Goal: Transaction & Acquisition: Book appointment/travel/reservation

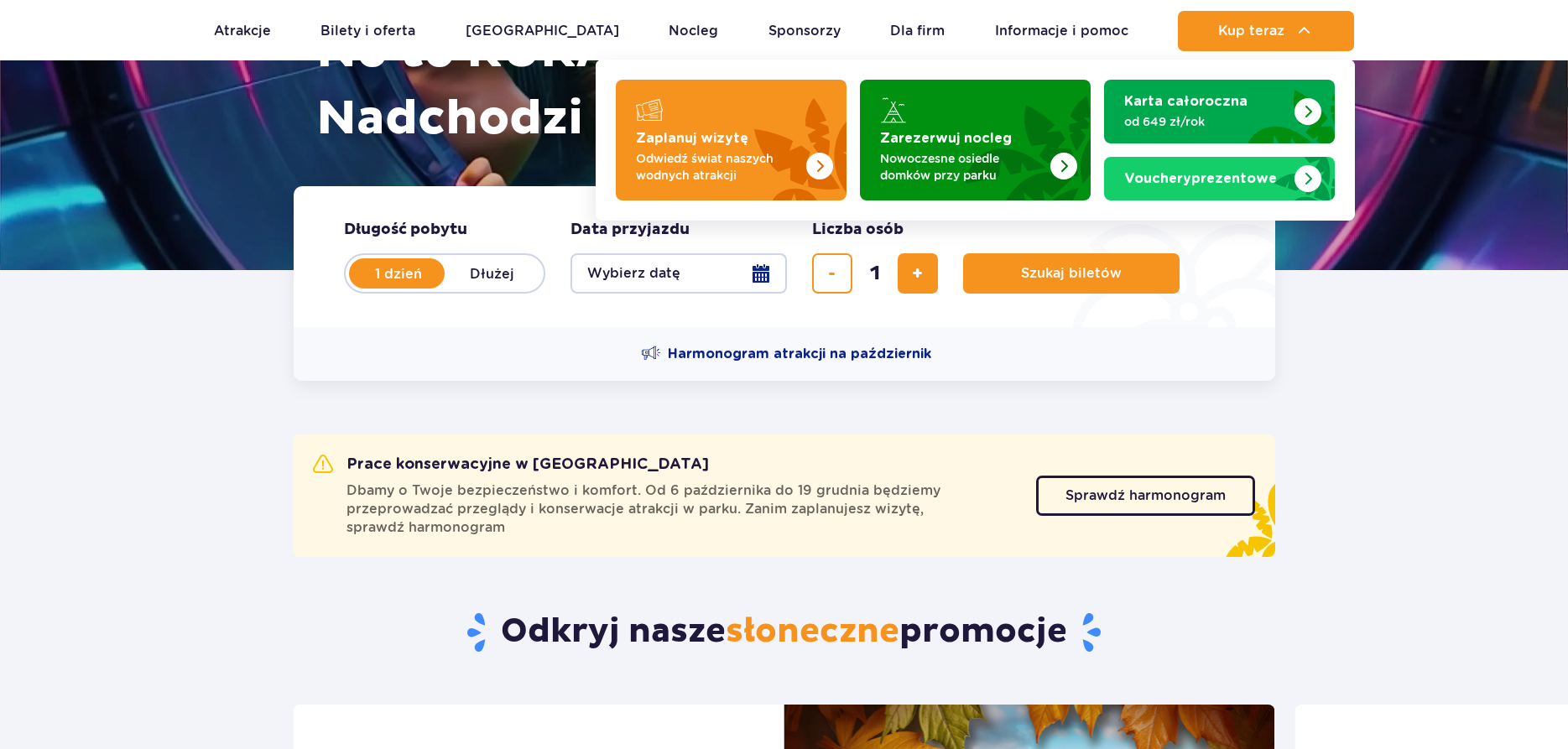
scroll to position [257, 0]
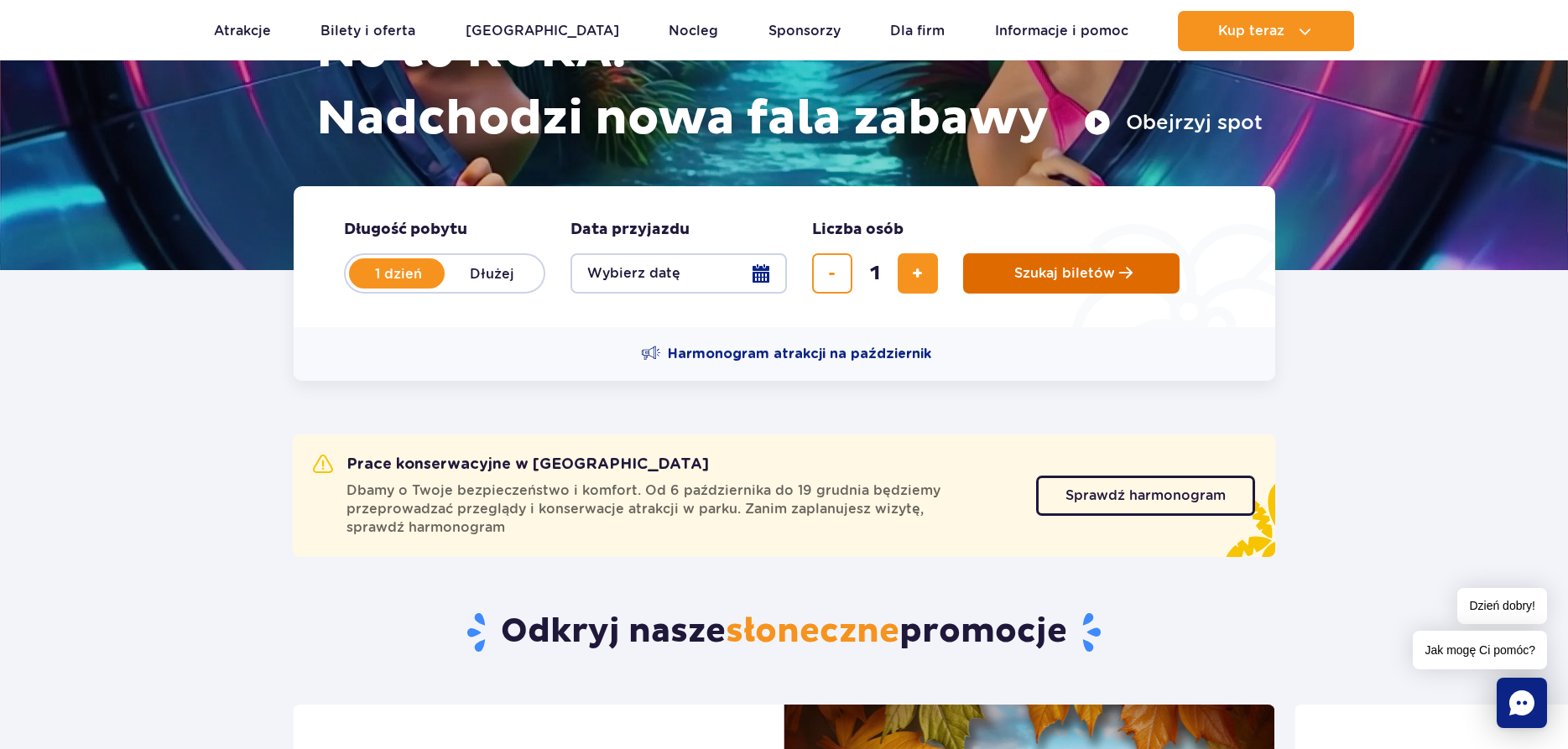
click at [1112, 272] on span "Szukaj biletów" at bounding box center [1064, 273] width 101 height 15
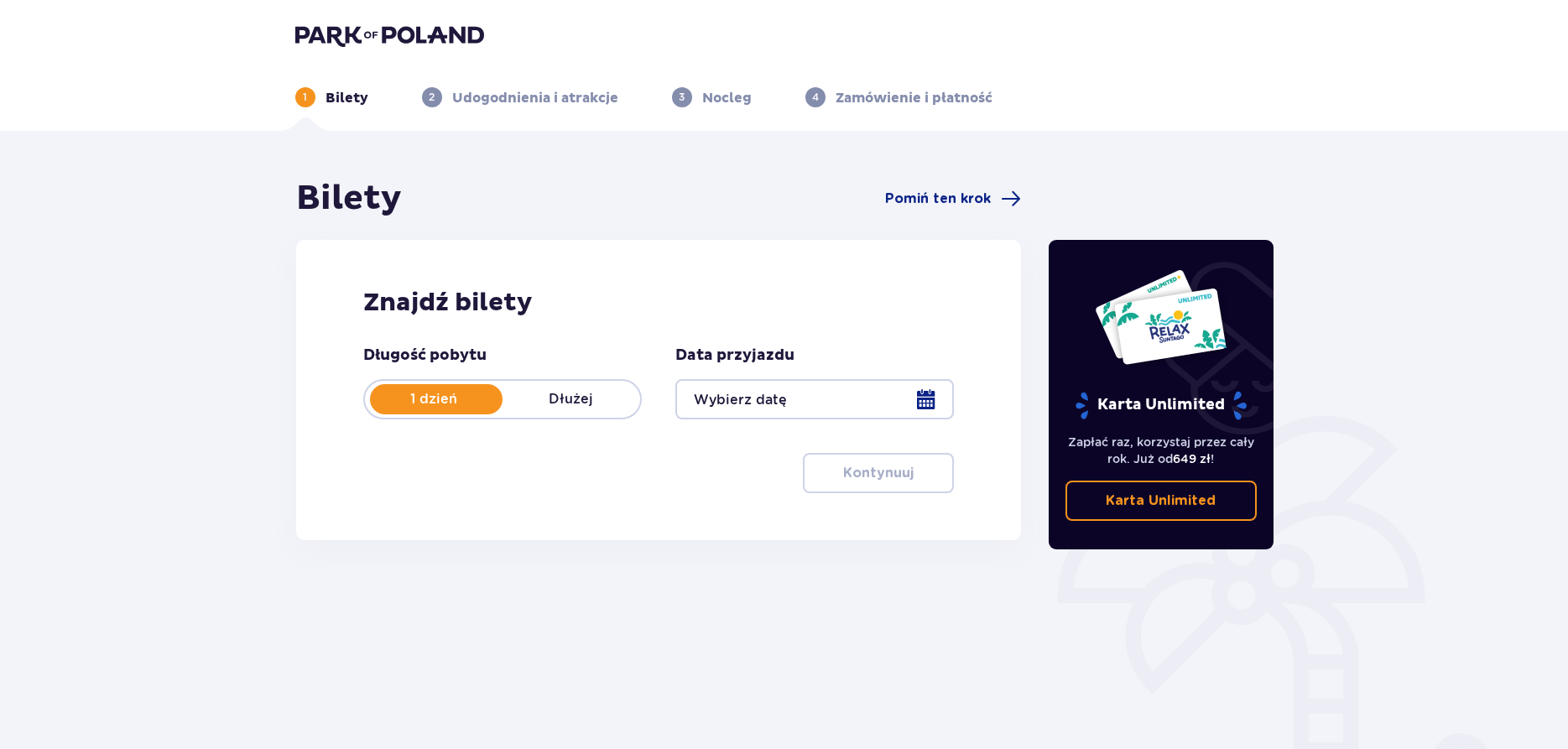
click at [756, 387] on div at bounding box center [814, 400] width 278 height 40
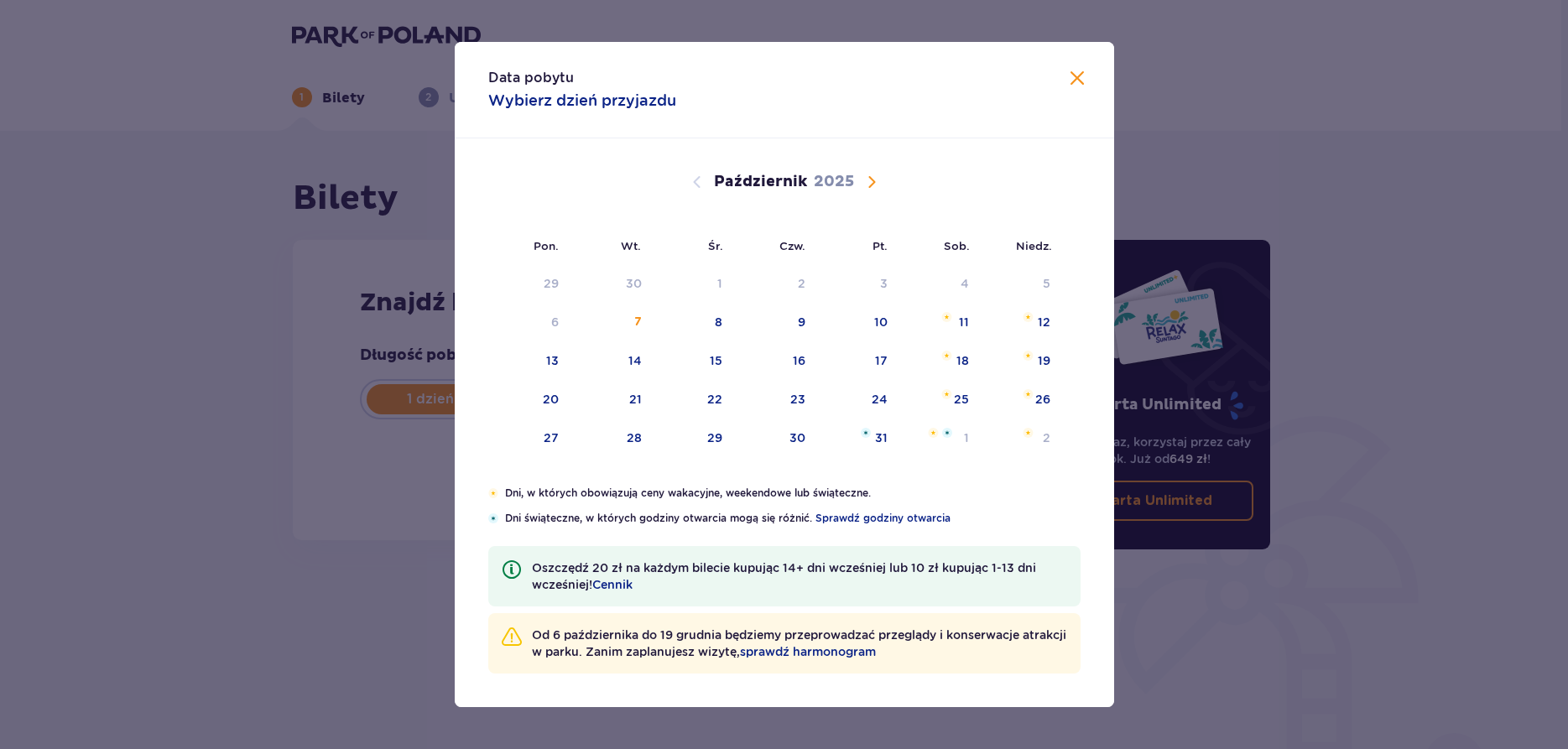
click at [1180, 69] on div "Data pobytu Wybierz dzień przyjazdu Pon. Wt. Śr. Czw. Pt. Sob. [GEOGRAPHIC_DATA…" at bounding box center [784, 374] width 1568 height 749
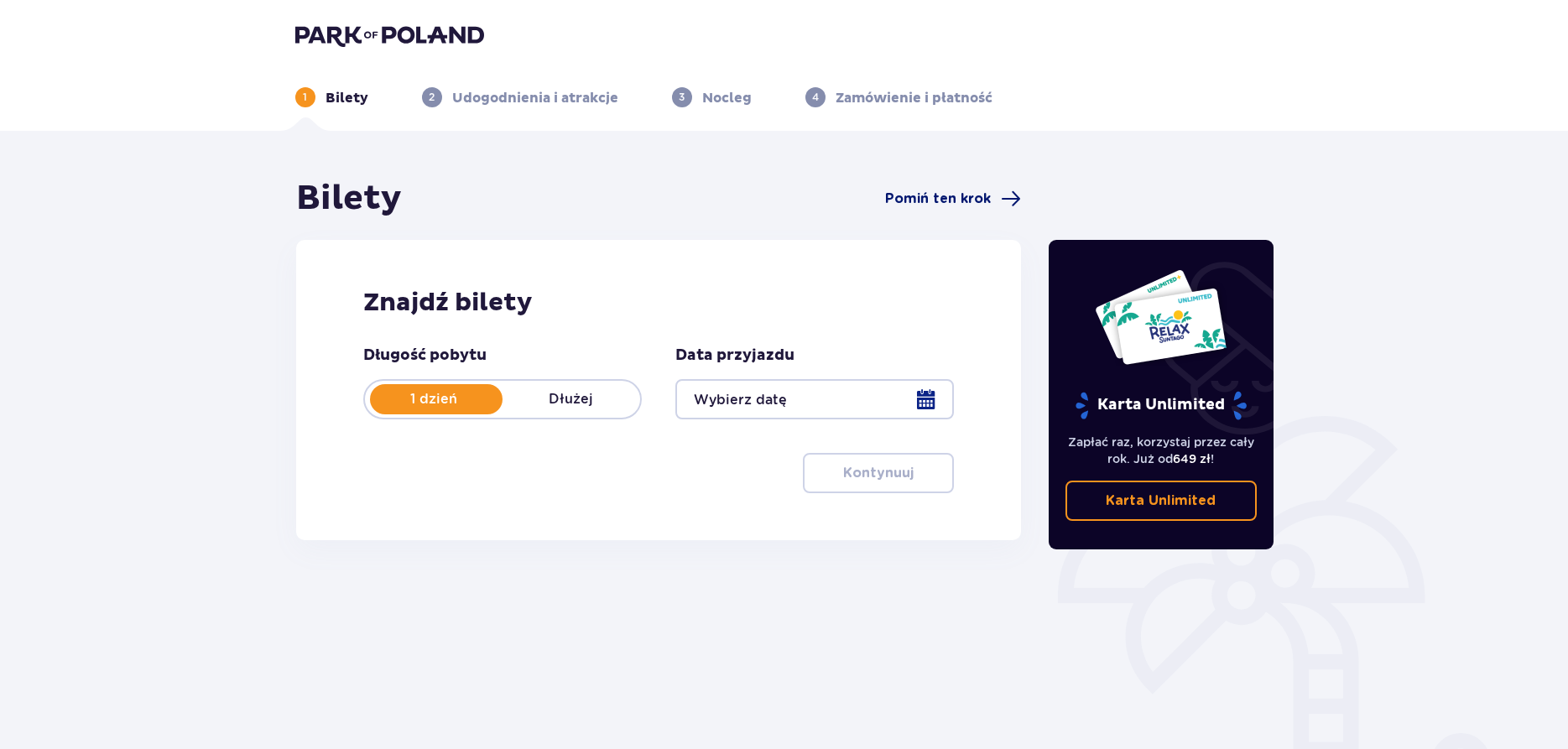
click at [964, 198] on span "Pomiń ten krok" at bounding box center [937, 198] width 106 height 18
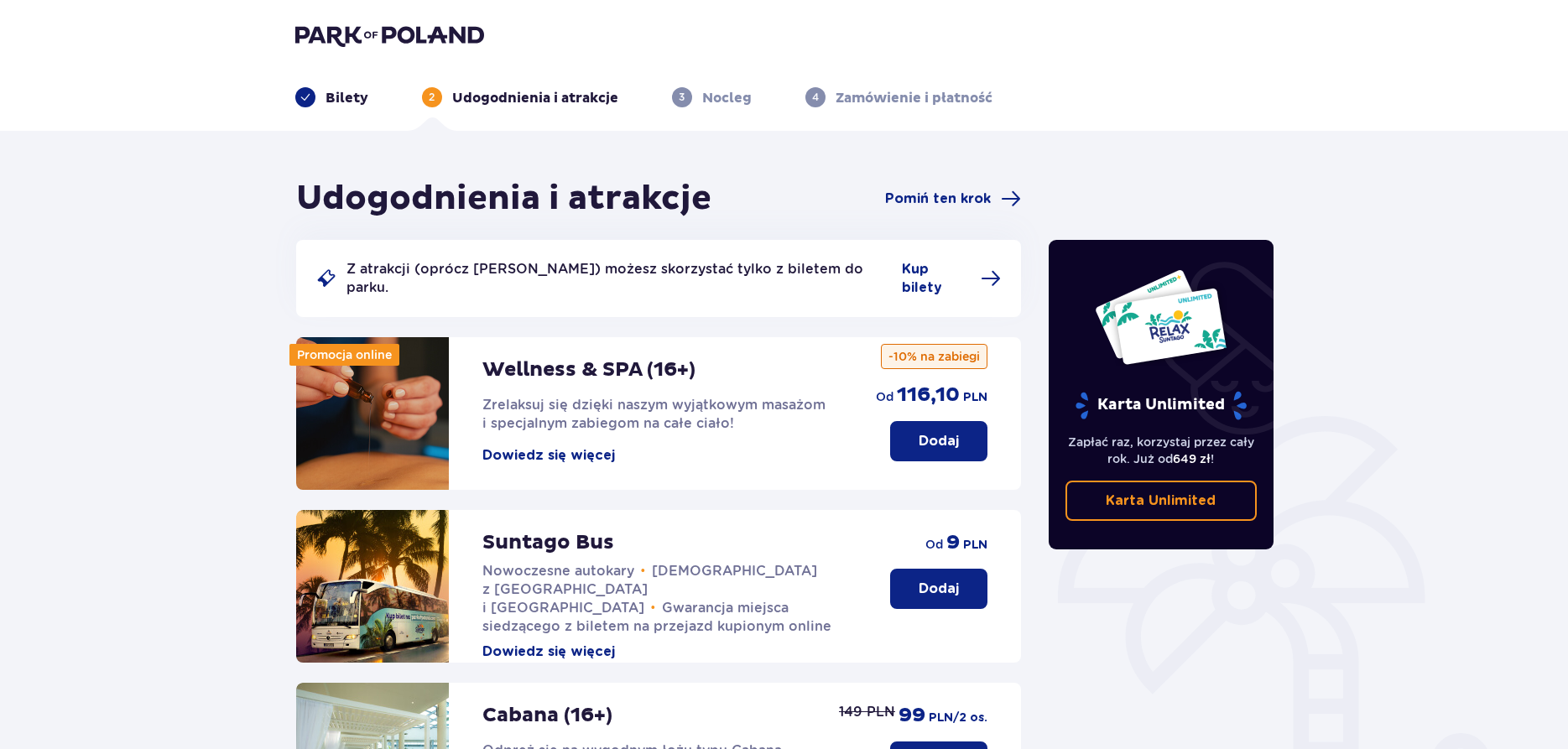
click at [957, 432] on p "Dodaj" at bounding box center [938, 441] width 40 height 18
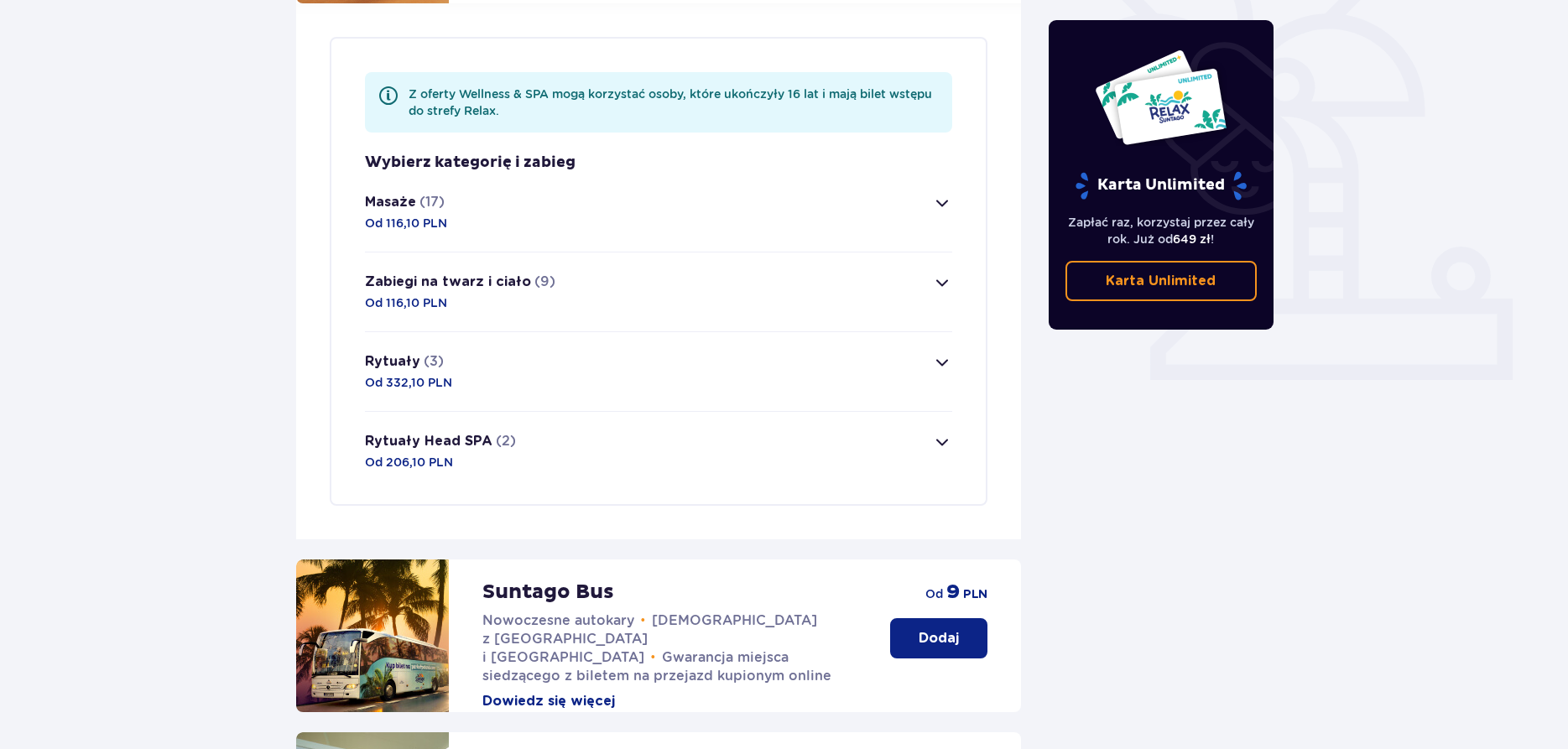
click at [756, 201] on button "Masaże (17) Od 116,10 PLN" at bounding box center [659, 212] width 588 height 79
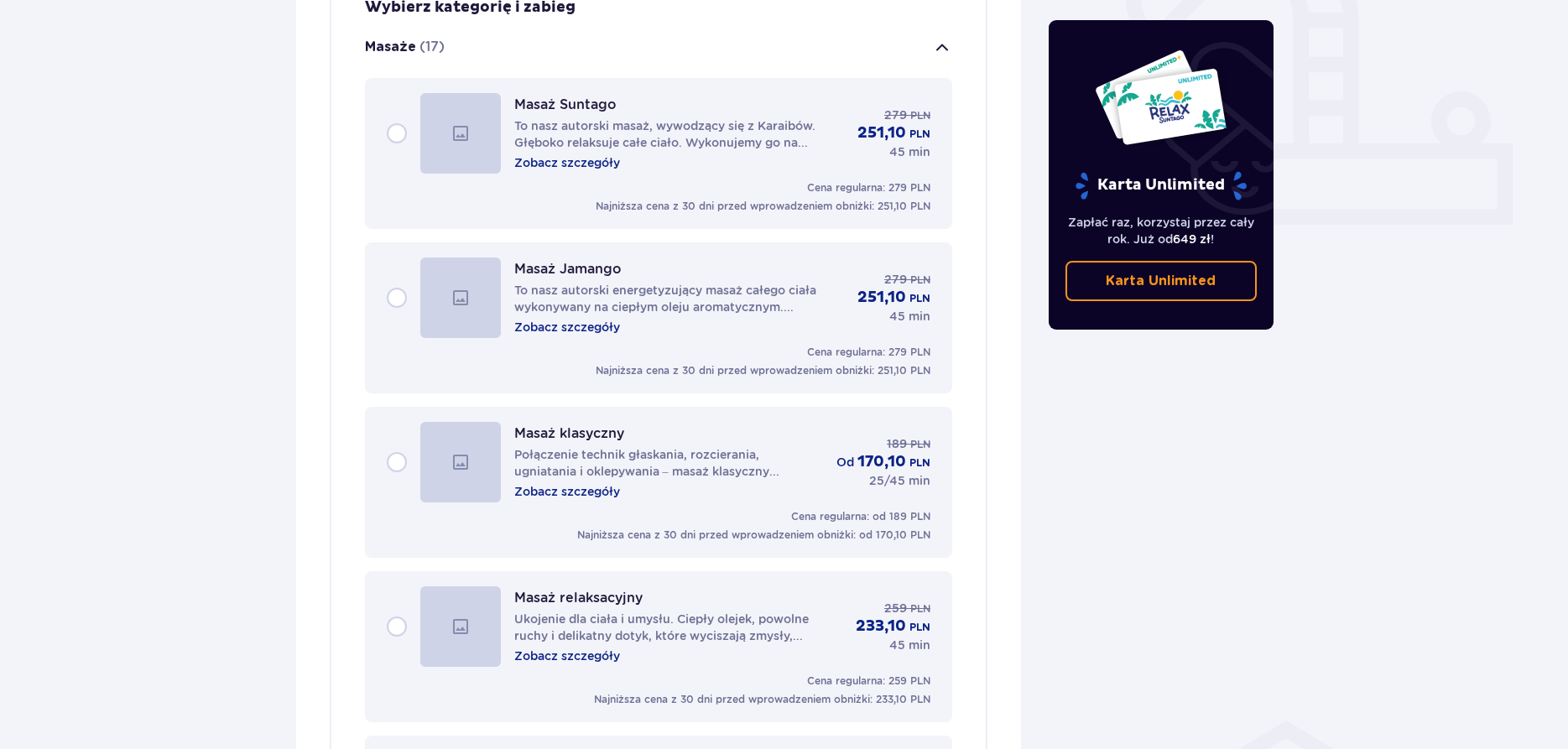
scroll to position [643, 0]
click at [391, 106] on div "Masaż Suntago To nasz autorski masaż, wywodzący się z Karaibów. Głęboko relaksu…" at bounding box center [659, 132] width 544 height 80
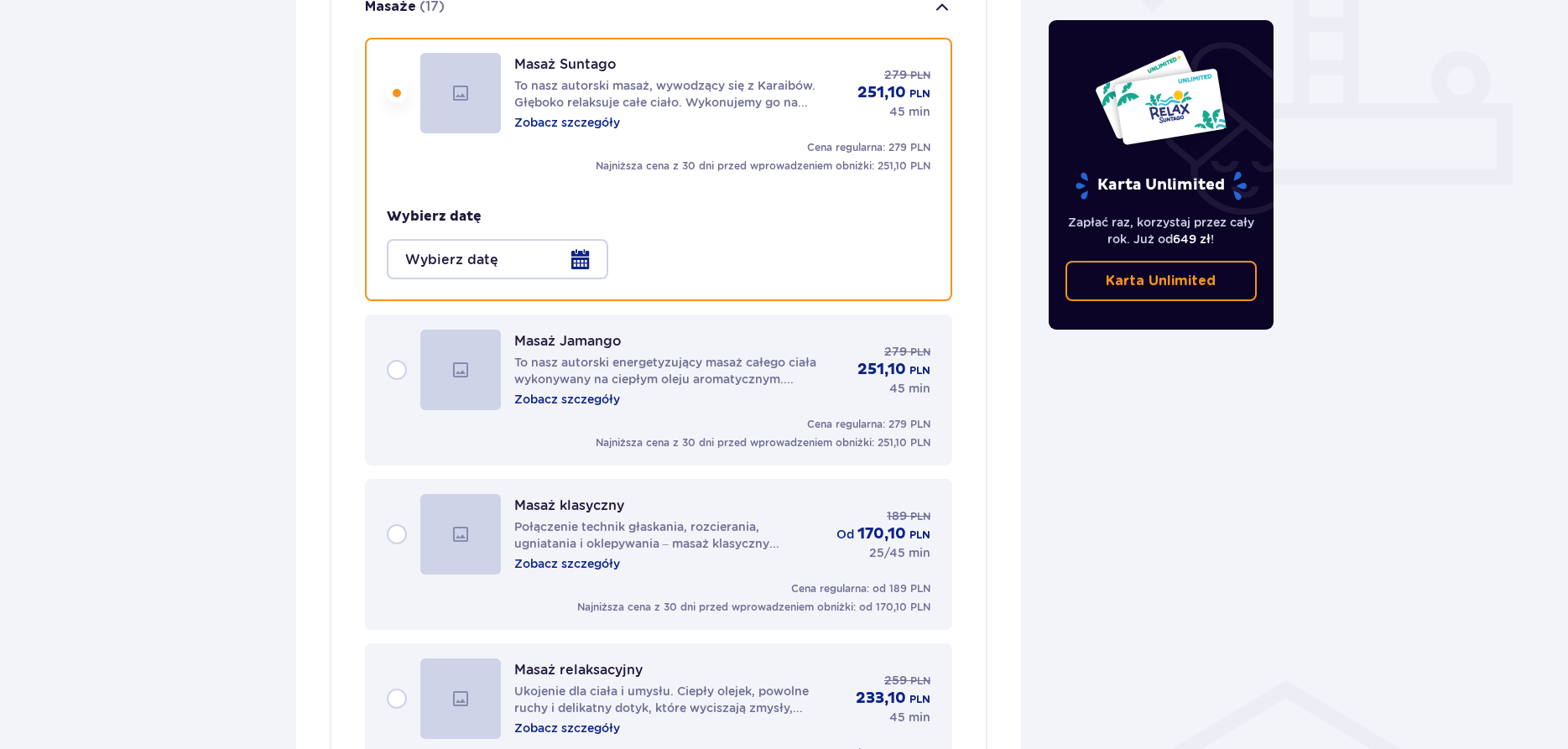
scroll to position [683, 0]
drag, startPoint x: 502, startPoint y: 218, endPoint x: 503, endPoint y: 232, distance: 14.0
click at [502, 231] on div "Wybierz datę" at bounding box center [659, 242] width 544 height 72
click at [508, 238] on div at bounding box center [497, 258] width 221 height 40
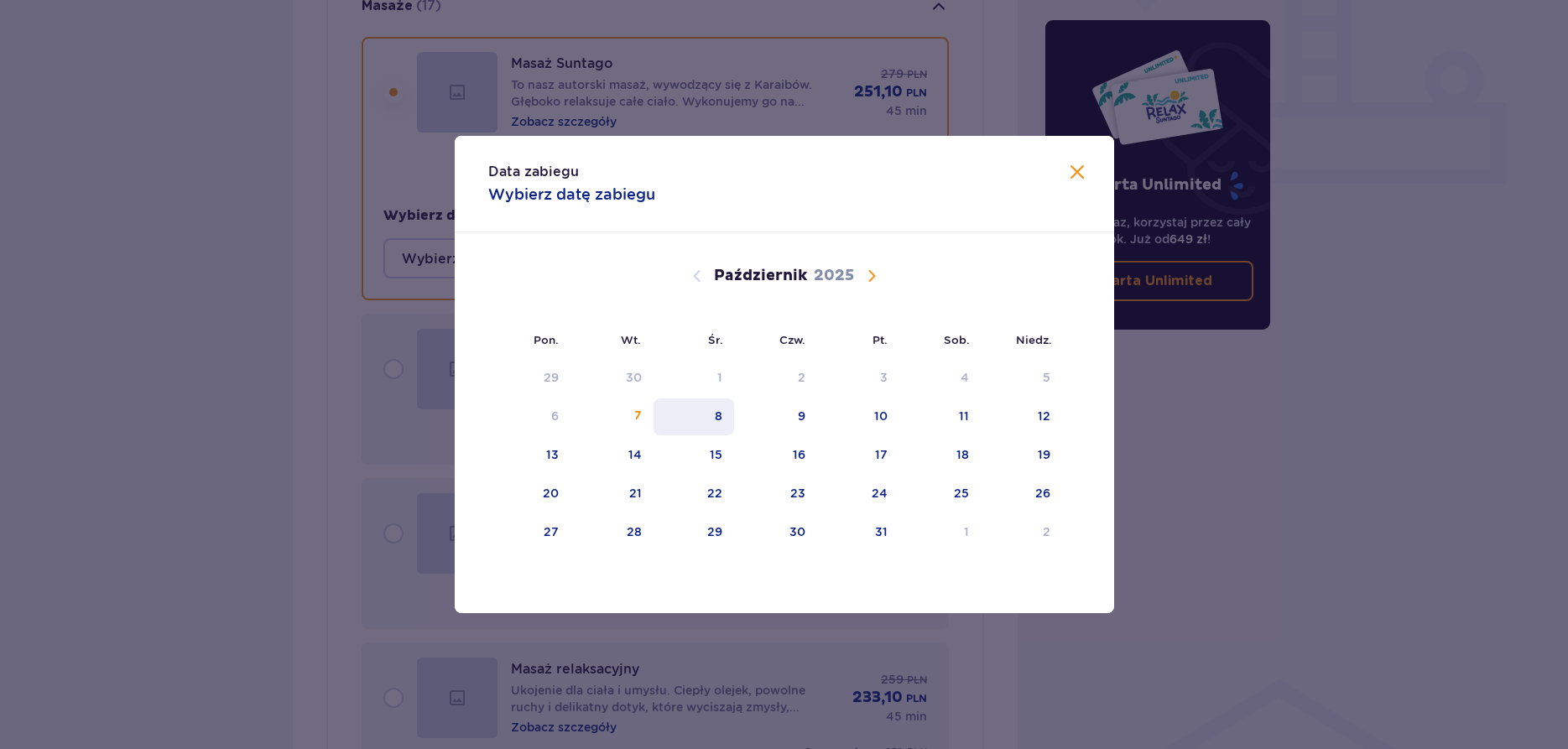
click at [724, 428] on div "8" at bounding box center [693, 417] width 81 height 37
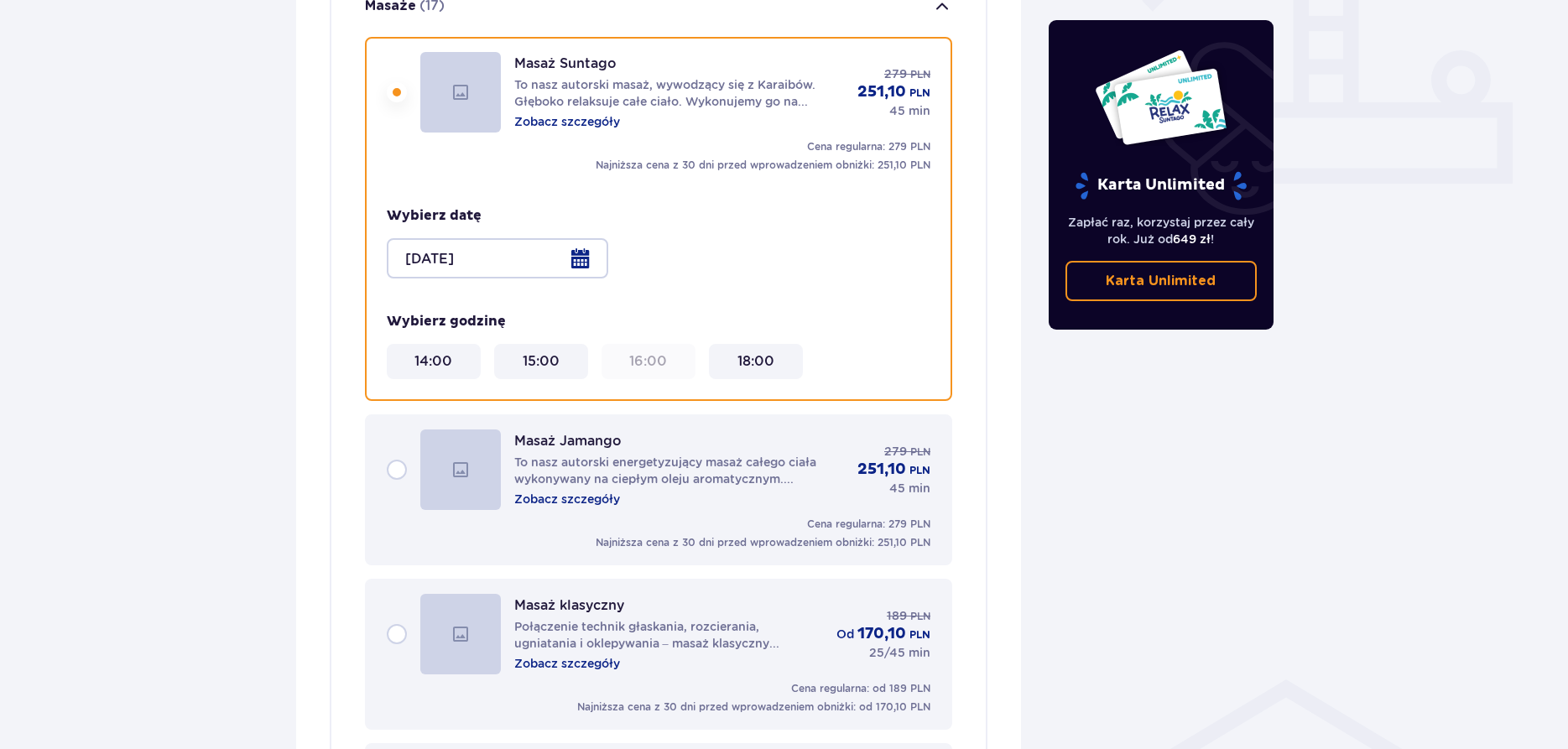
click at [499, 245] on div at bounding box center [497, 258] width 221 height 40
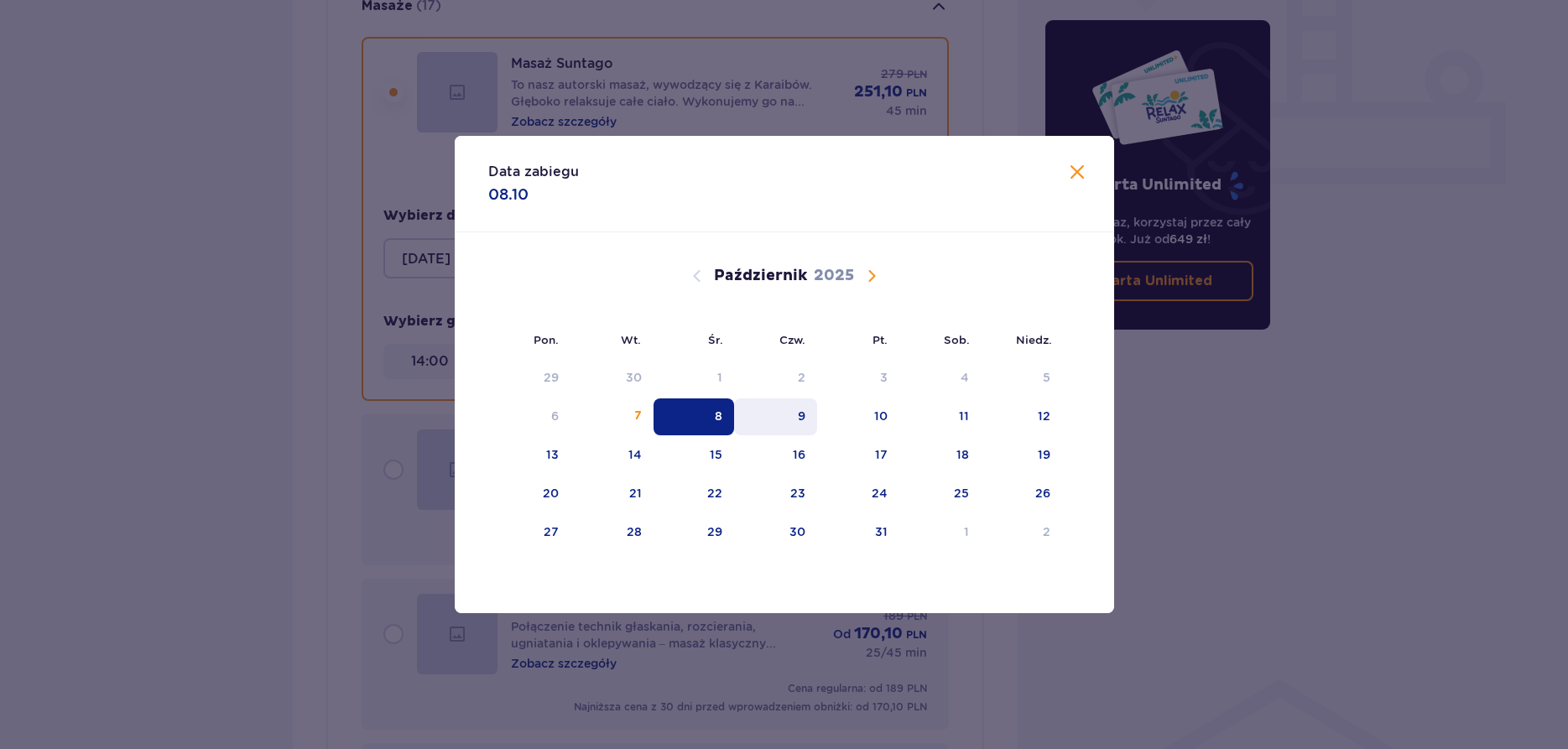
click at [788, 417] on div "9" at bounding box center [775, 417] width 83 height 37
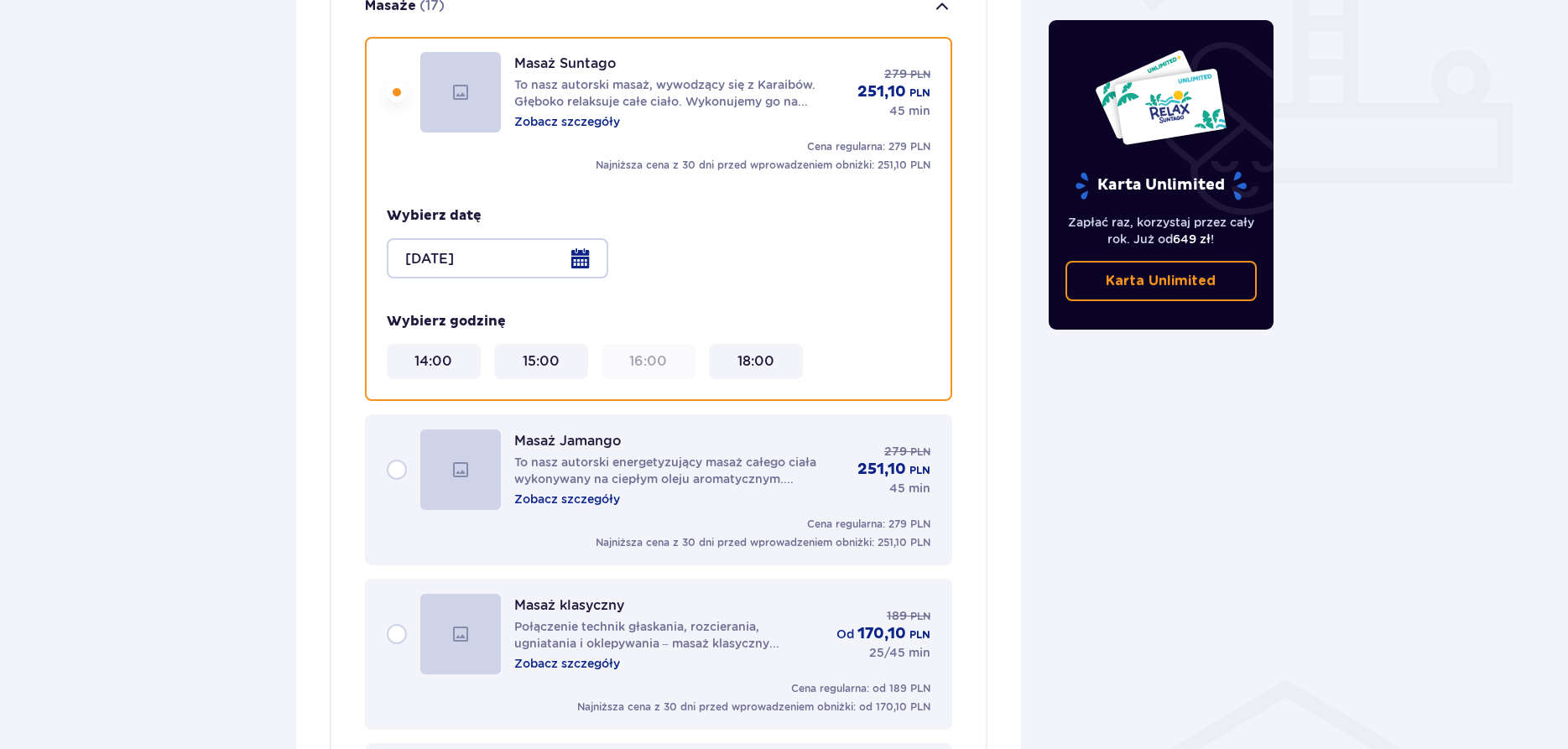
click at [458, 241] on div at bounding box center [497, 258] width 221 height 40
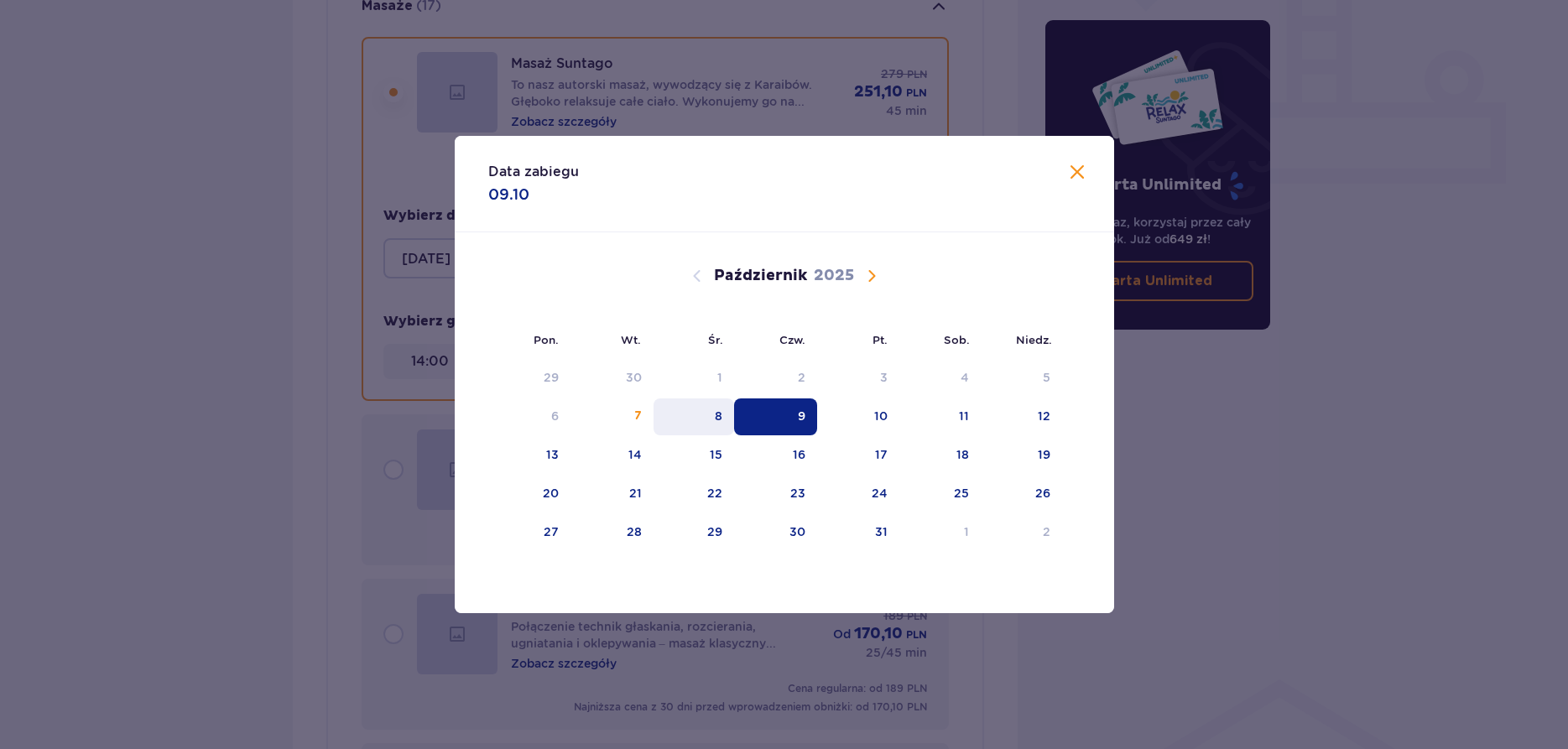
click at [714, 407] on div "8" at bounding box center [693, 417] width 81 height 37
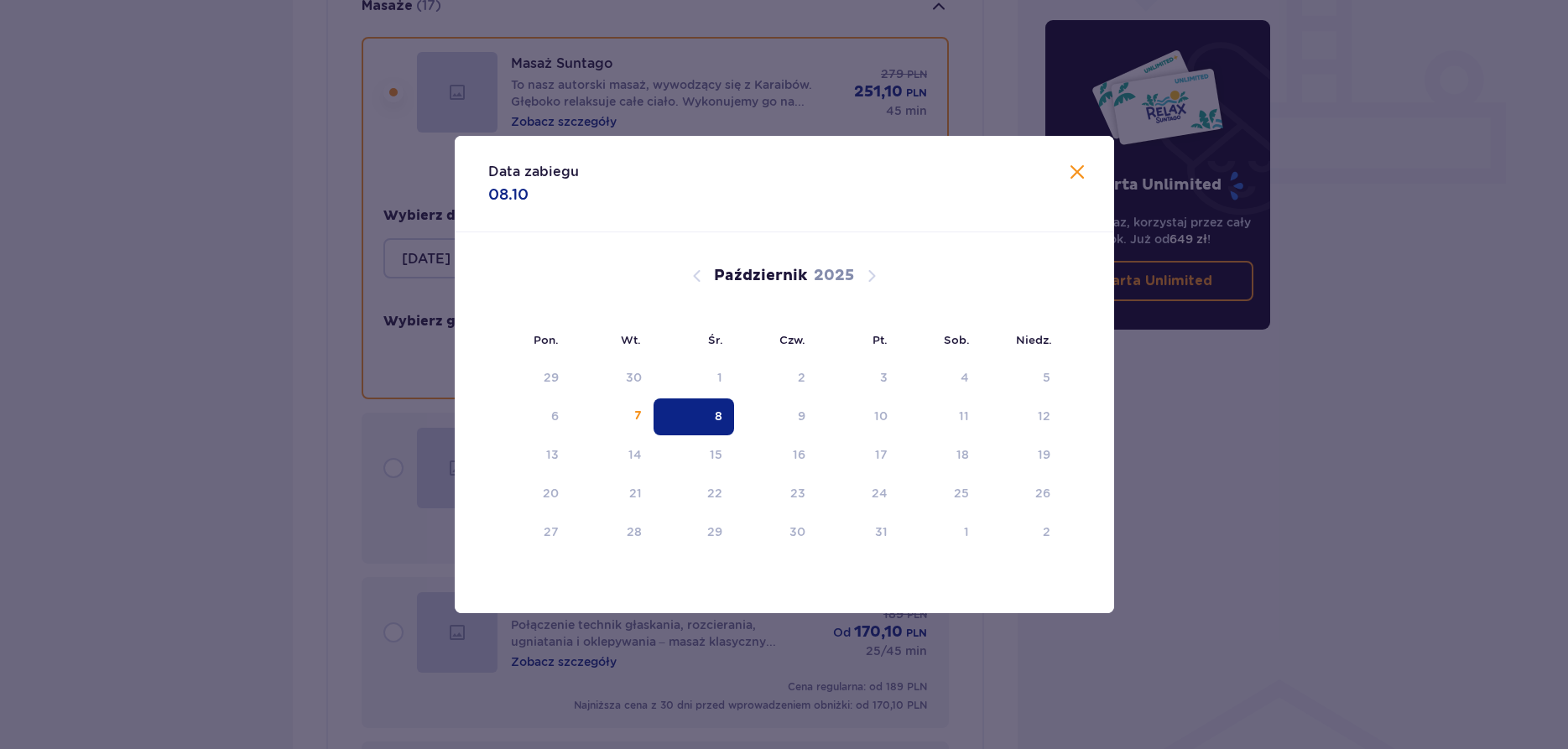
type input "[DATE]"
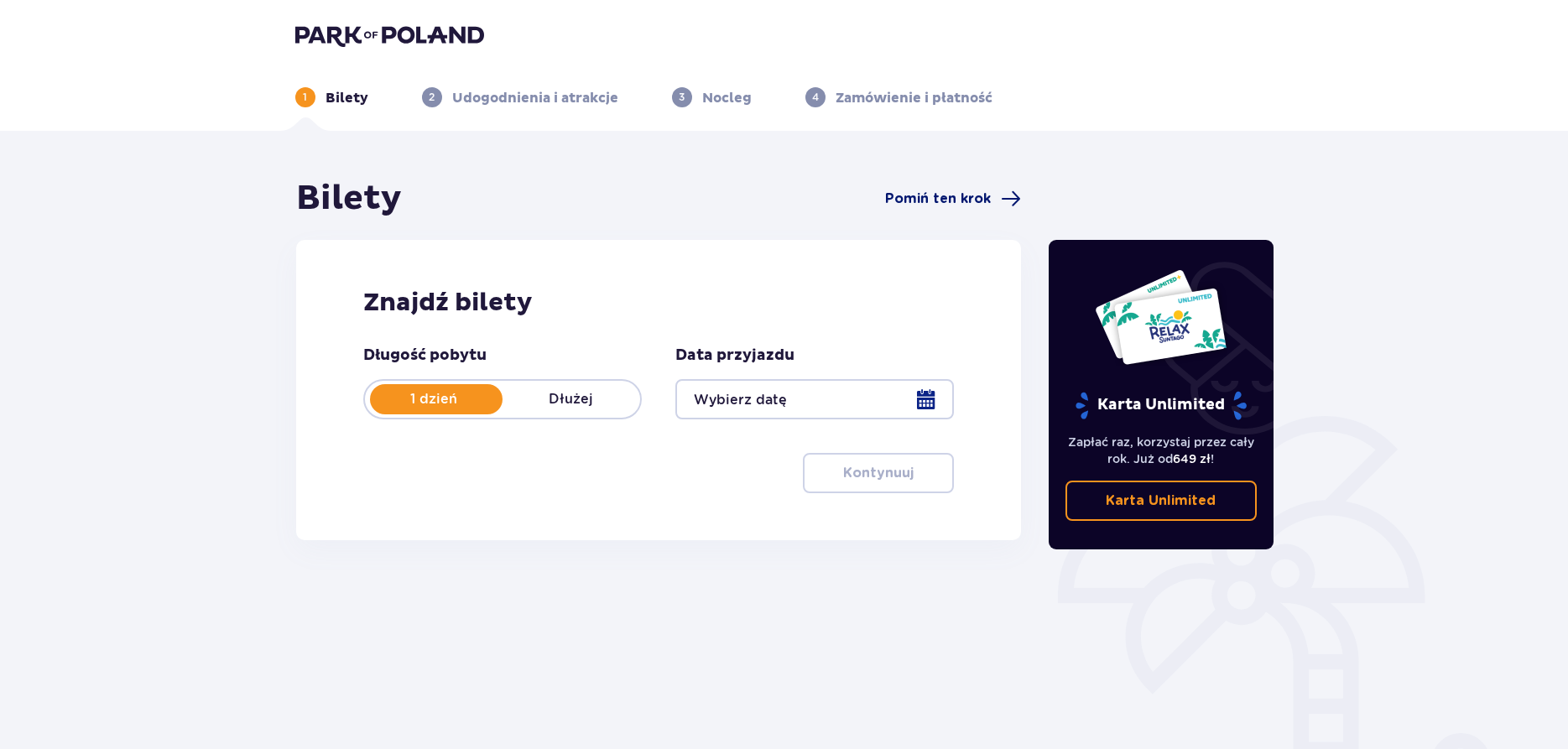
click at [911, 197] on span "Pomiń ten krok" at bounding box center [937, 198] width 106 height 18
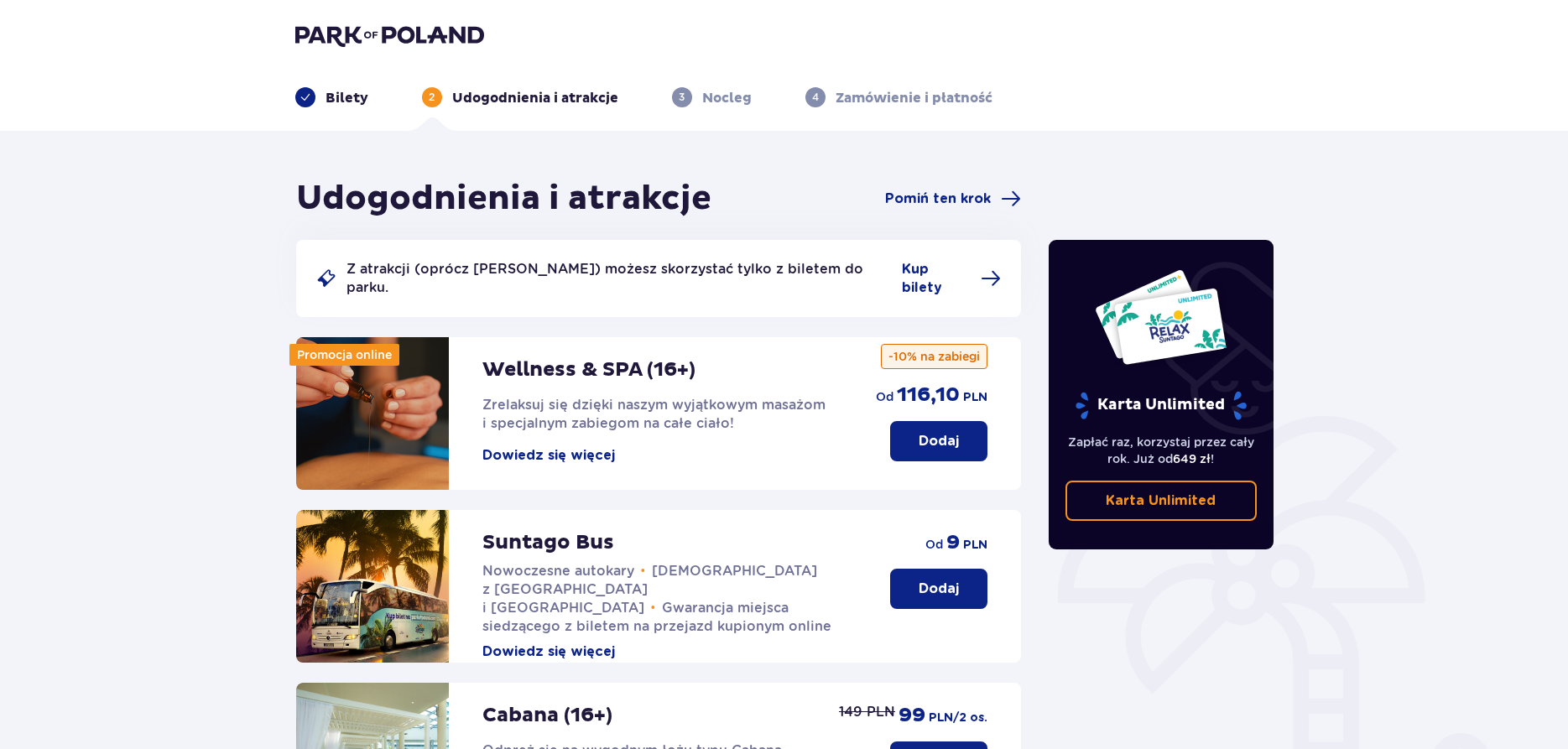
click at [906, 421] on button "Dodaj" at bounding box center [938, 441] width 97 height 40
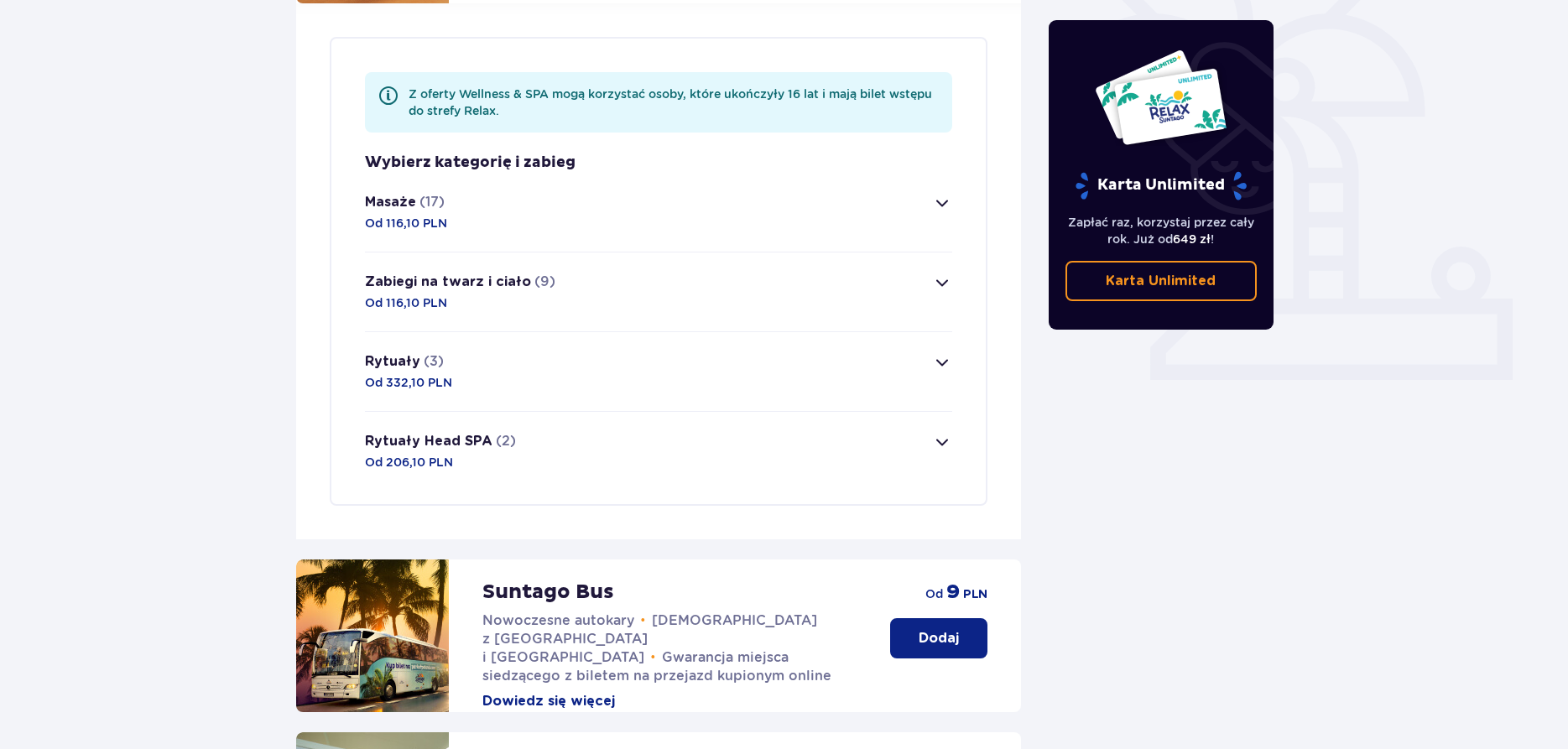
click at [612, 204] on button "Masaże (17) Od 116,10 PLN" at bounding box center [659, 212] width 588 height 79
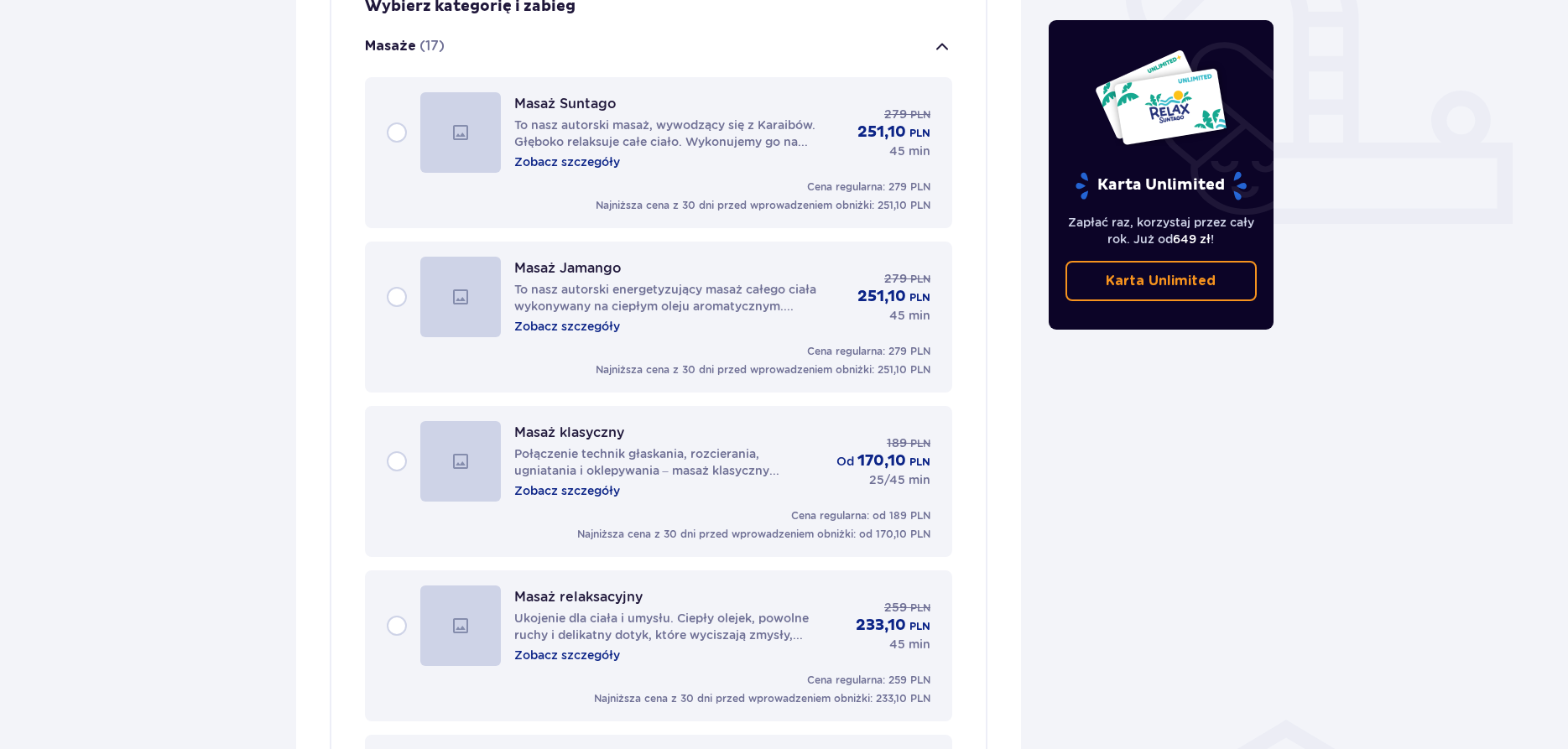
click at [401, 129] on div "Masaż Suntago To nasz autorski masaż, wywodzący się z Karaibów. Głęboko relaksu…" at bounding box center [659, 132] width 544 height 80
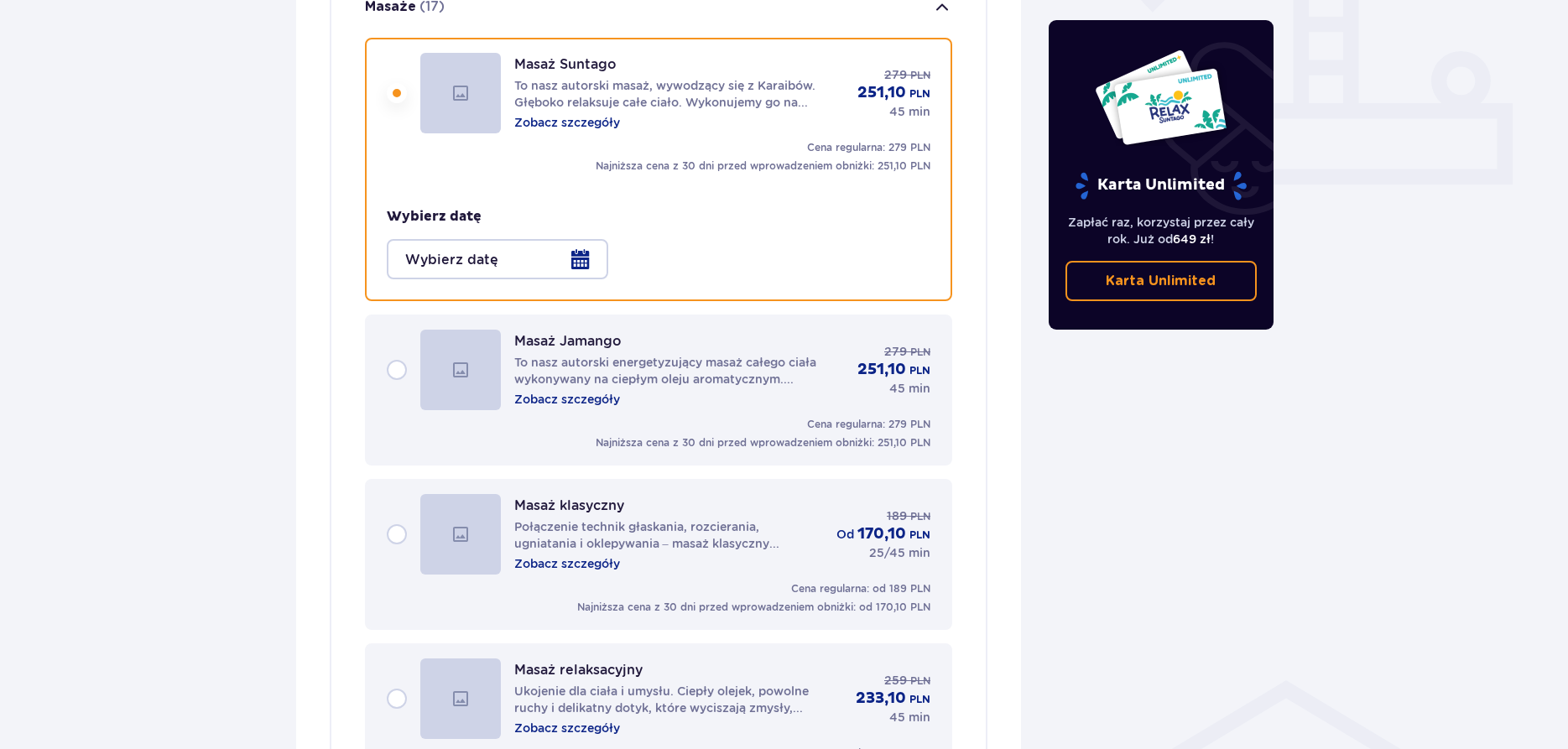
scroll to position [683, 0]
click at [438, 262] on div at bounding box center [497, 258] width 221 height 40
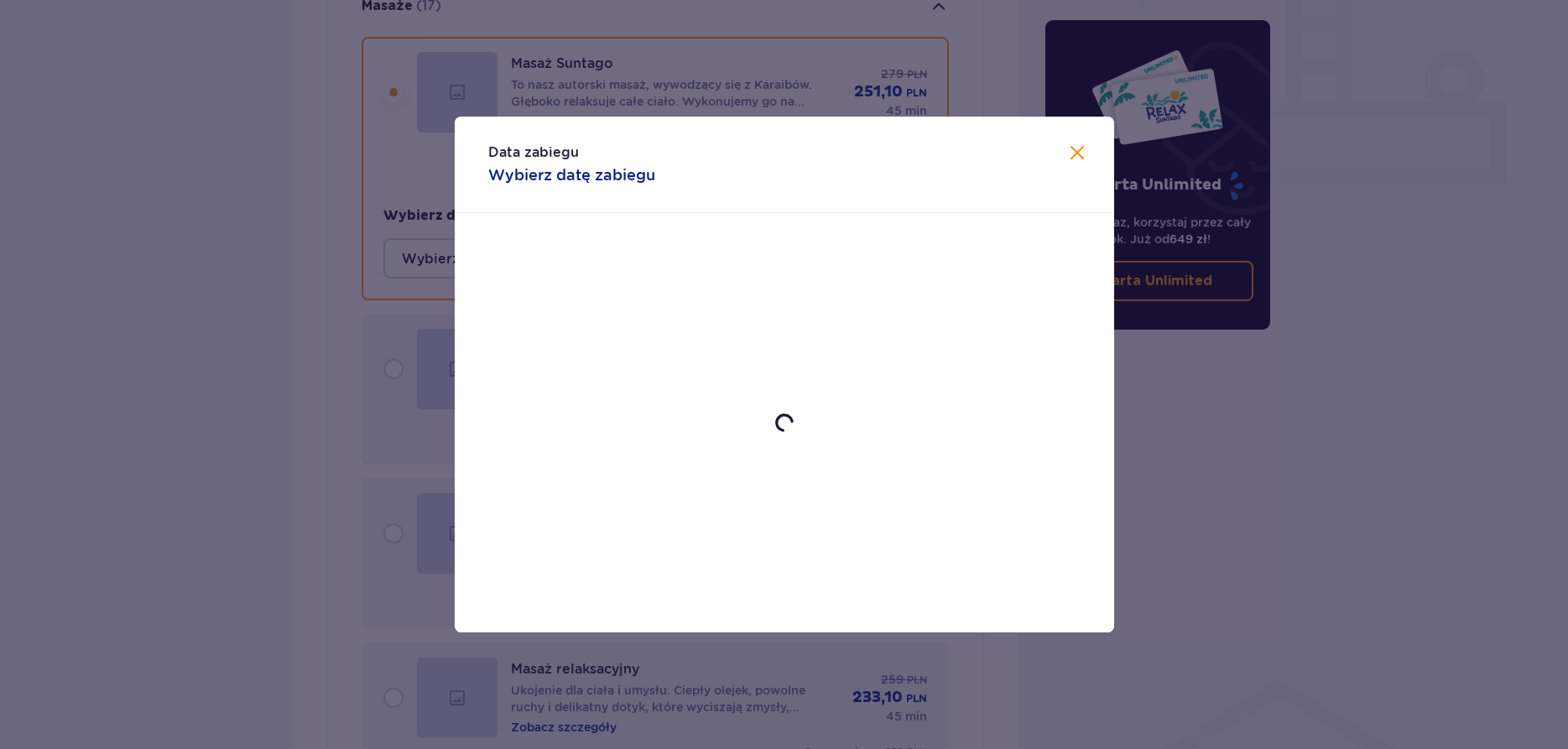
click at [1077, 156] on span "Zamknij" at bounding box center [1077, 154] width 20 height 20
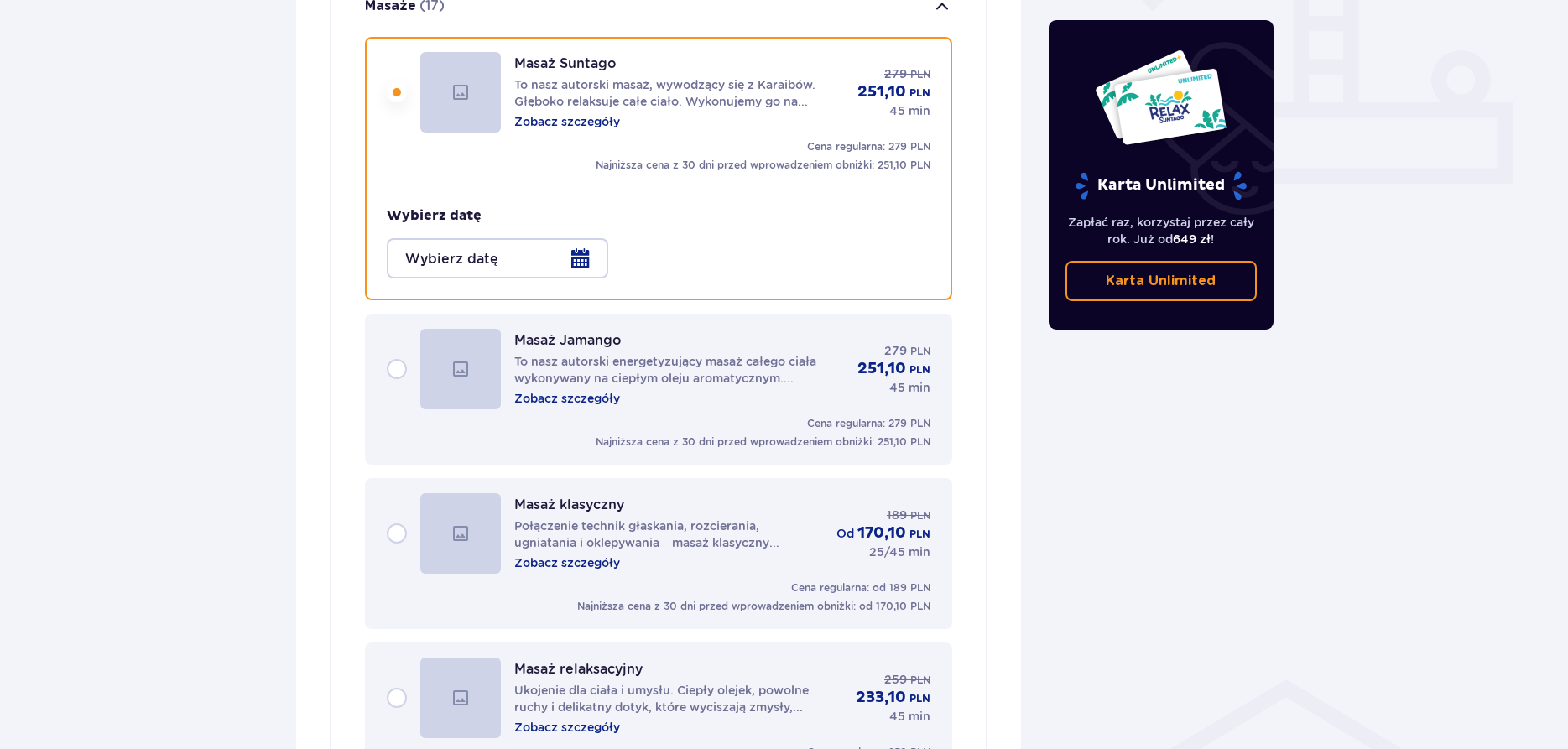
click at [453, 244] on div at bounding box center [497, 258] width 221 height 40
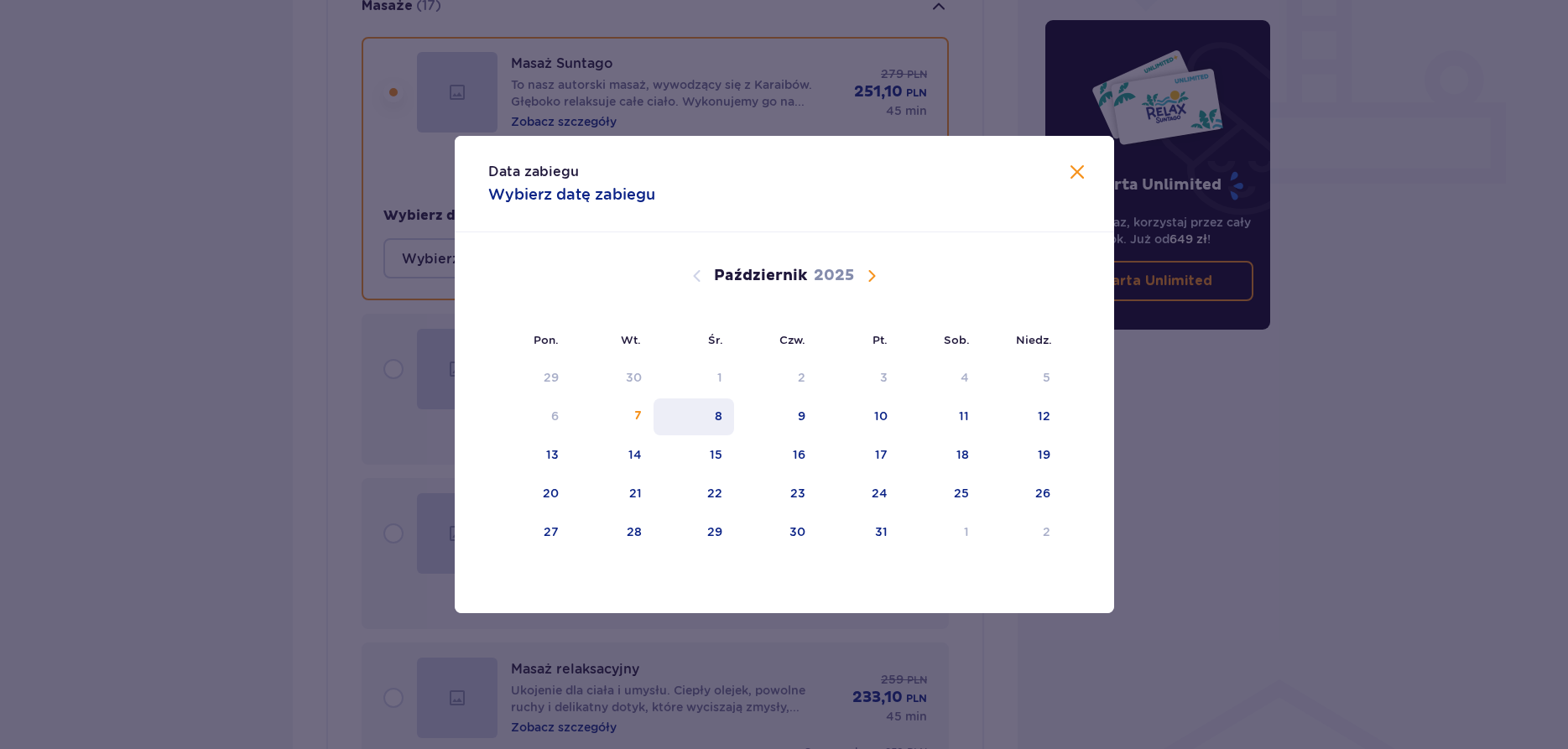
click at [723, 430] on div "8" at bounding box center [693, 417] width 81 height 37
type input "[DATE]"
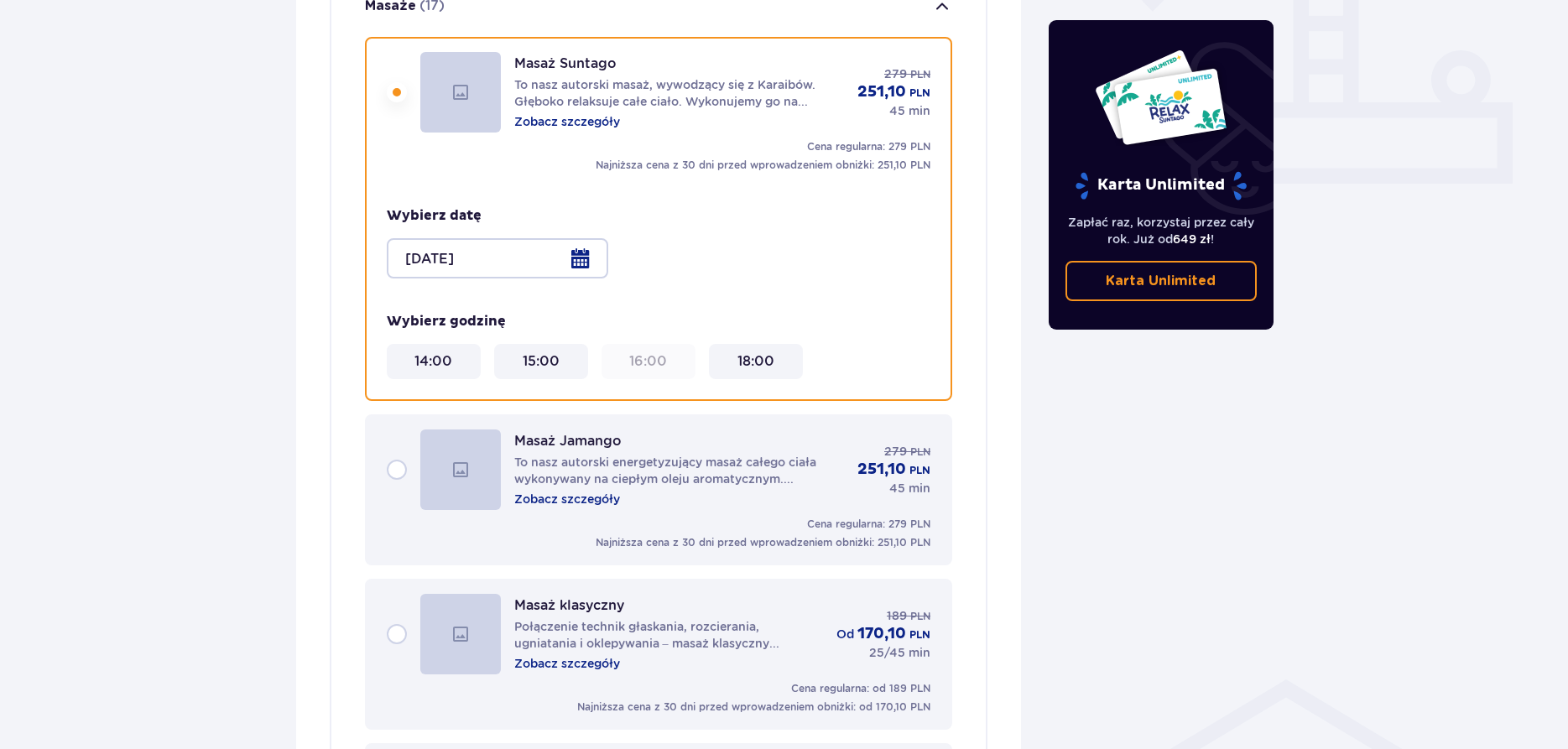
click at [460, 81] on img at bounding box center [460, 92] width 80 height 80
click at [557, 113] on p "Zobacz szczegóły" at bounding box center [567, 121] width 106 height 16
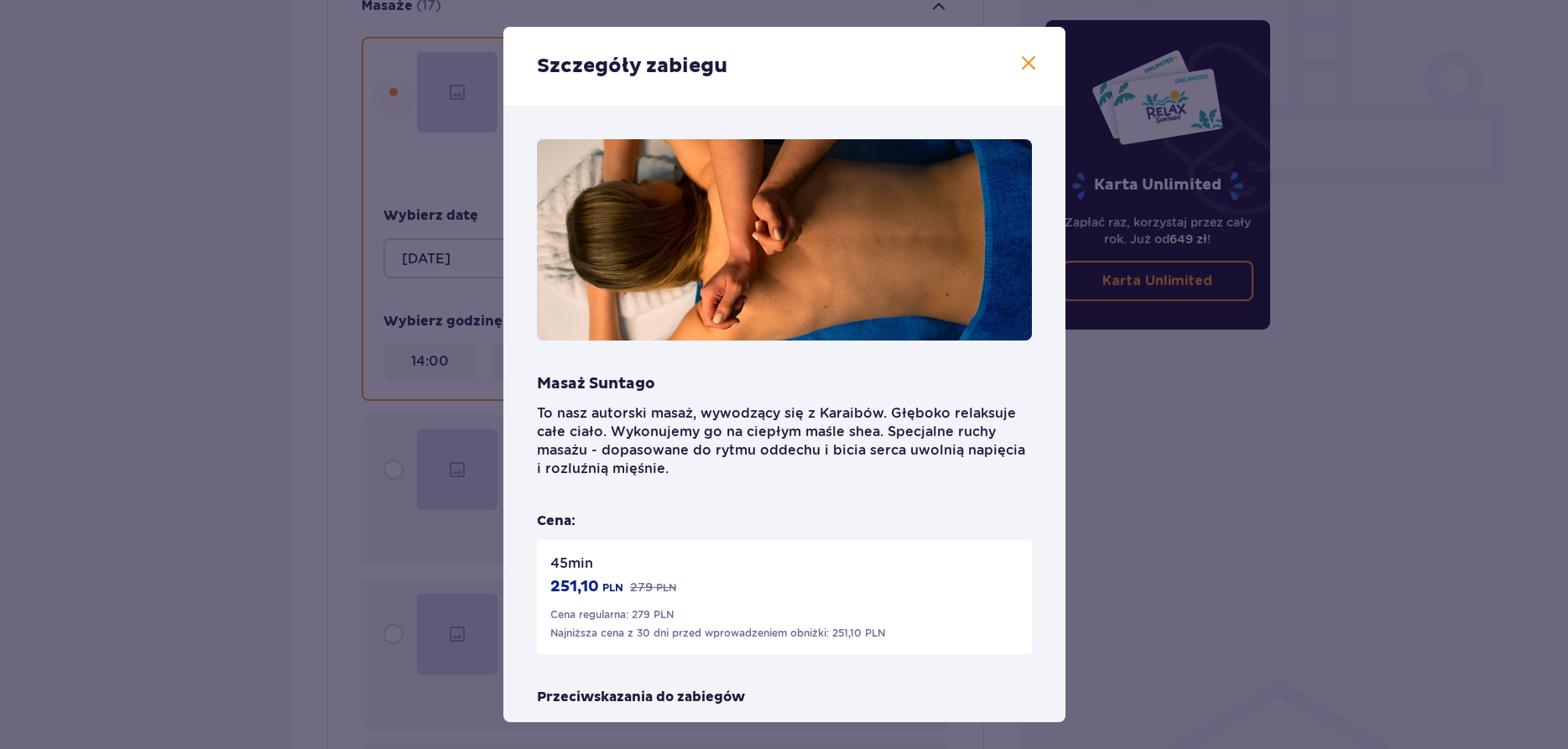
scroll to position [120, 0]
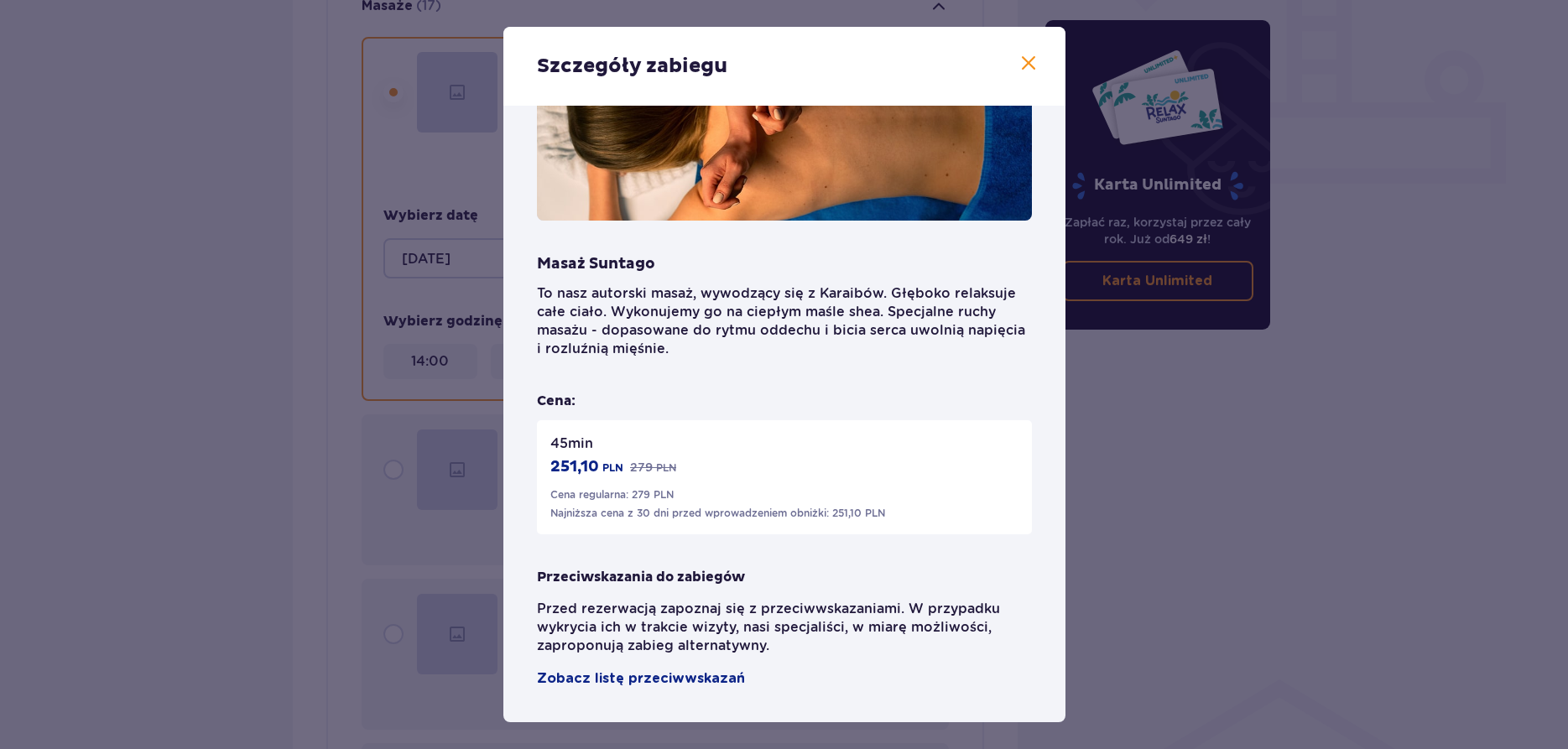
click at [1032, 66] on span at bounding box center [1028, 64] width 20 height 20
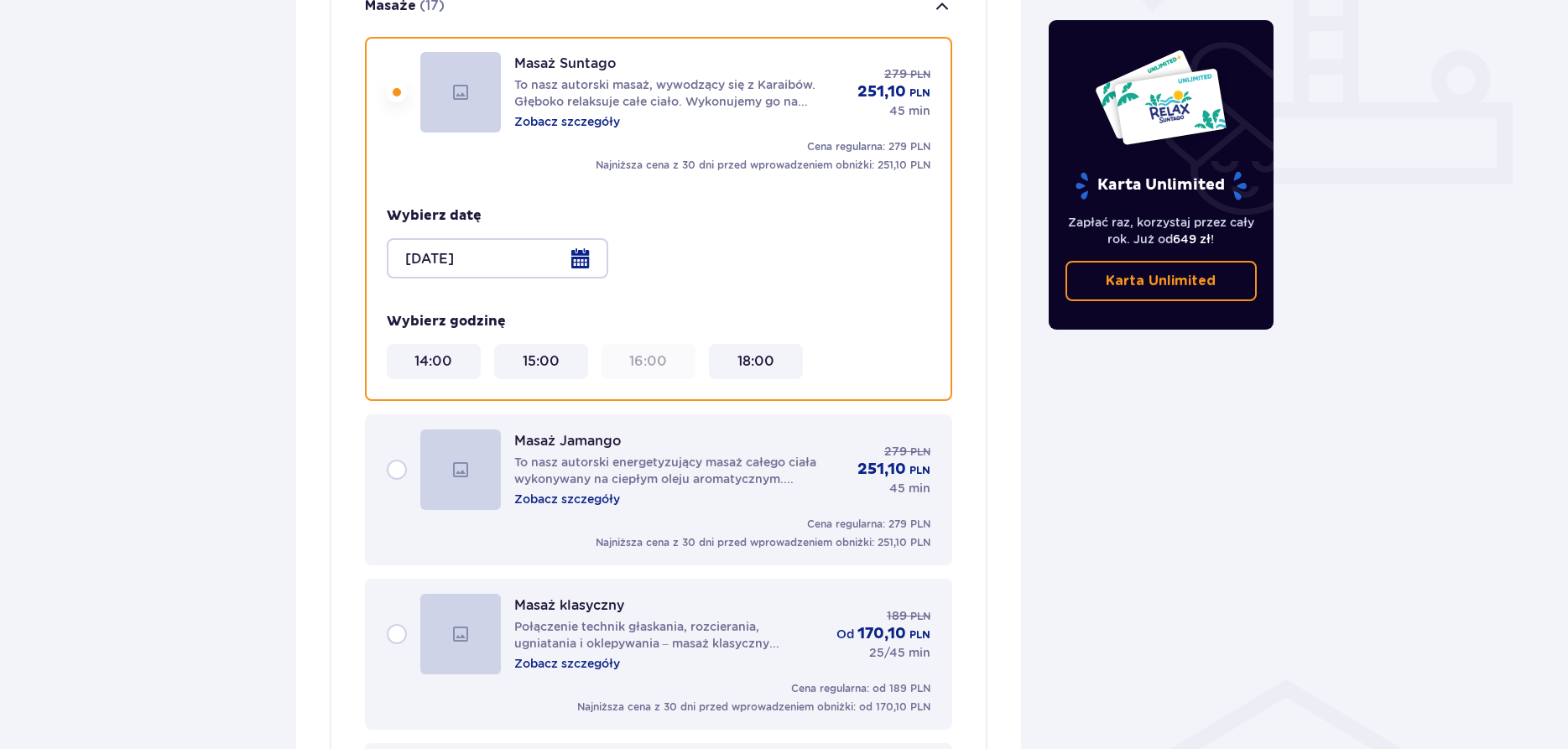
click at [395, 462] on div "Masaż Jamango To nasz autorski energetyzujący masaż całego ciała wykonywany na …" at bounding box center [659, 470] width 544 height 80
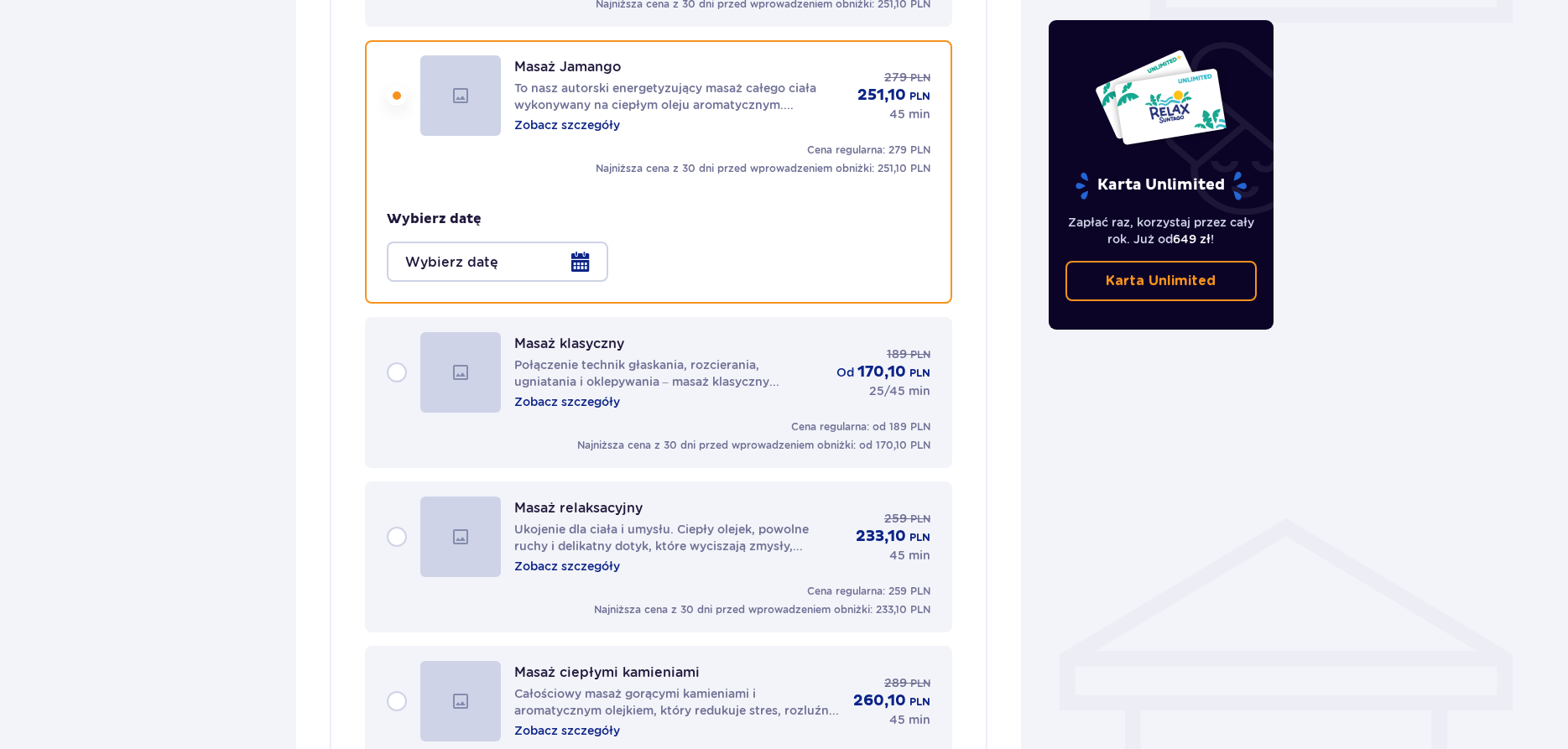
scroll to position [847, 0]
click at [505, 238] on div at bounding box center [497, 258] width 221 height 40
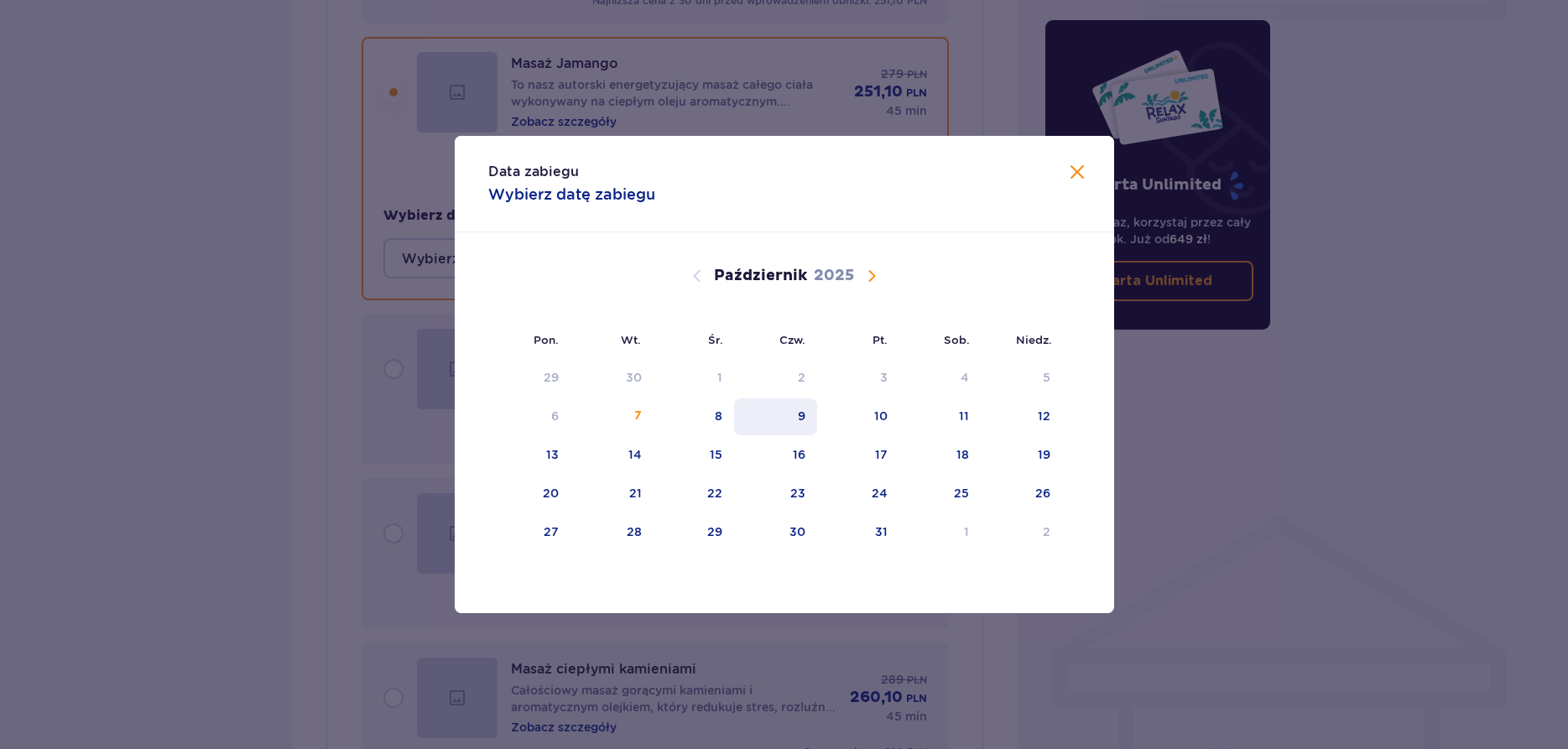
click at [793, 423] on div "9" at bounding box center [775, 417] width 83 height 37
type input "[DATE]"
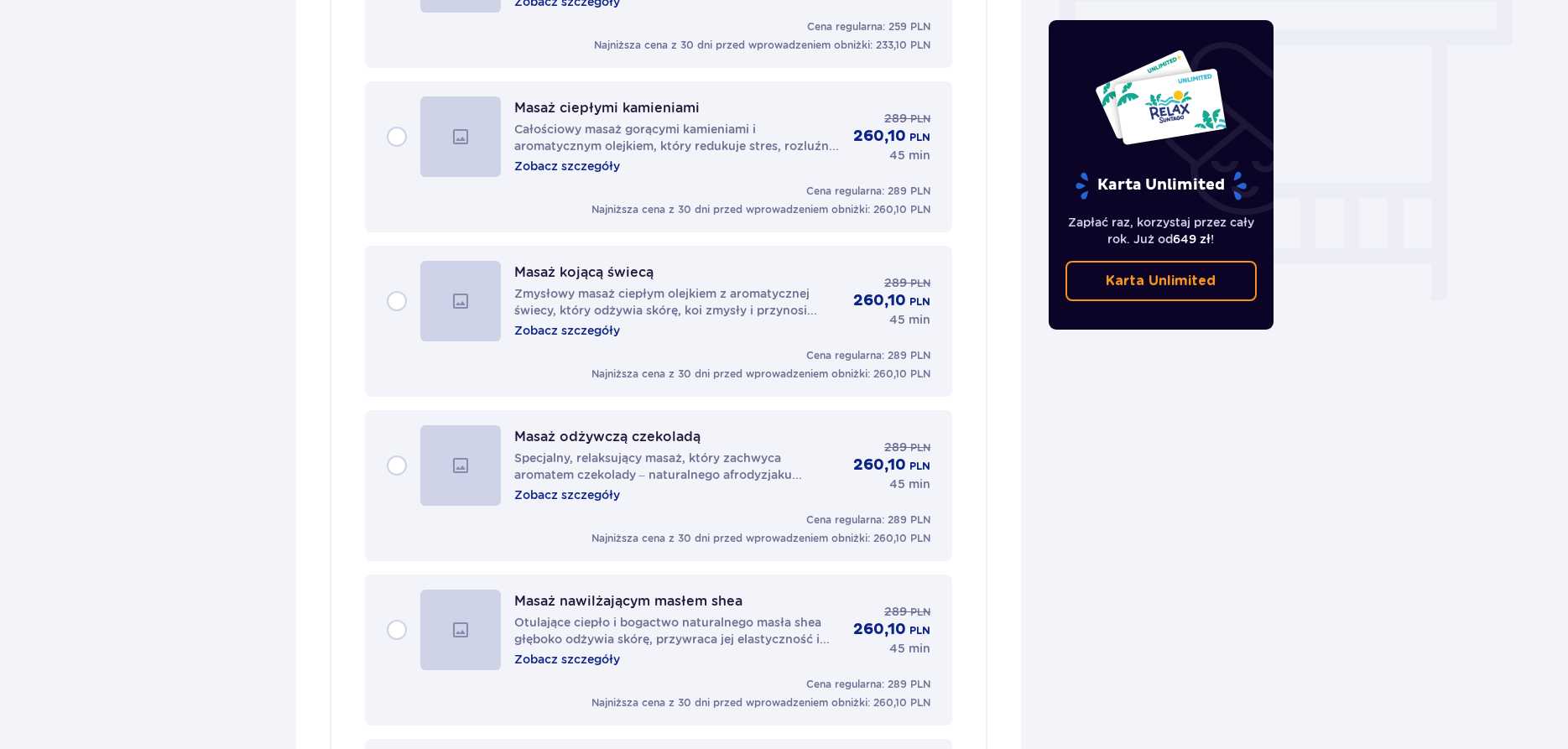
scroll to position [1874, 0]
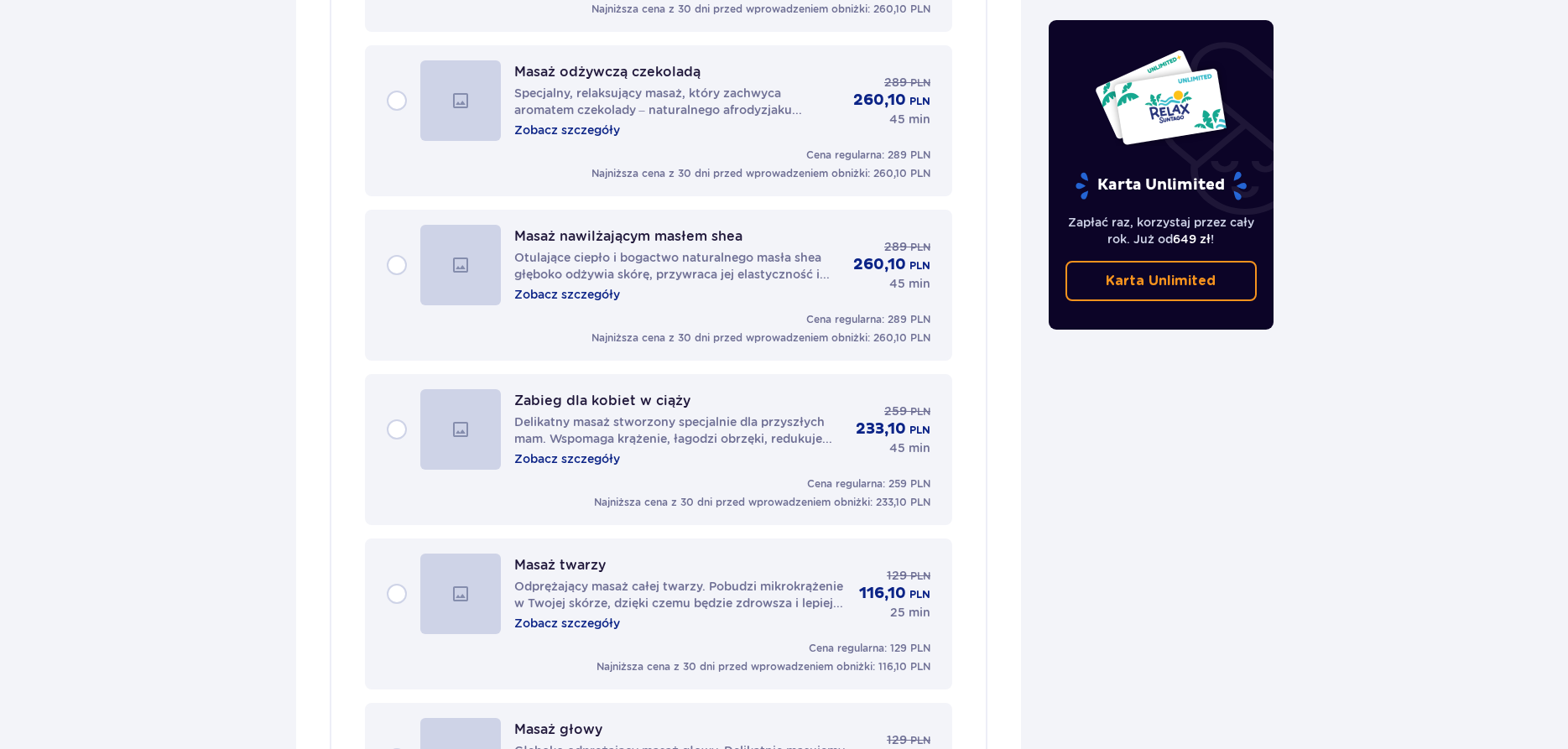
click at [399, 422] on div "Zabieg dla kobiet w ciąży Delikatny masaż stworzony specjalnie dla przyszłych m…" at bounding box center [659, 430] width 544 height 80
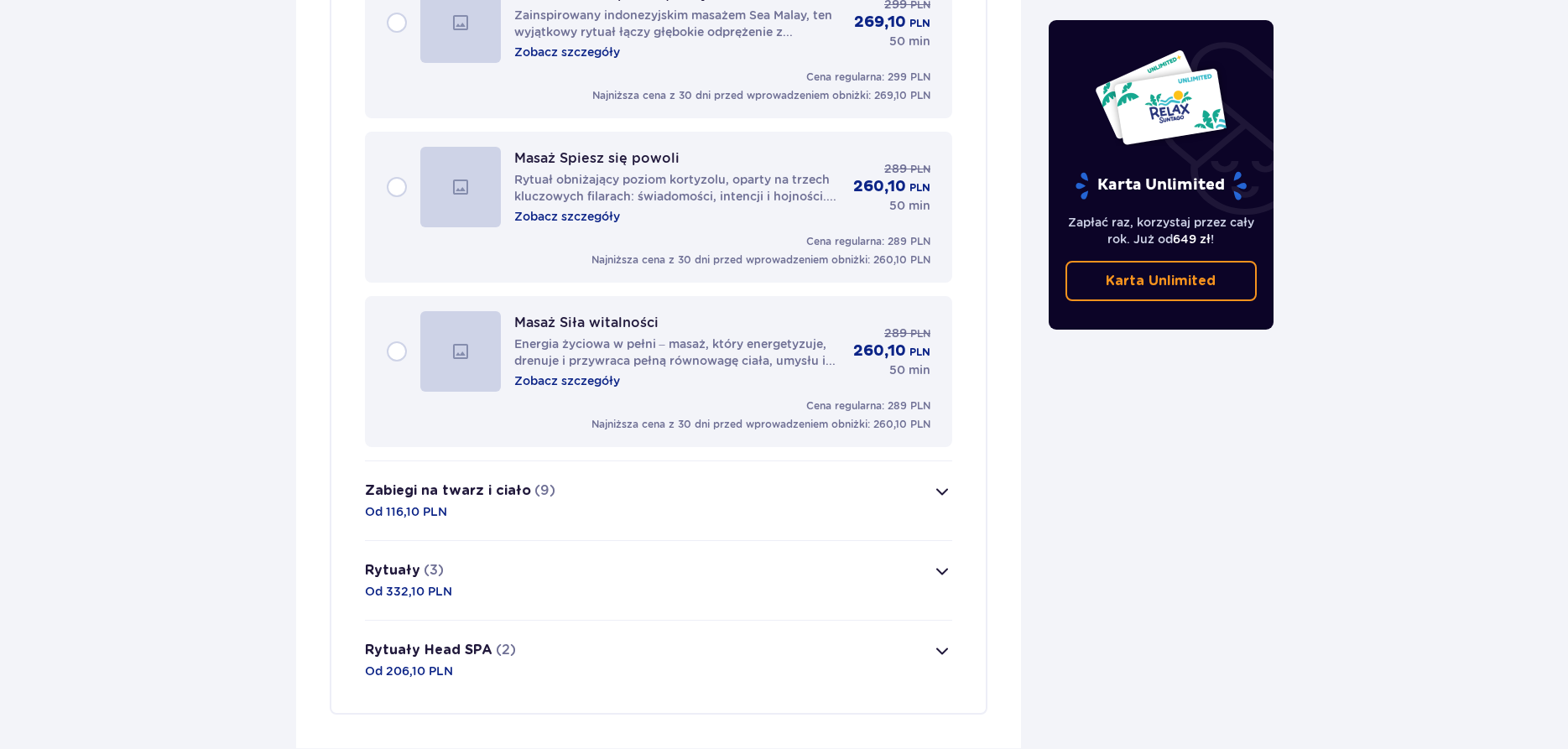
scroll to position [3282, 0]
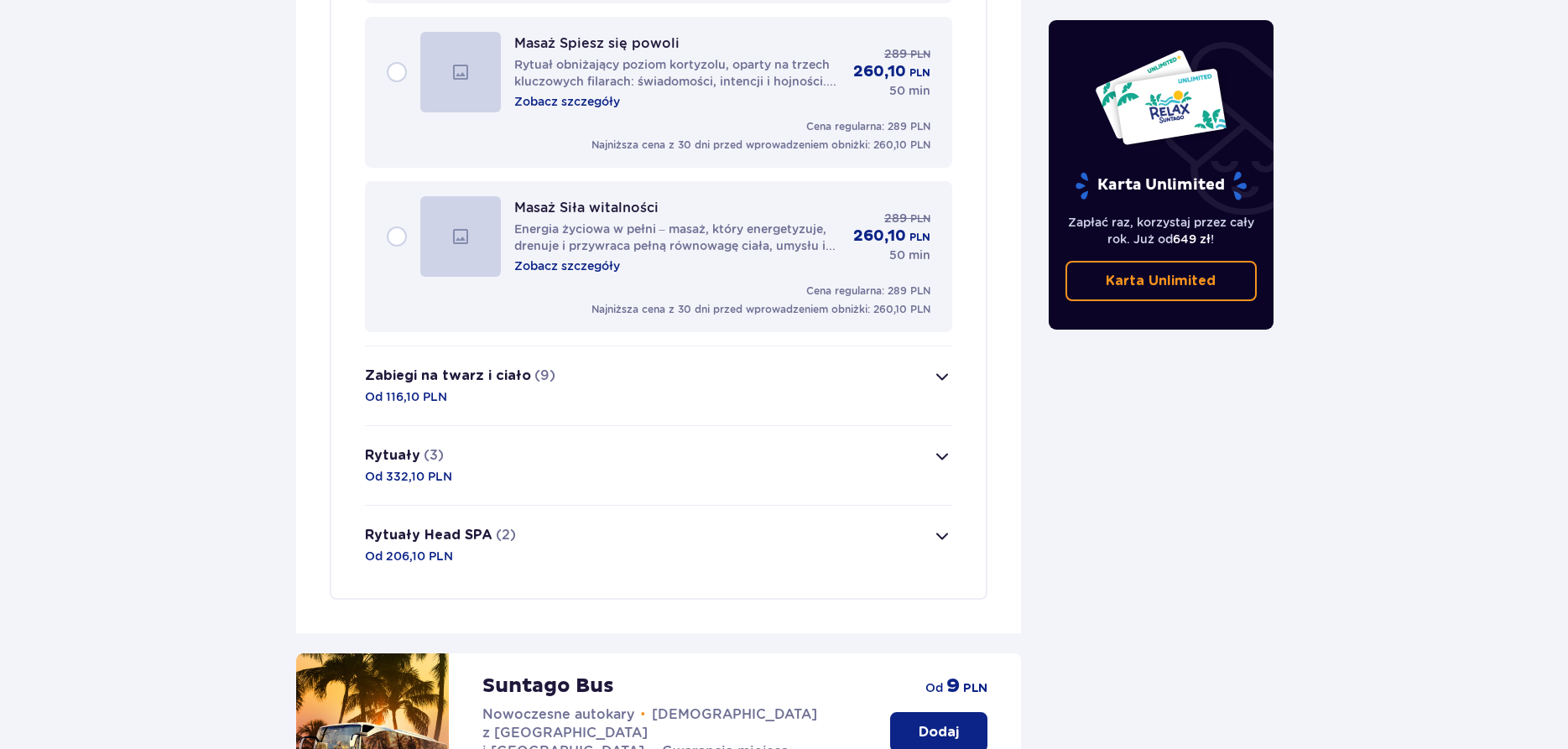
click at [448, 468] on p "Od 332,10 PLN" at bounding box center [409, 476] width 87 height 16
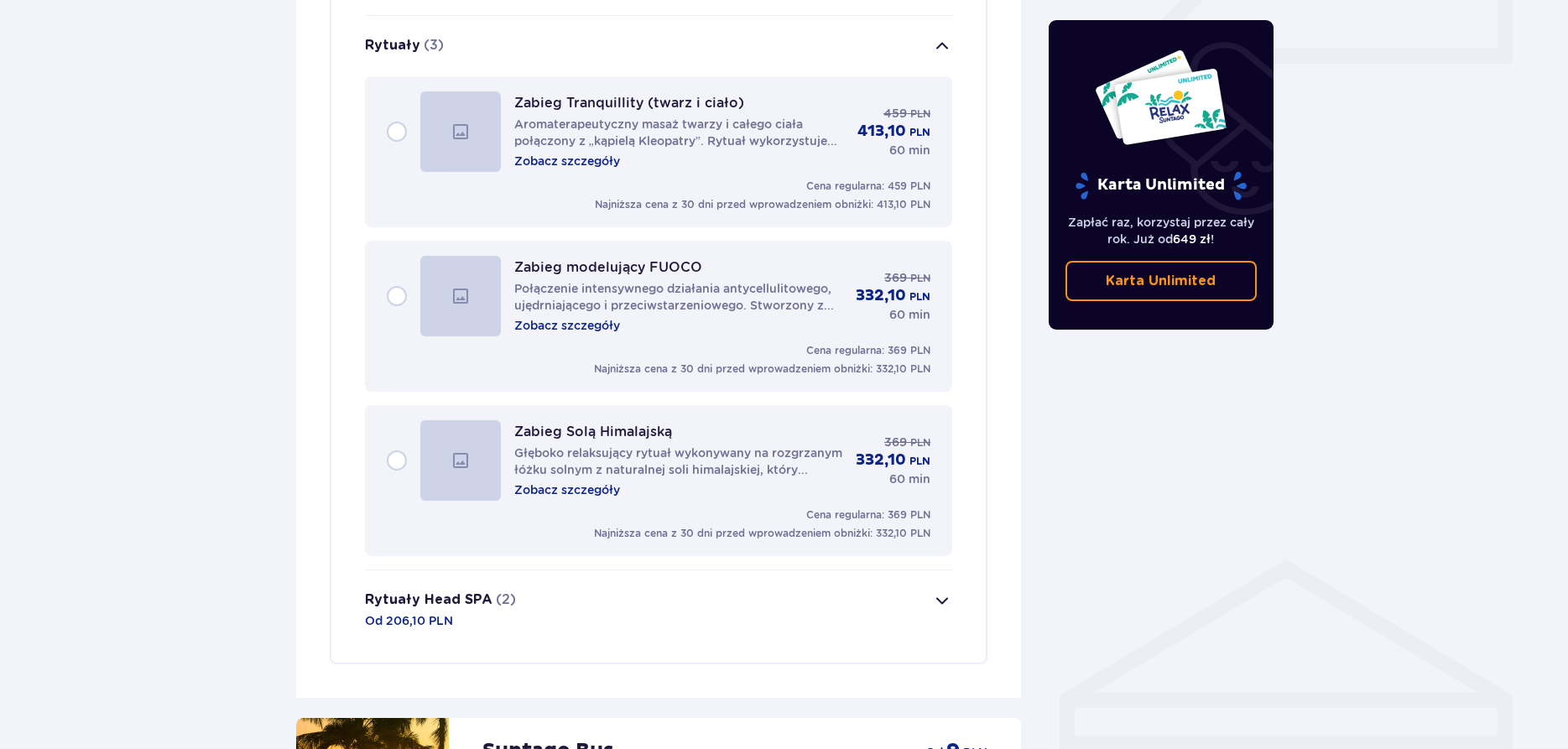
scroll to position [801, 0]
click at [395, 284] on div "Zabieg modelujący FUOCO Połączenie intensywnego działania antycellulitowego, uj…" at bounding box center [659, 298] width 544 height 80
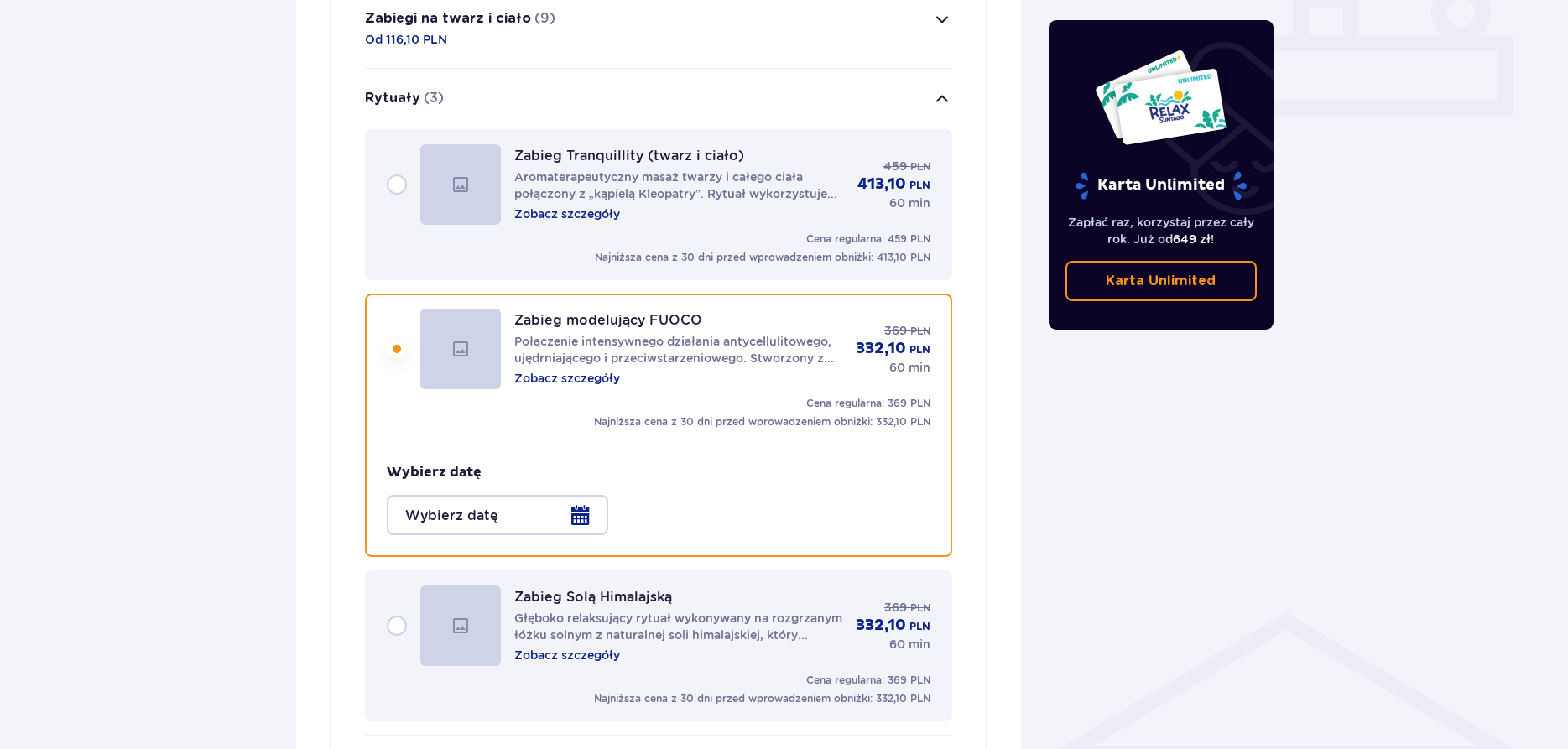
scroll to position [408, 0]
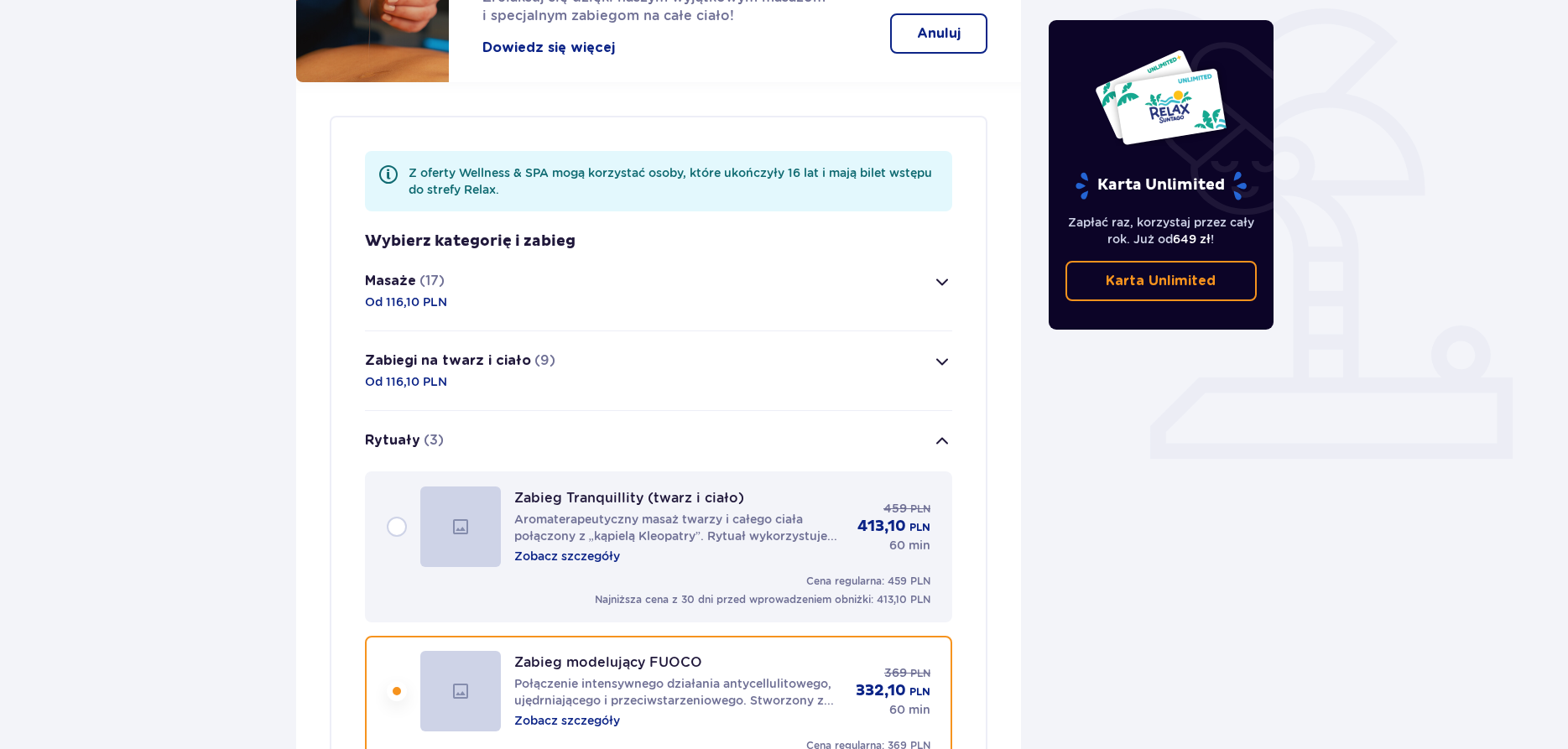
click at [485, 357] on div "Zabiegi na twarz i ciało (9) Od 116,10 PLN" at bounding box center [460, 370] width 190 height 38
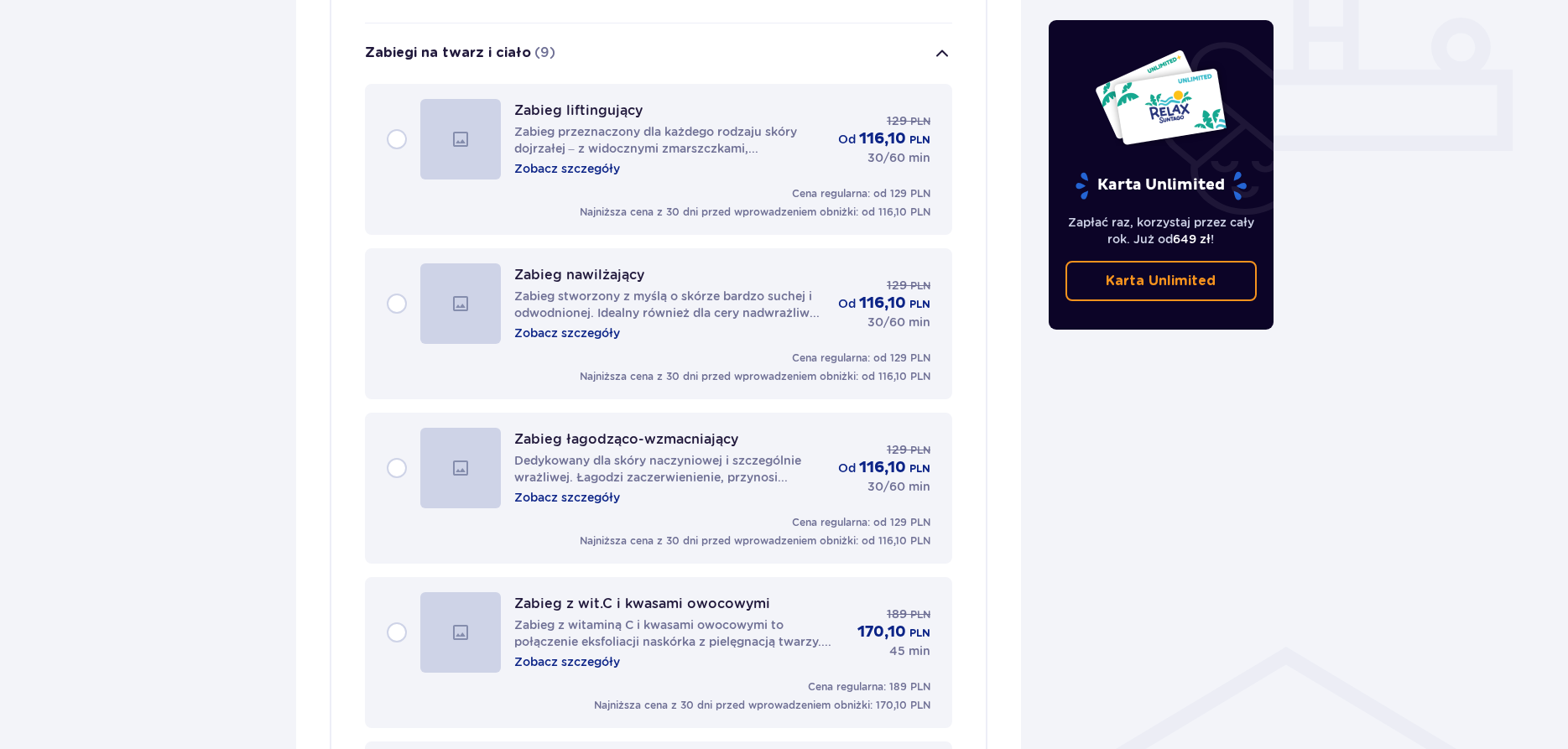
scroll to position [722, 0]
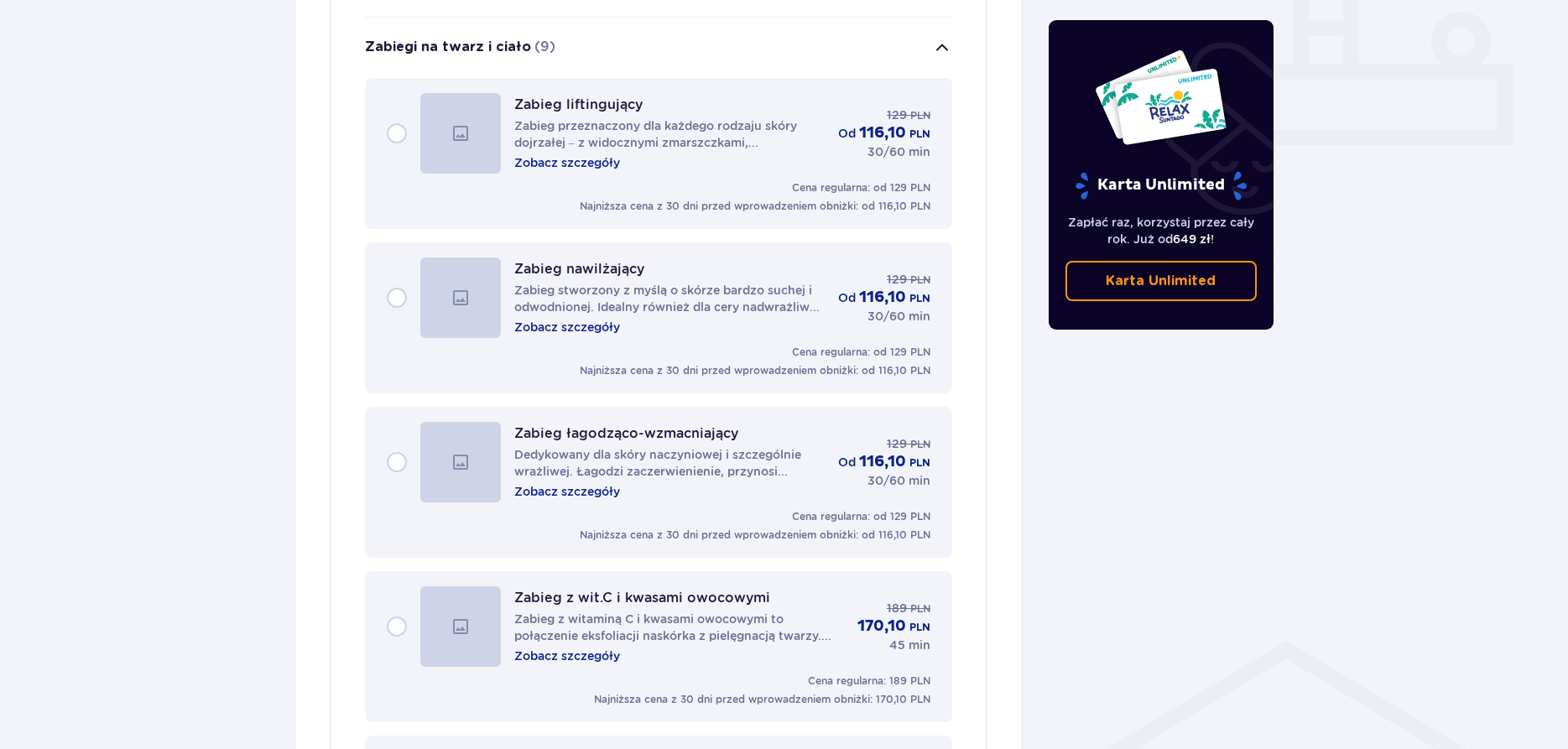
click at [386, 284] on div "Zabieg nawilżający Zabieg stworzony z myślą o skórze bardzo suchej i odwodnione…" at bounding box center [659, 318] width 588 height 151
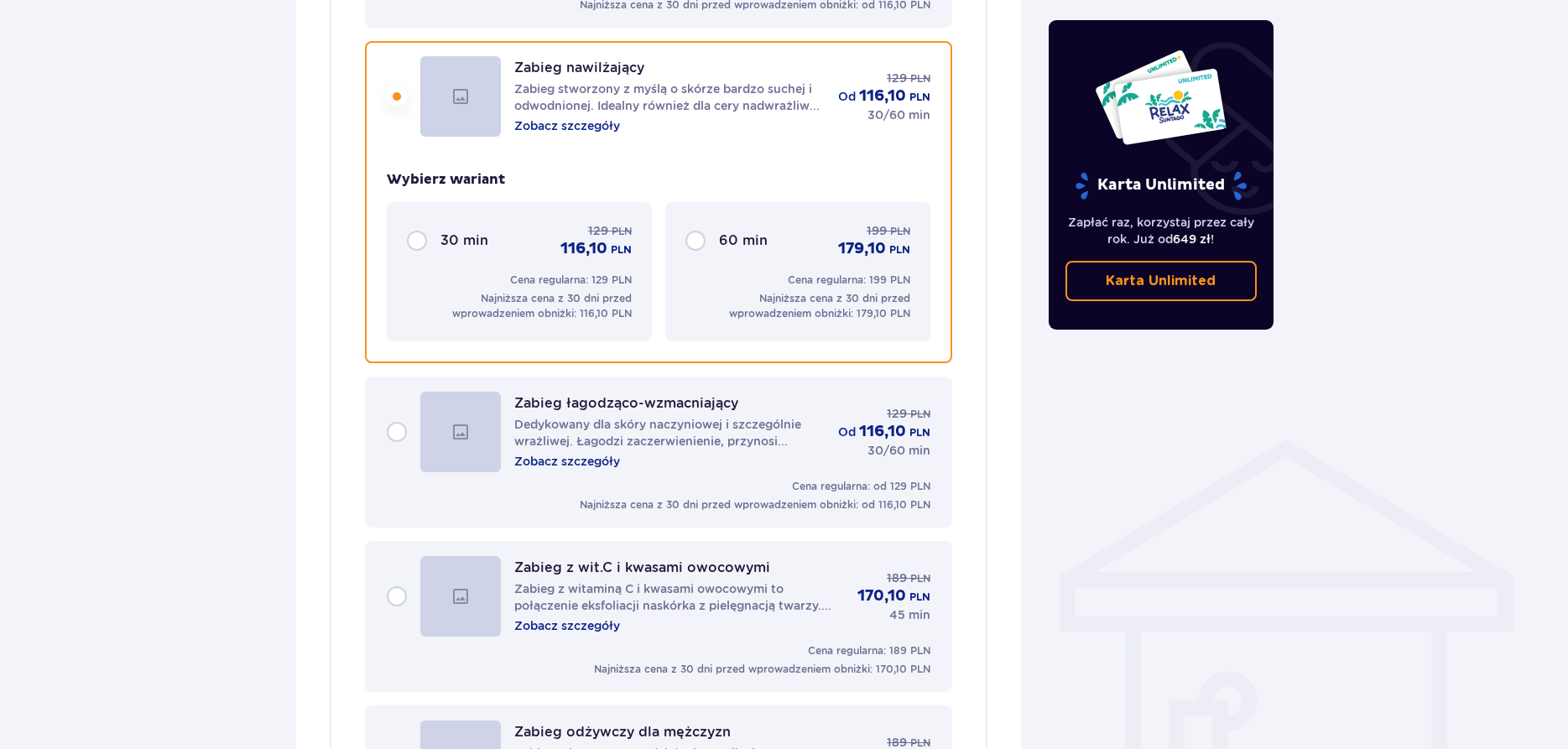
scroll to position [927, 0]
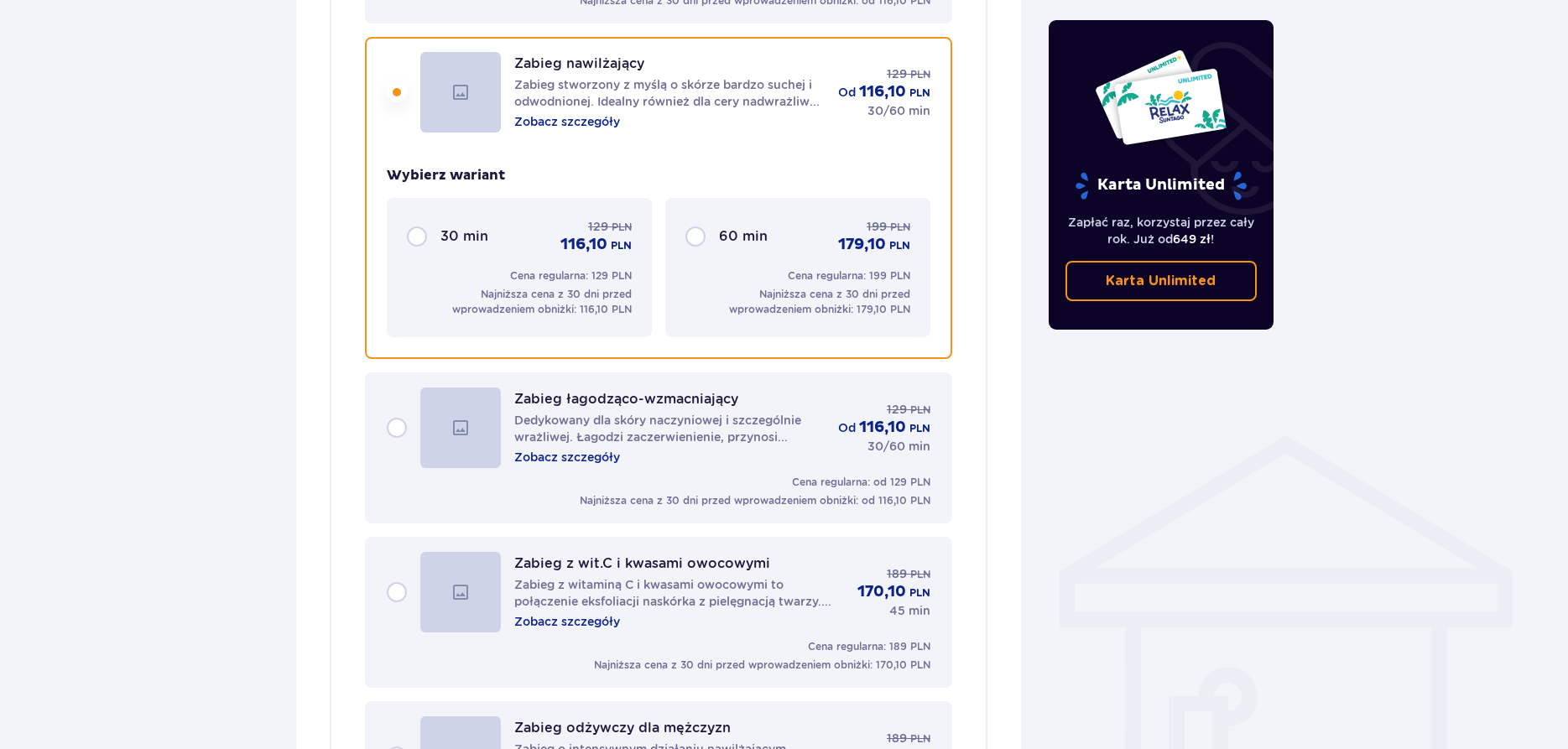
click at [449, 228] on p "30 min" at bounding box center [464, 237] width 48 height 18
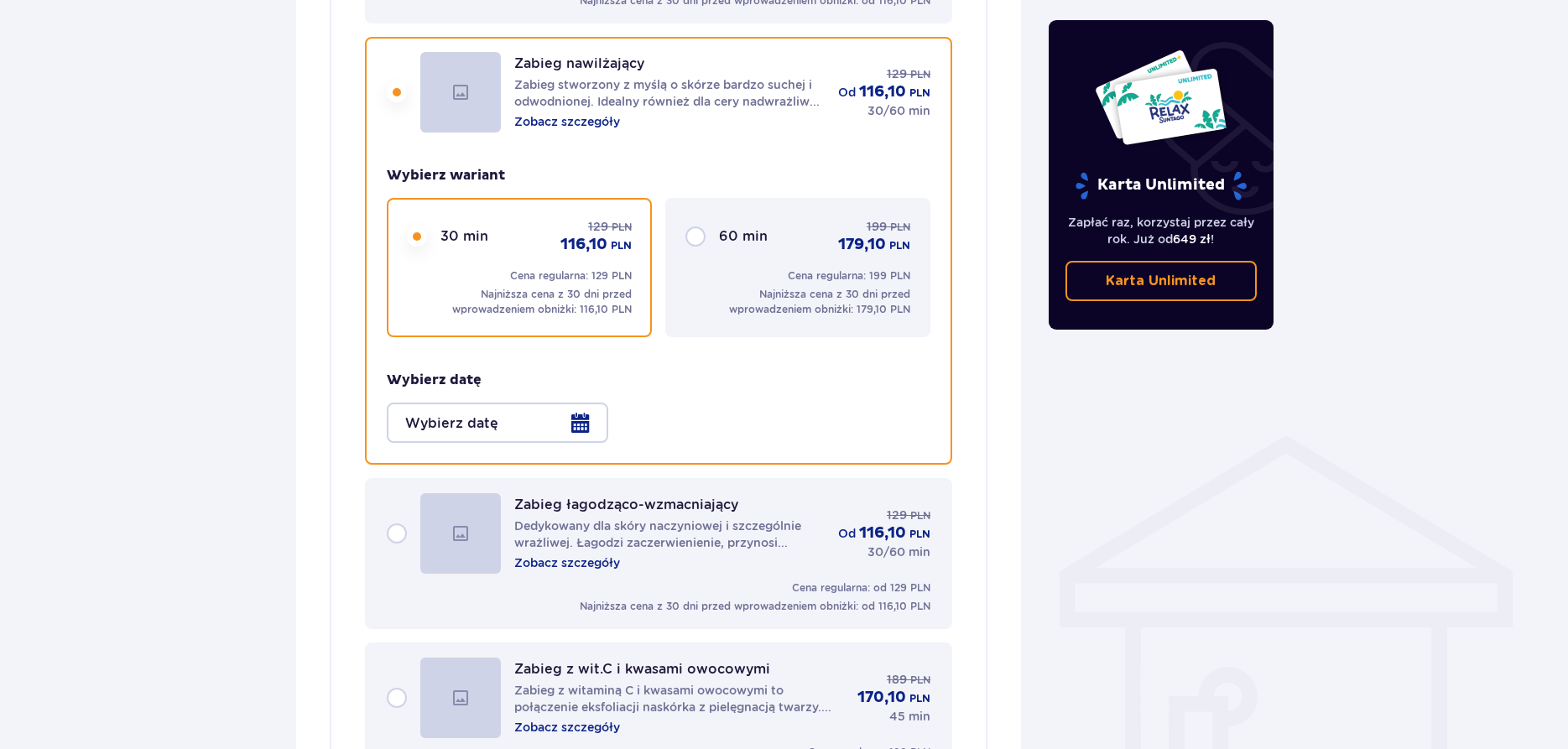
click at [498, 402] on div at bounding box center [497, 422] width 221 height 40
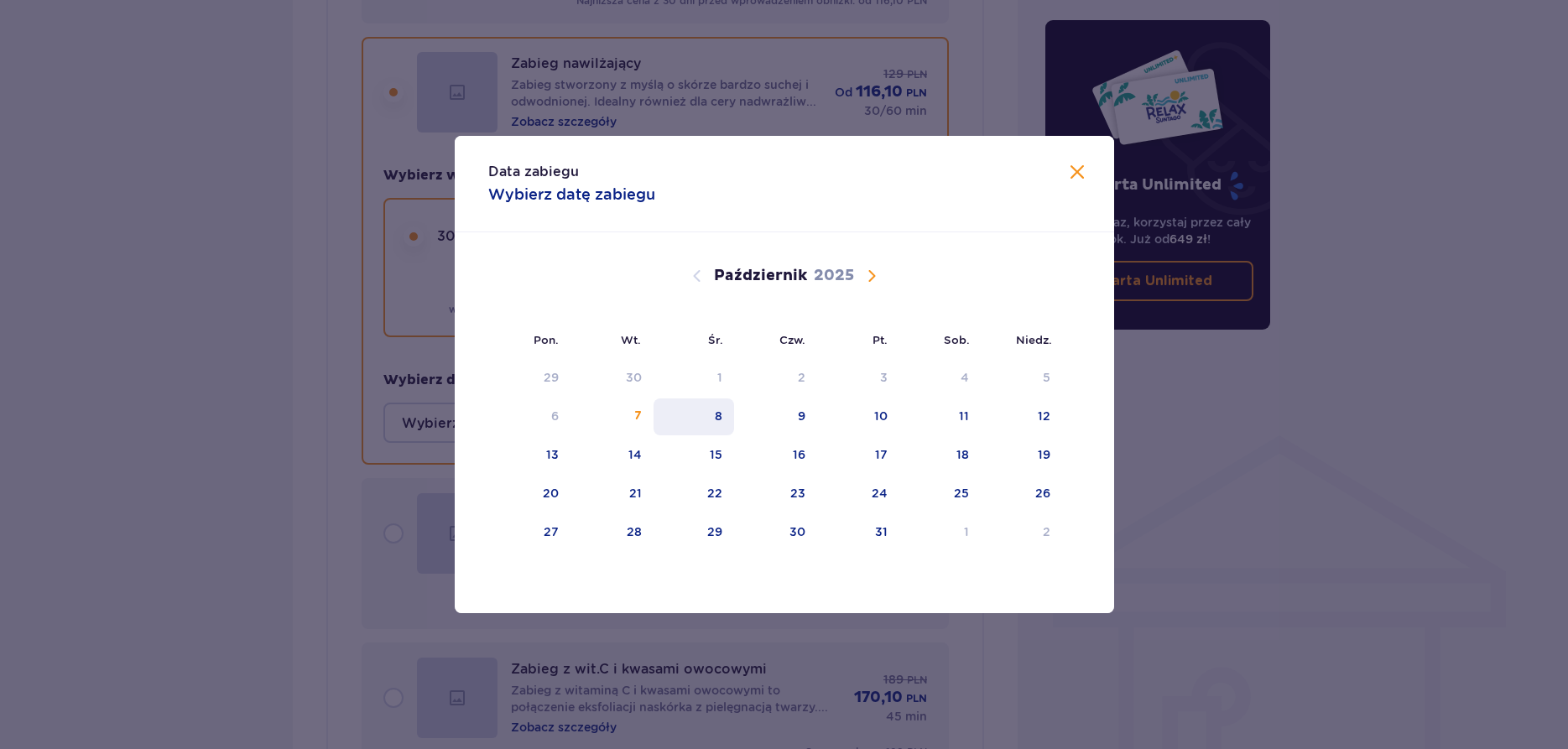
click at [710, 413] on div "8" at bounding box center [693, 417] width 81 height 37
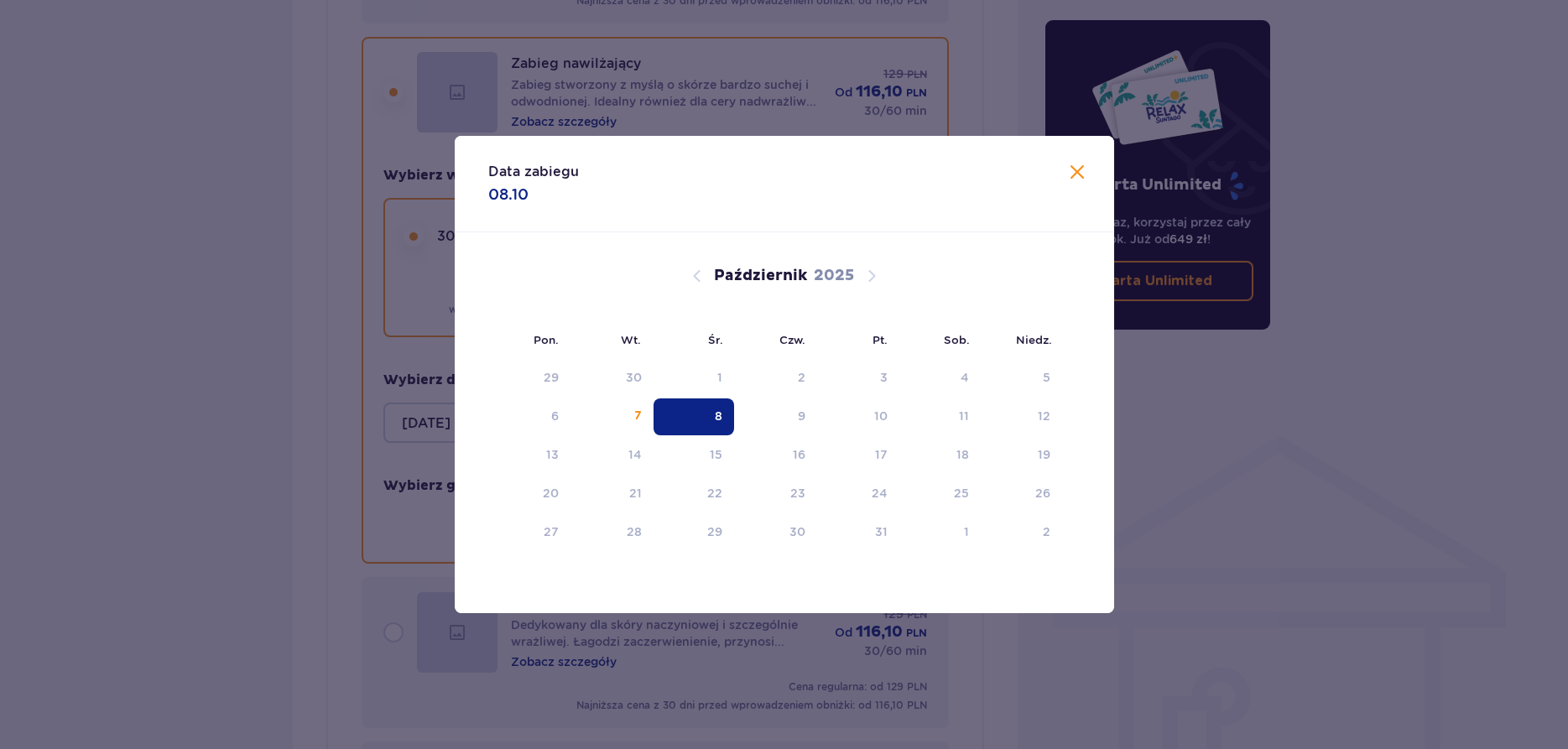
type input "[DATE]"
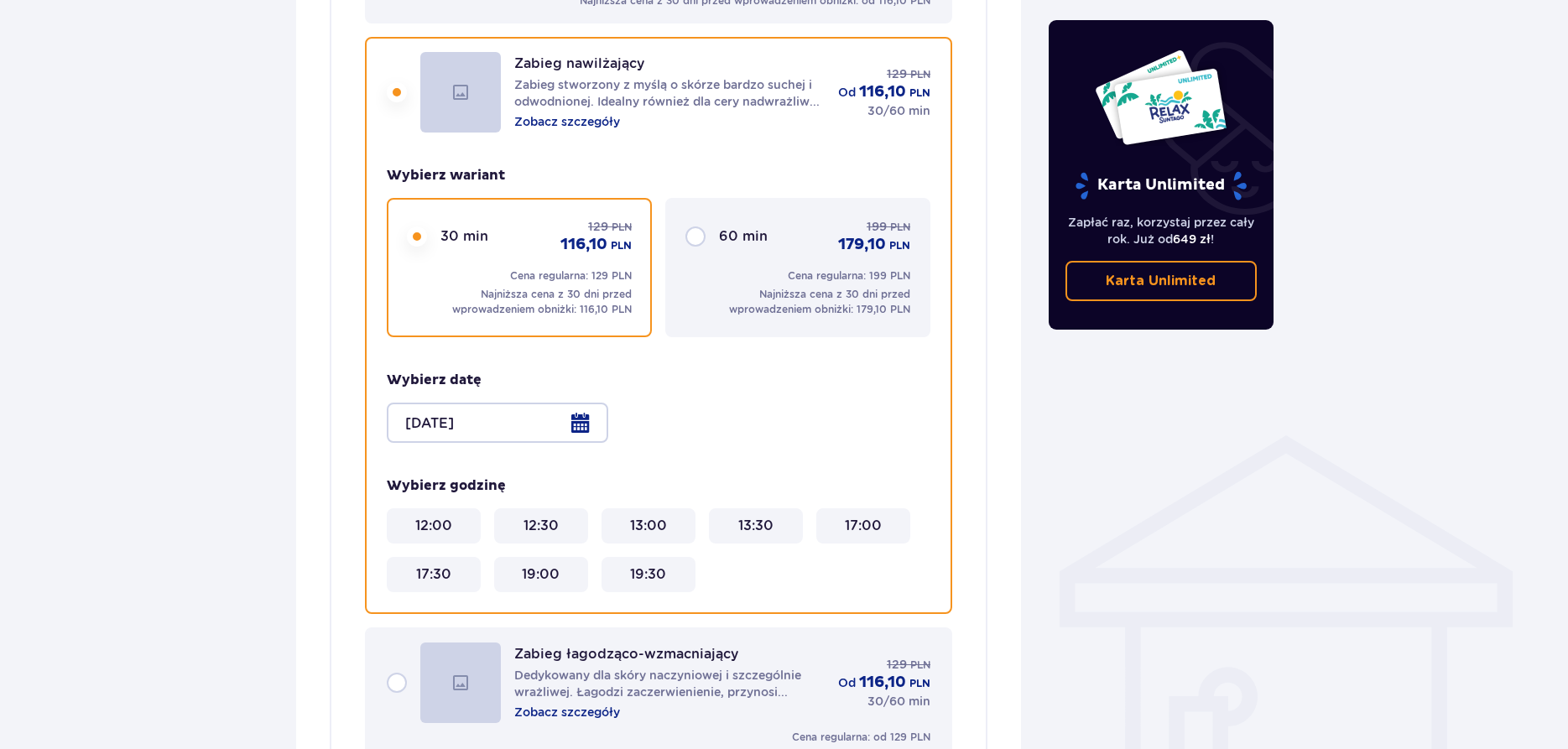
click at [723, 235] on div "60 min 199 PLN 179,10 PLN" at bounding box center [814, 237] width 191 height 37
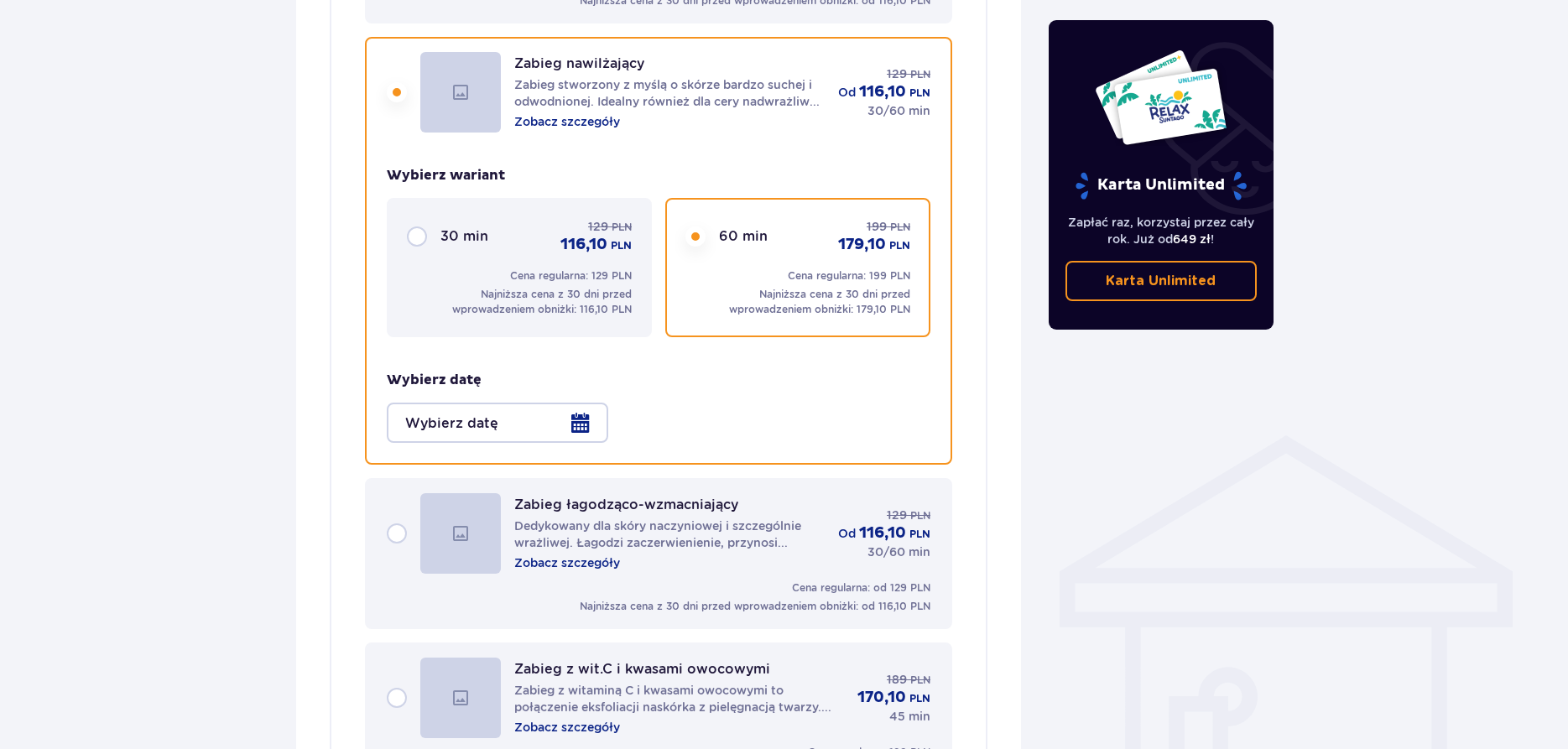
click at [521, 402] on div at bounding box center [497, 422] width 221 height 40
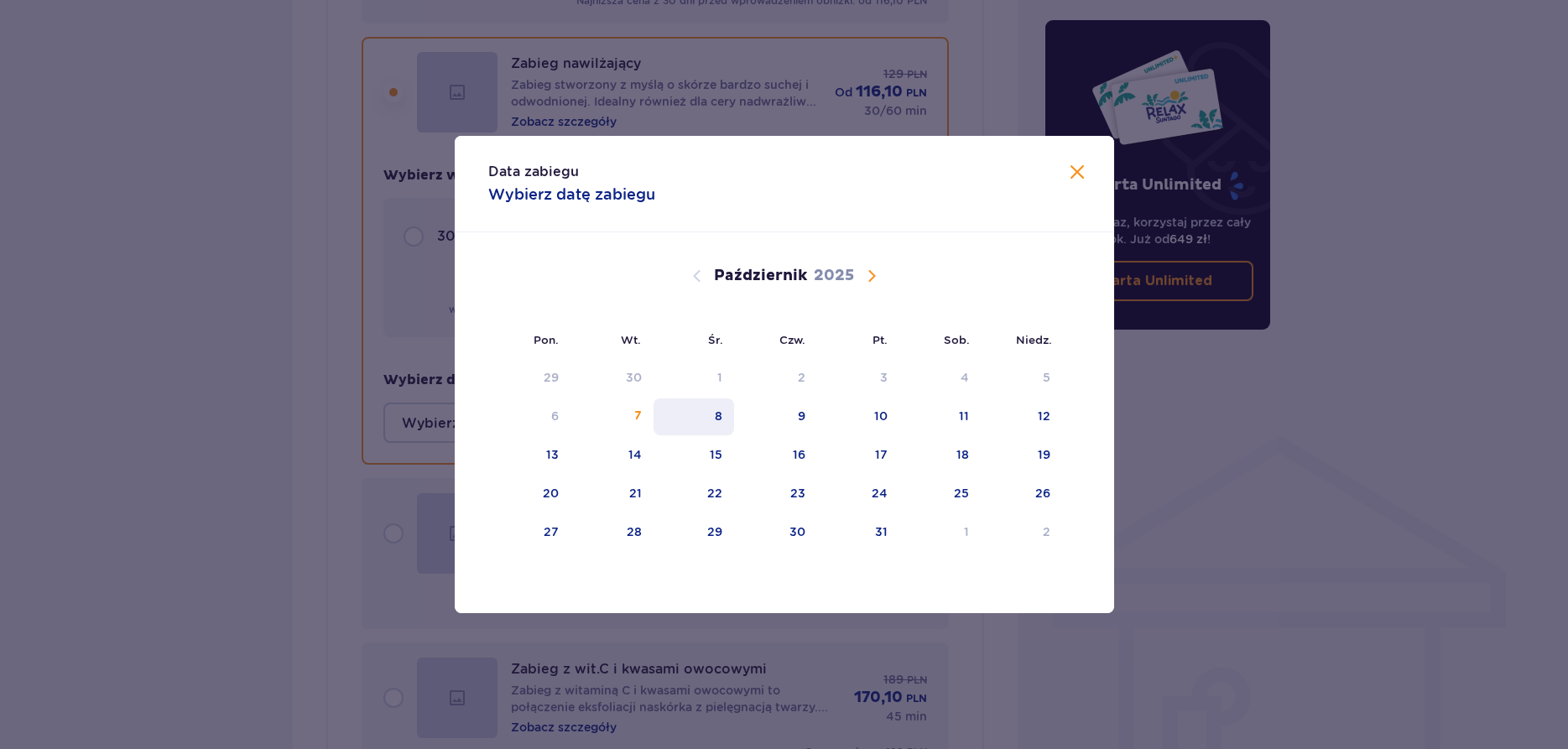
click at [703, 415] on div "8" at bounding box center [693, 417] width 81 height 37
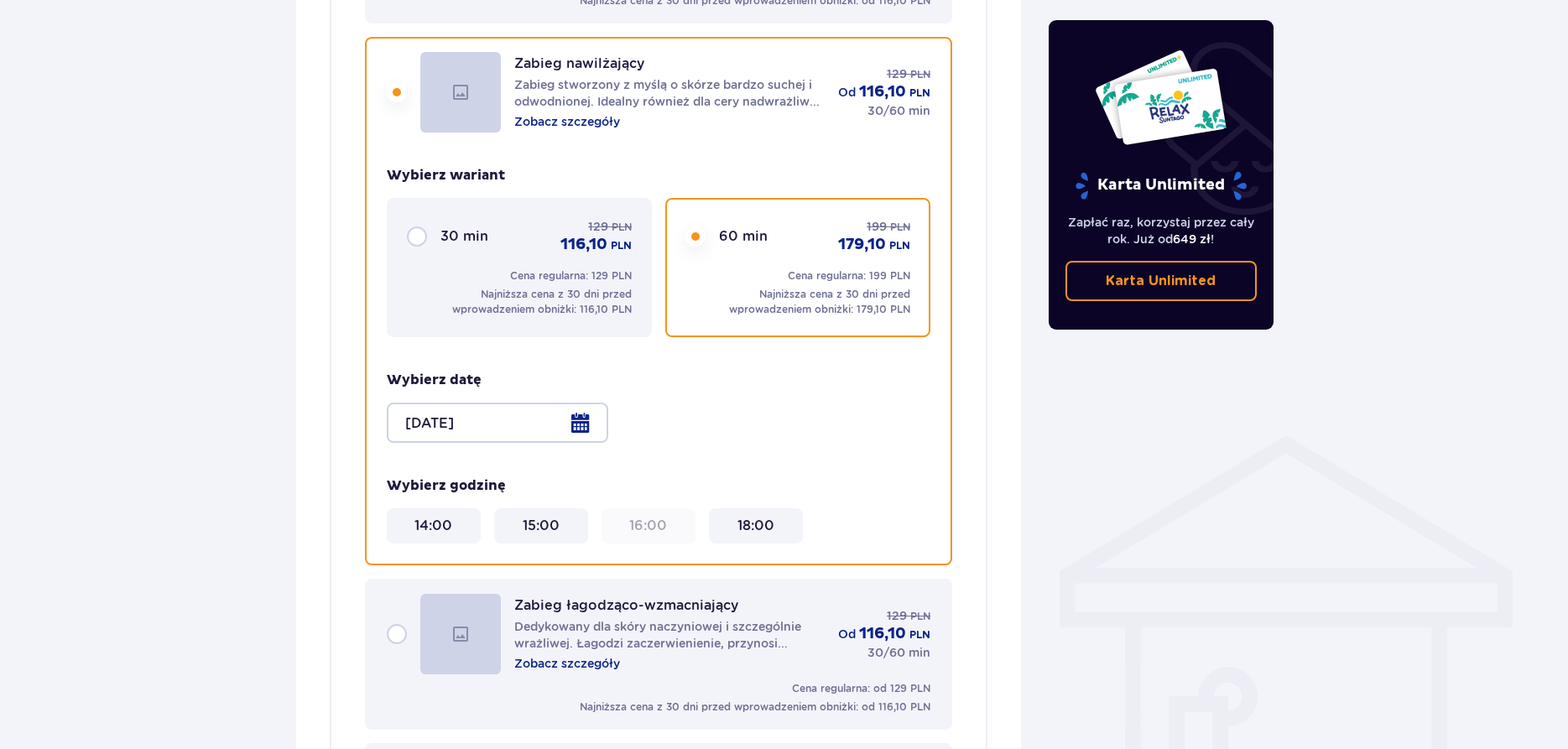
click at [465, 402] on div at bounding box center [497, 422] width 221 height 40
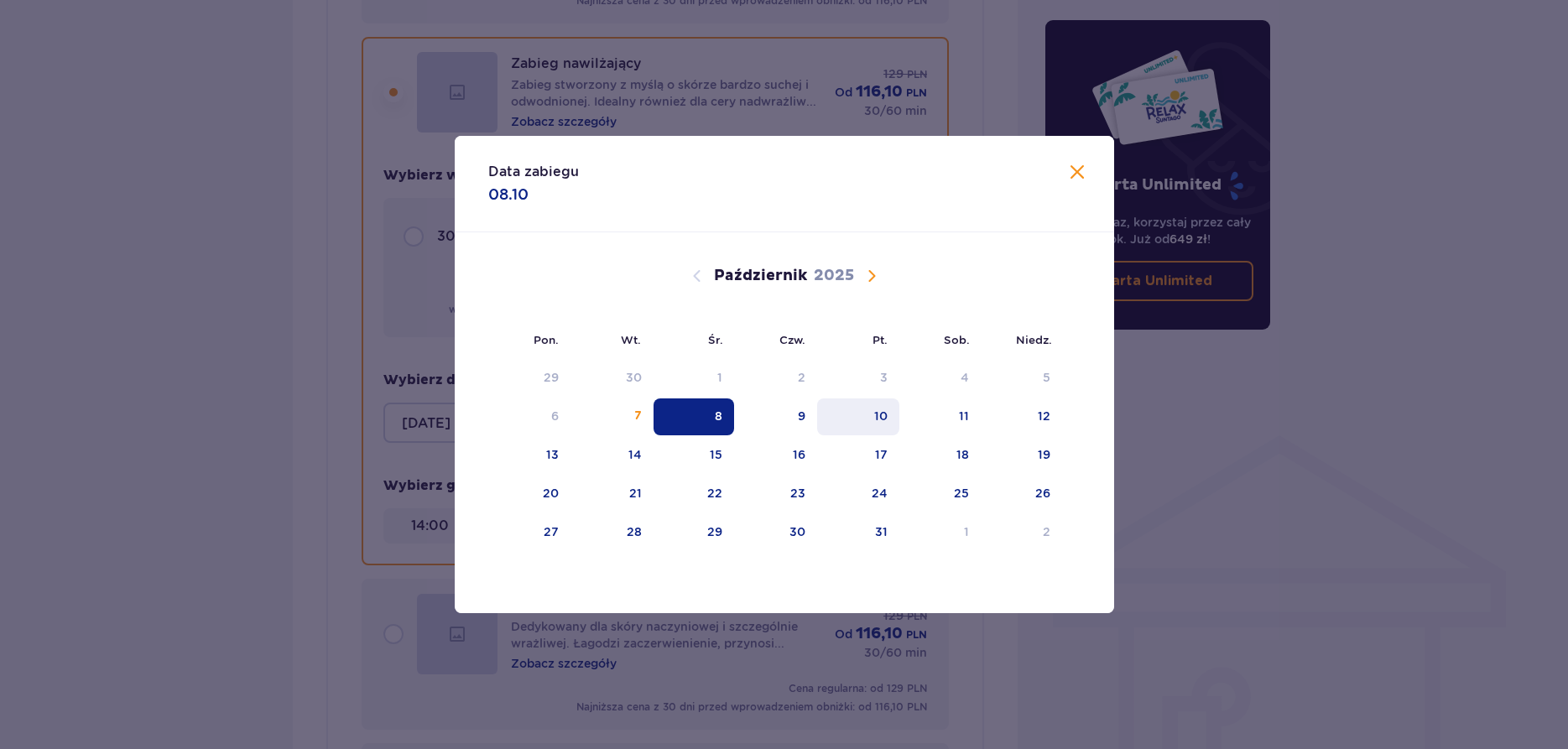
click at [863, 412] on div "10" at bounding box center [858, 417] width 83 height 37
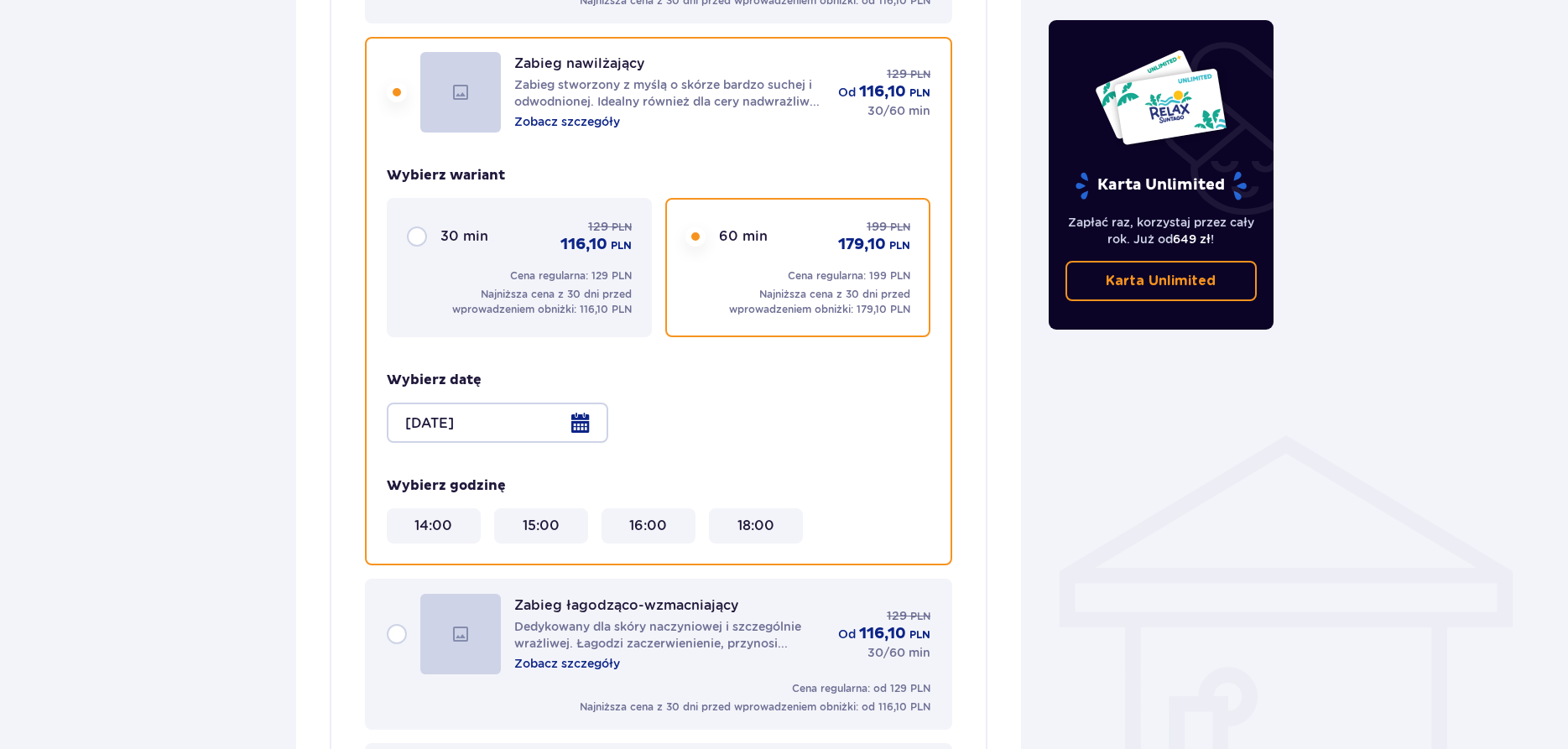
click at [571, 404] on div at bounding box center [497, 422] width 221 height 40
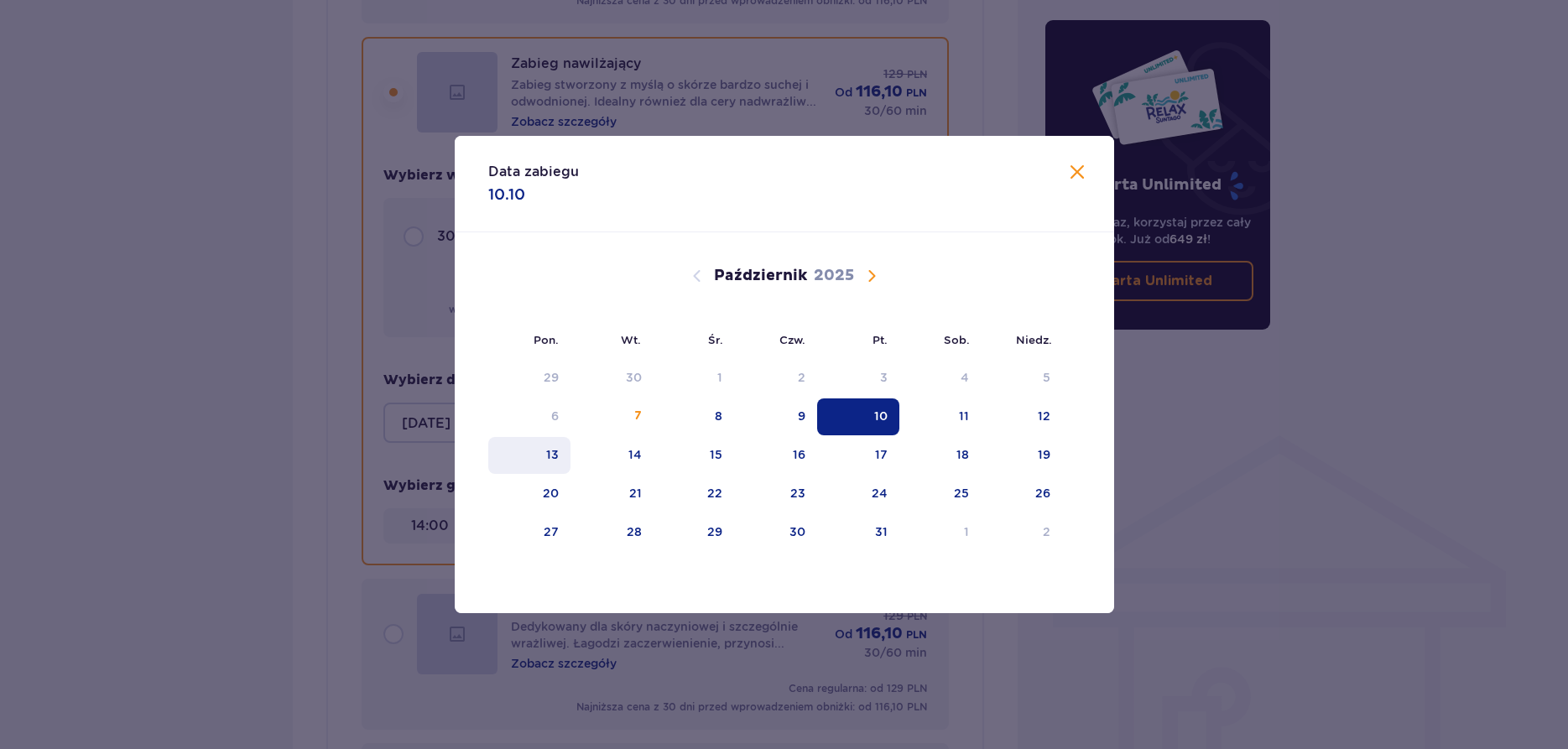
click at [562, 451] on div "13" at bounding box center [529, 455] width 83 height 37
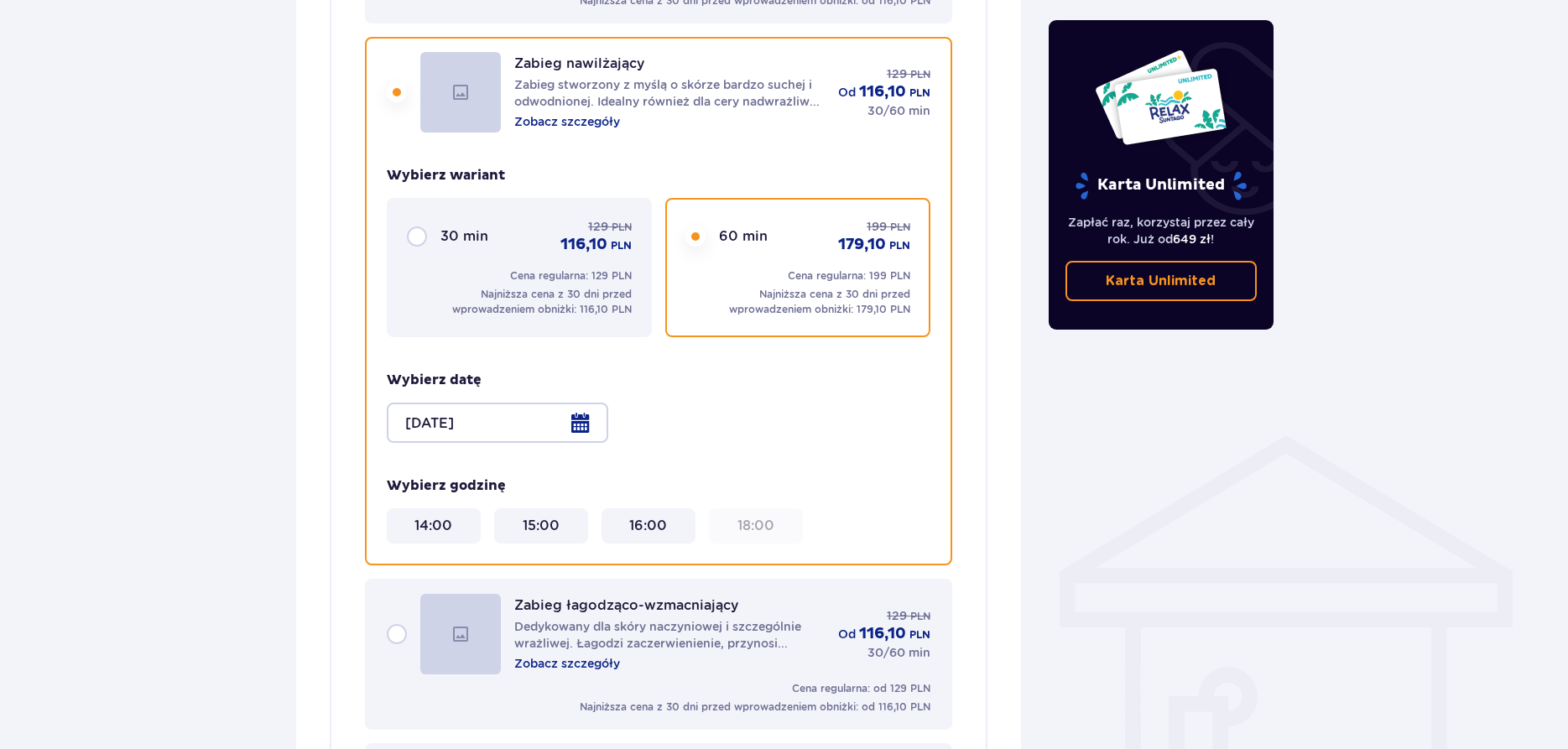
click at [552, 402] on div at bounding box center [497, 422] width 221 height 40
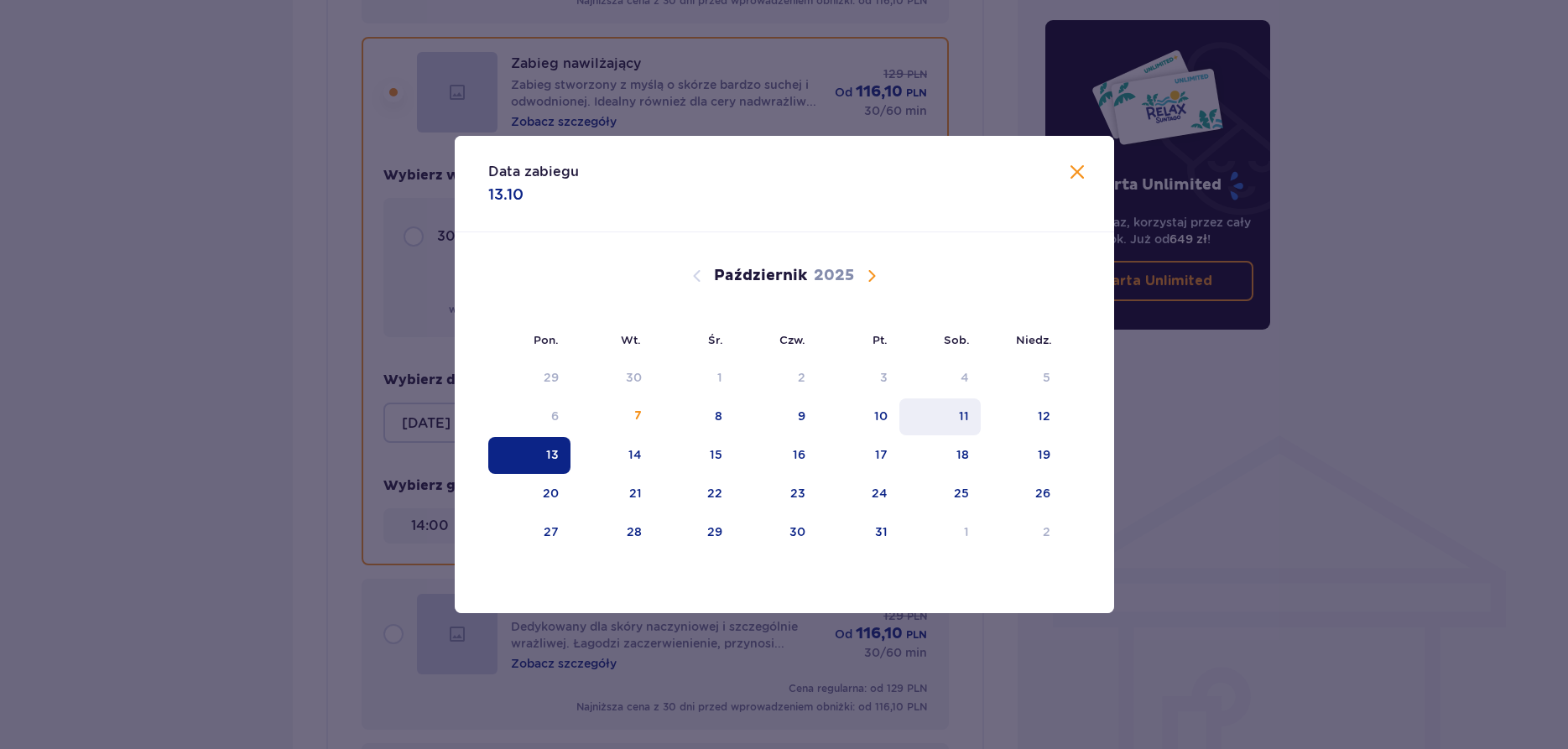
click at [967, 421] on div "11" at bounding box center [964, 416] width 10 height 16
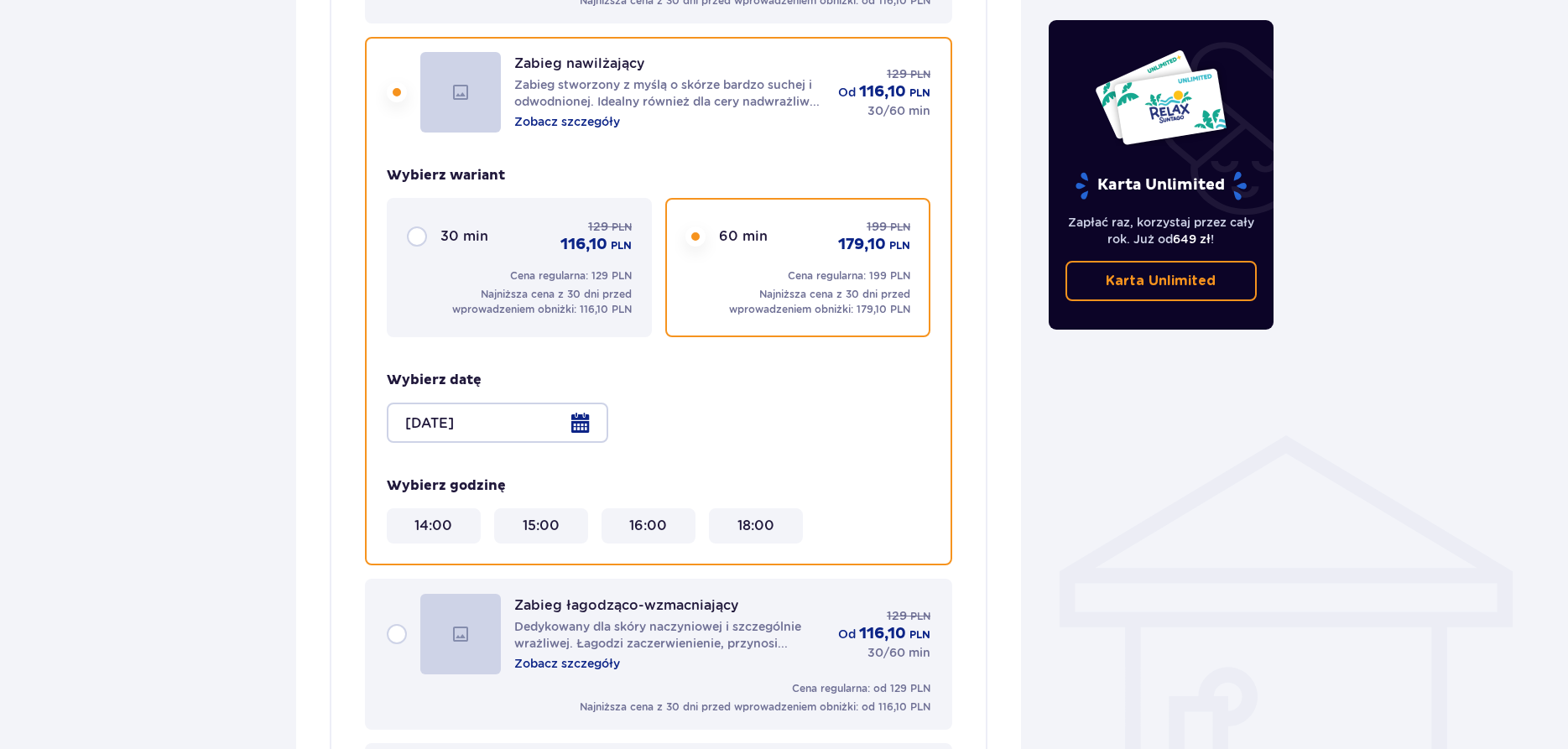
click at [541, 423] on div at bounding box center [497, 422] width 221 height 40
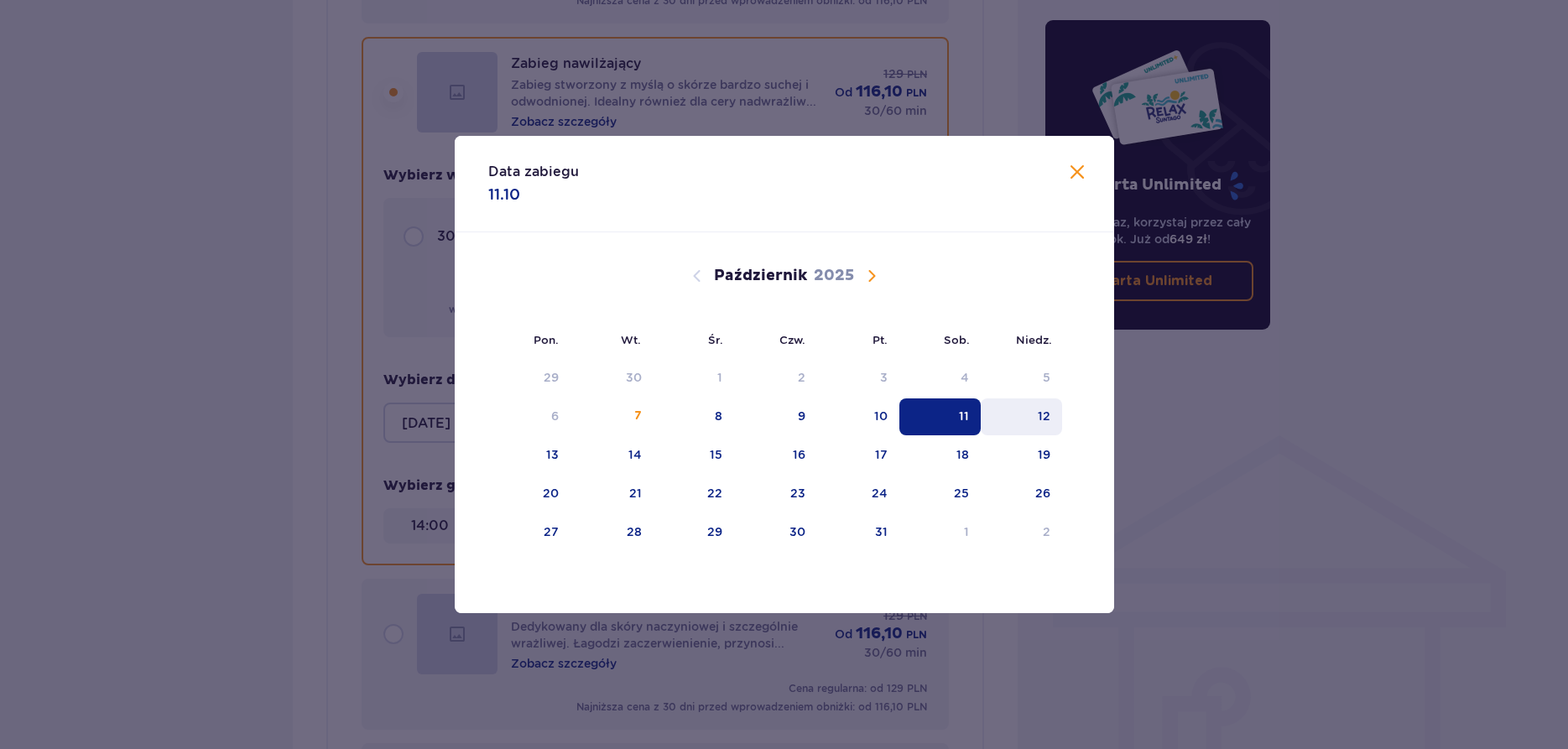
click at [1035, 409] on div "12" at bounding box center [1021, 417] width 81 height 37
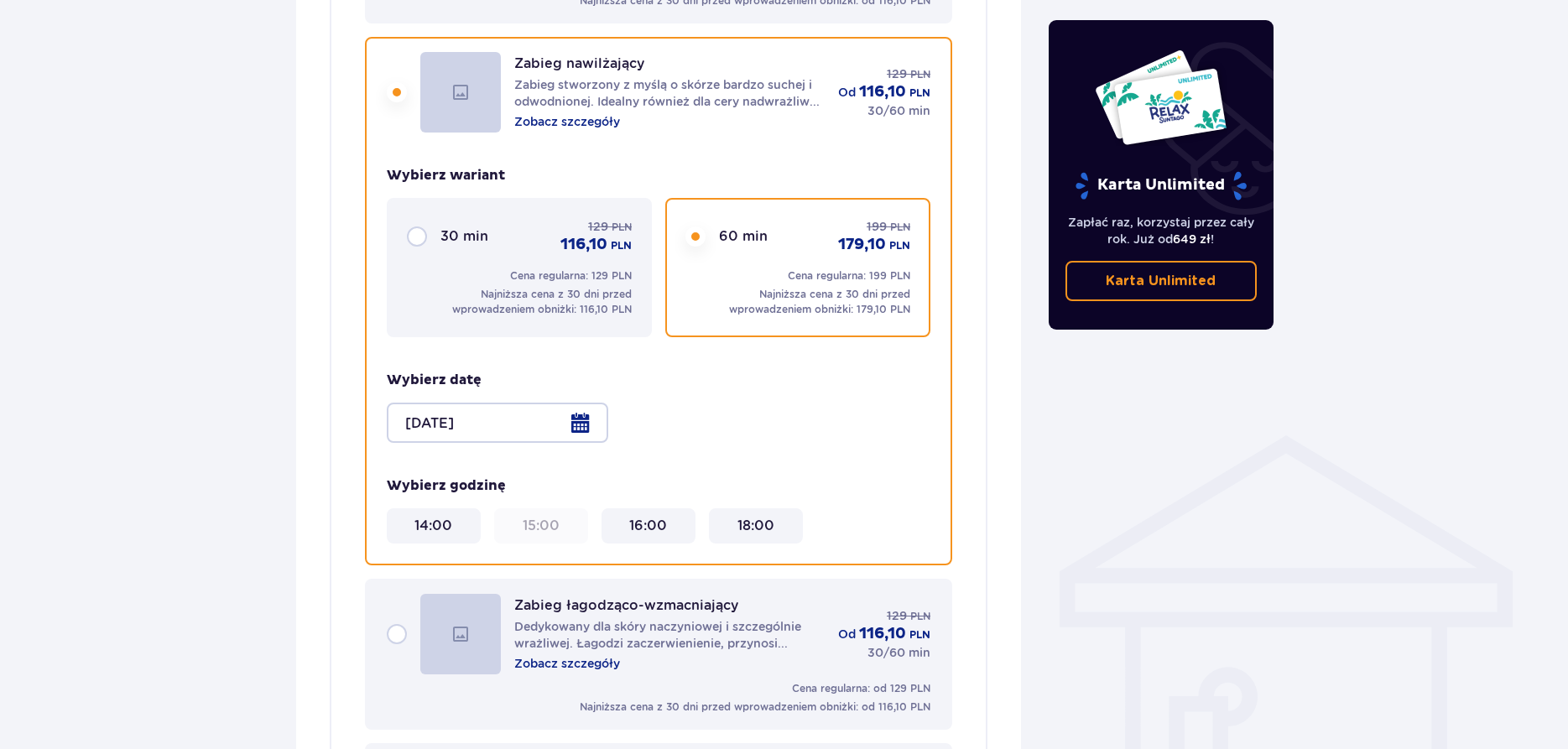
click at [546, 413] on div at bounding box center [497, 422] width 221 height 40
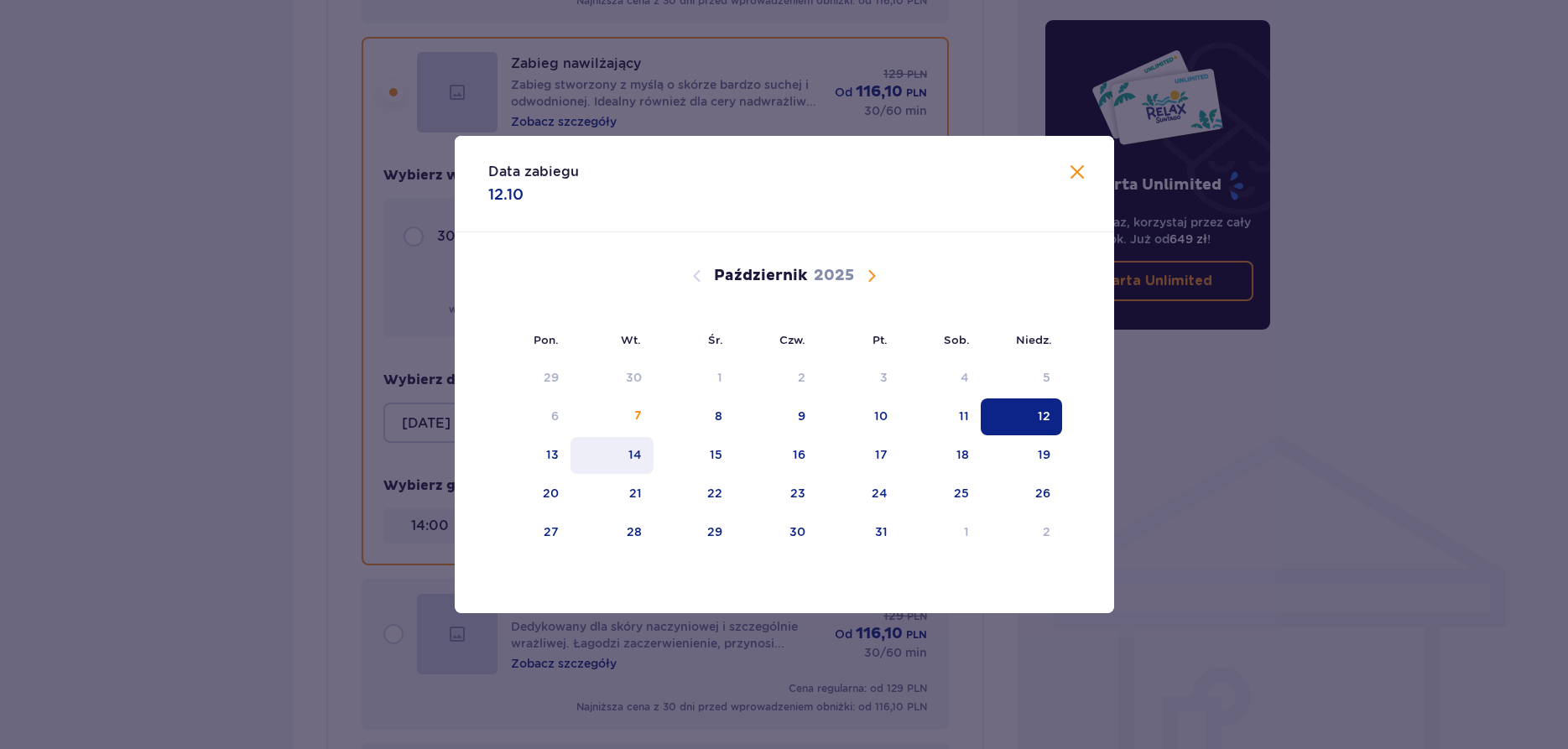
click at [615, 470] on div "14" at bounding box center [612, 455] width 83 height 37
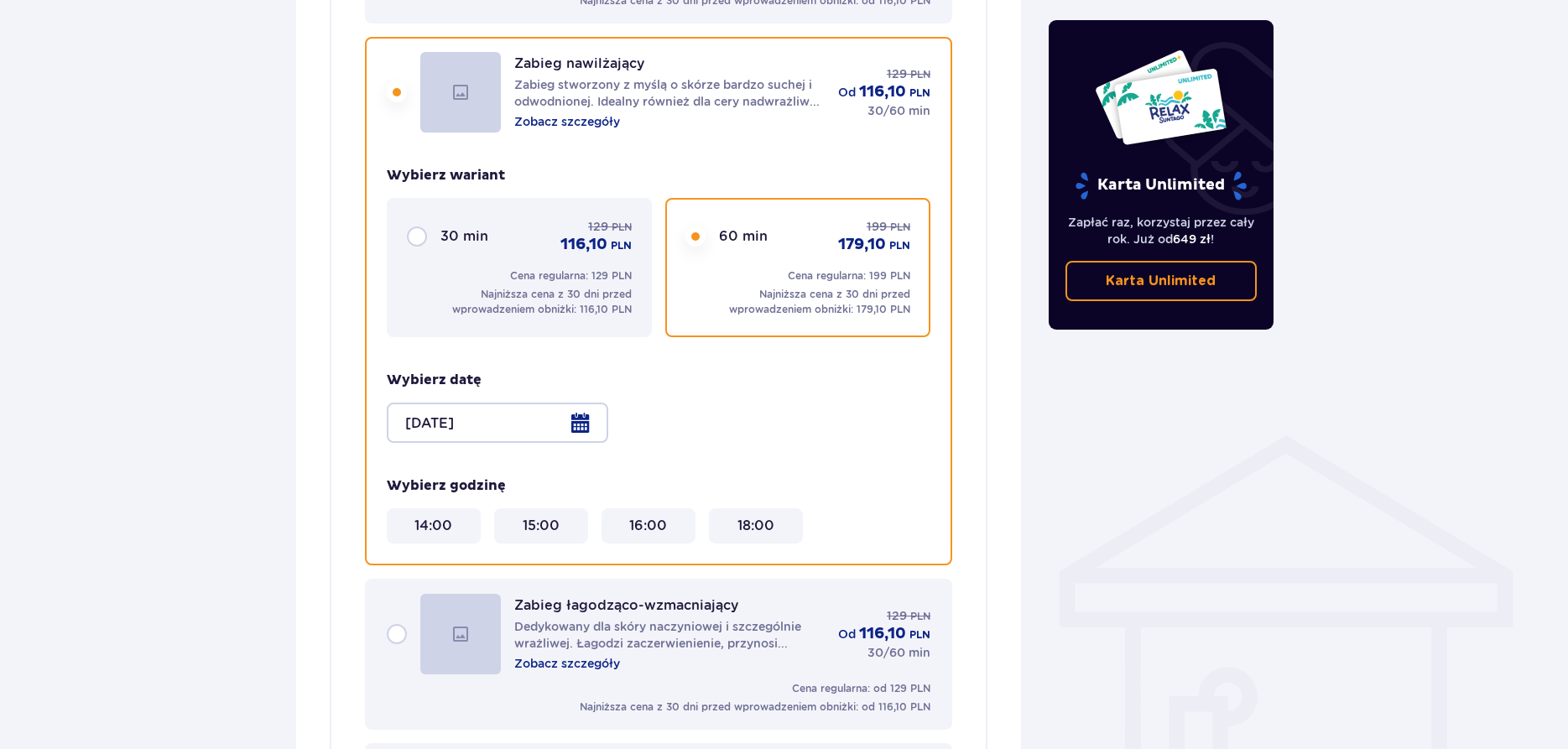
click at [541, 404] on div at bounding box center [497, 422] width 221 height 40
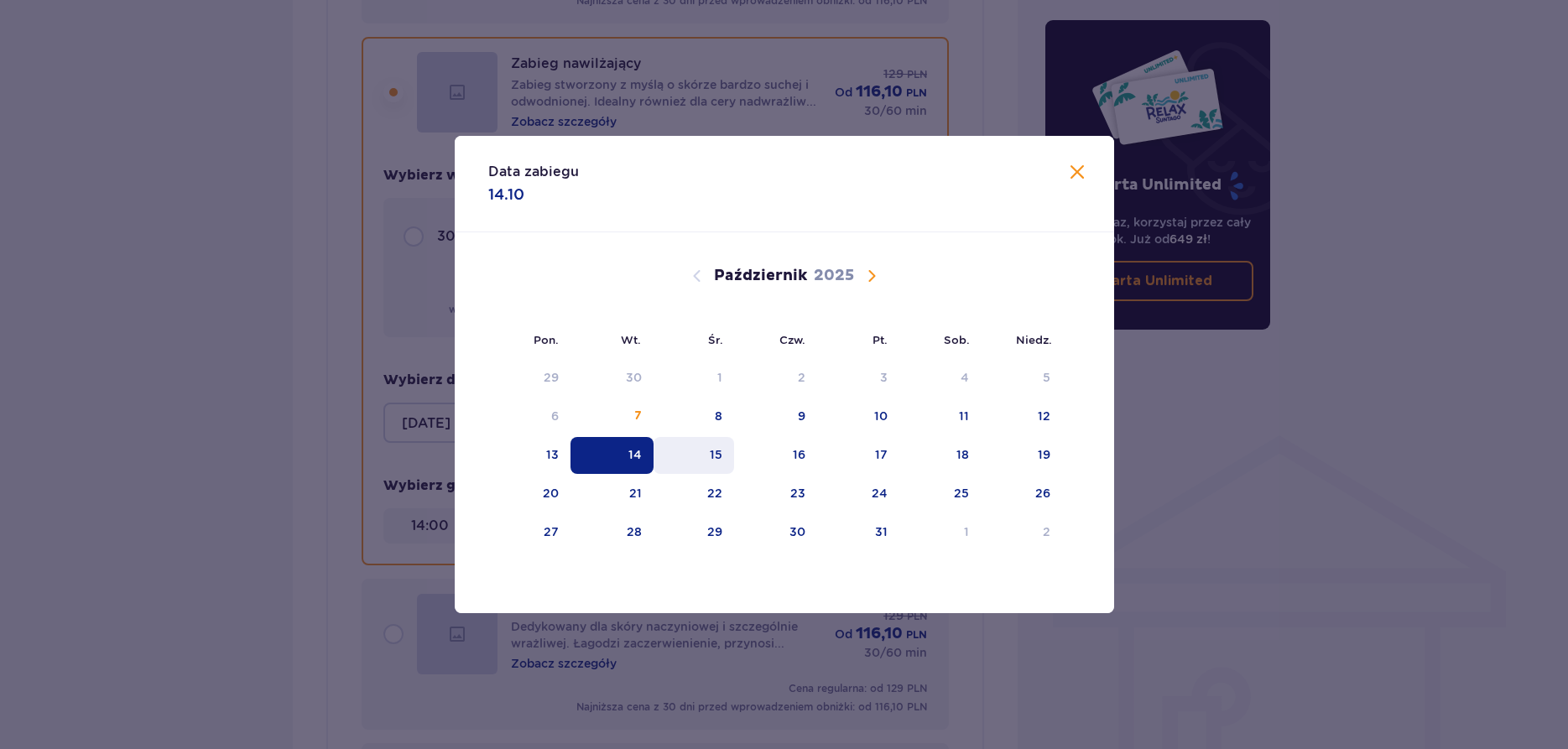
click at [694, 463] on div "15" at bounding box center [693, 455] width 81 height 37
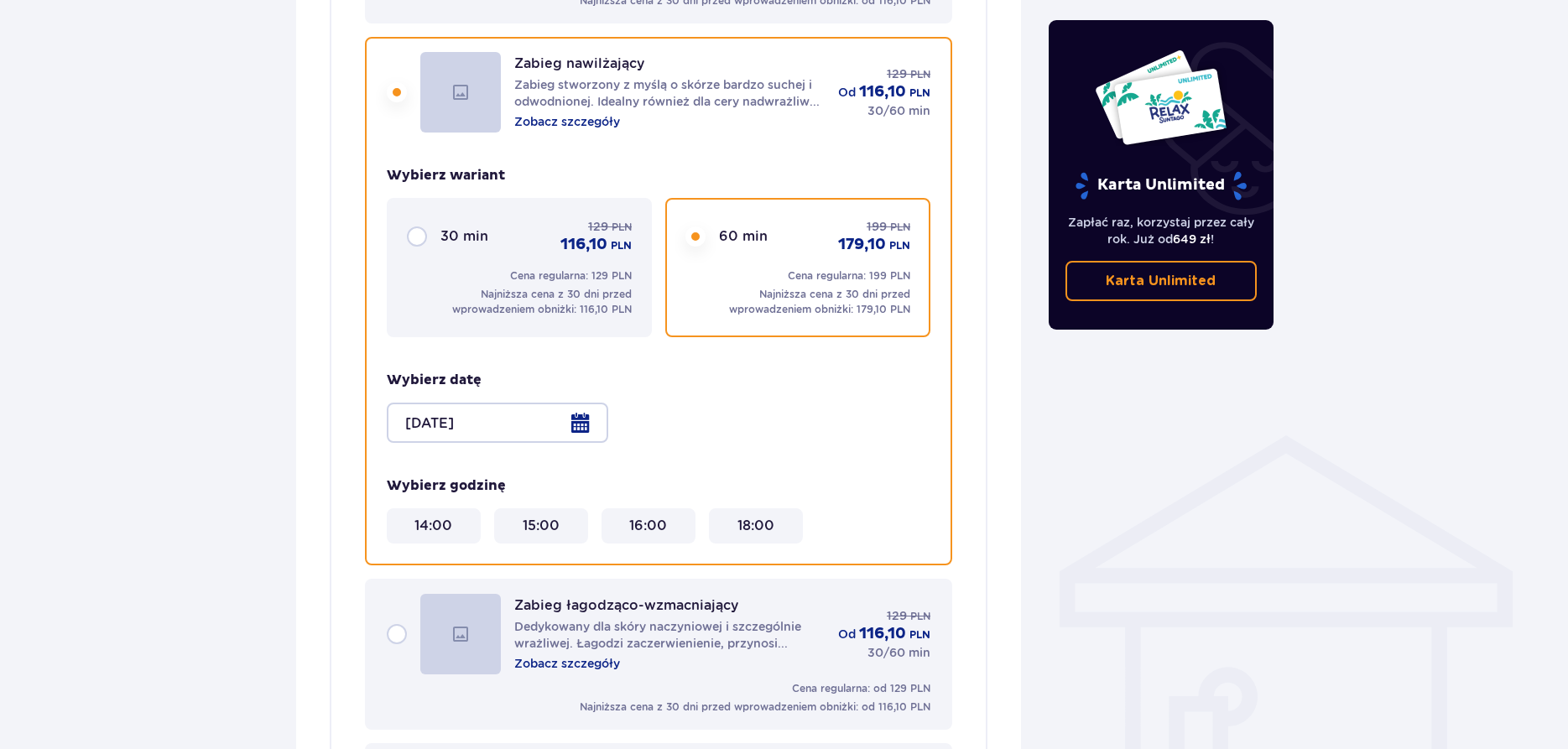
click at [507, 420] on div at bounding box center [497, 422] width 221 height 40
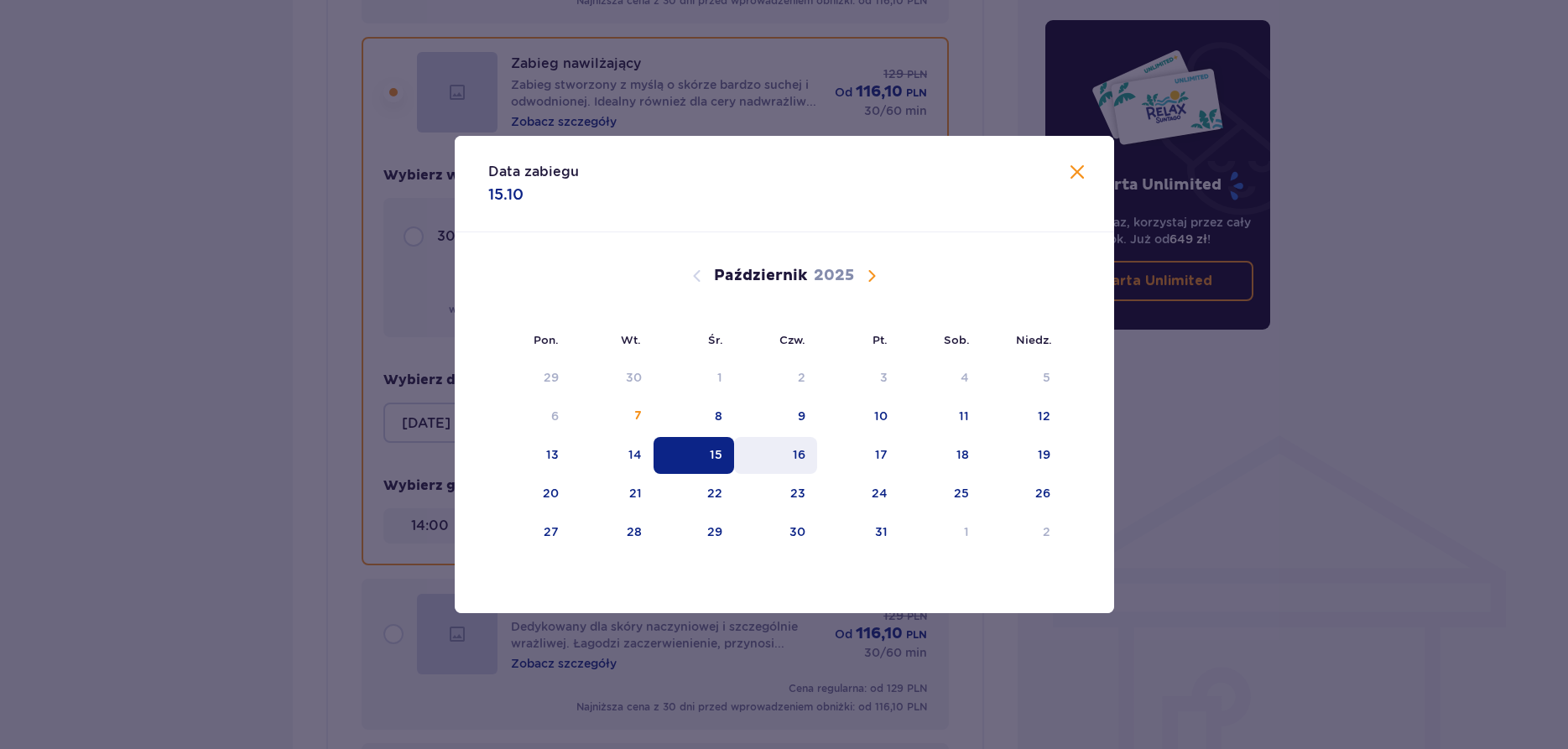
click at [798, 472] on div "16" at bounding box center [775, 455] width 83 height 37
type input "[DATE]"
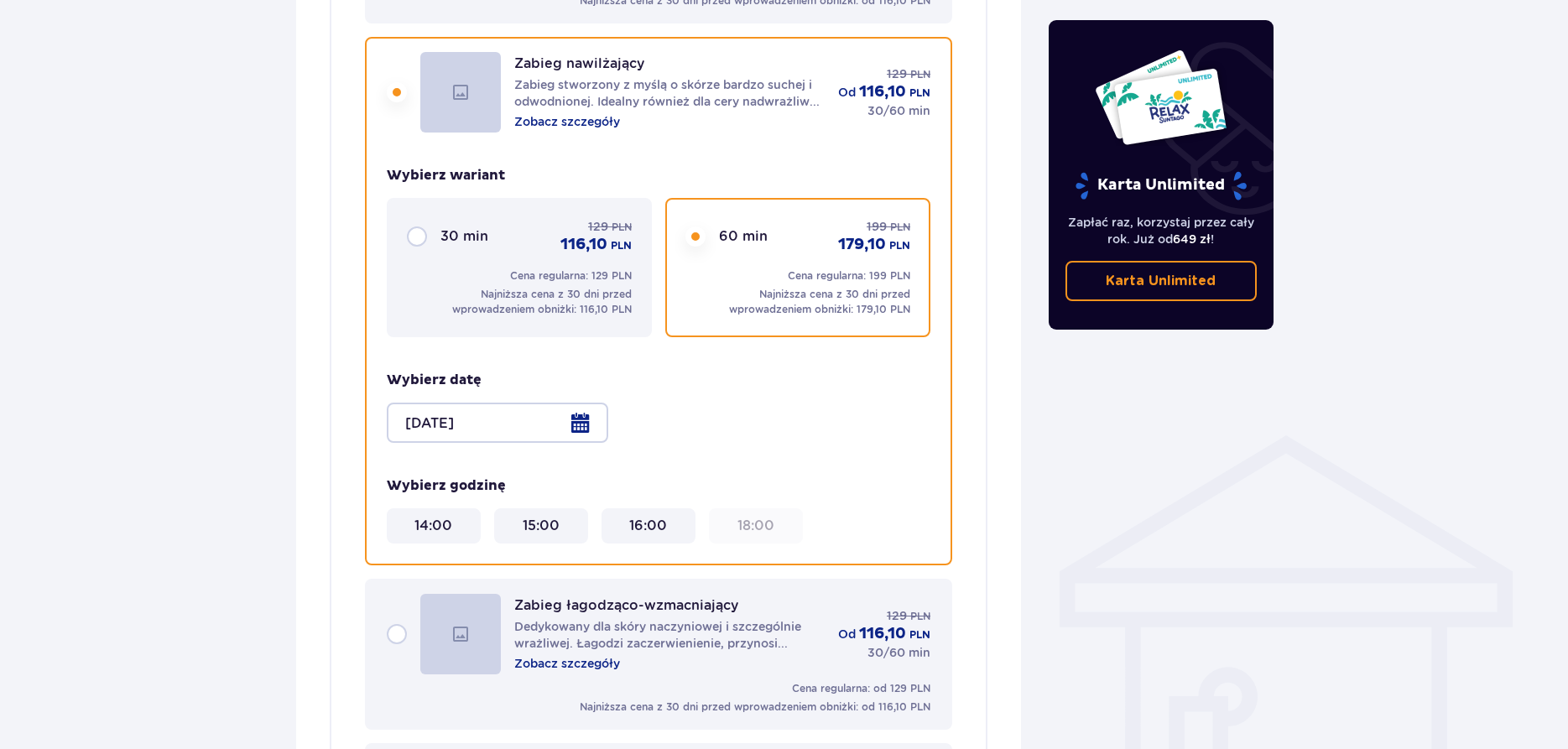
click at [1017, 446] on div "Z oferty Wellness & SPA mogą korzystać osoby, które ukończyły 16 lat i mają bil…" at bounding box center [658, 757] width 725 height 2388
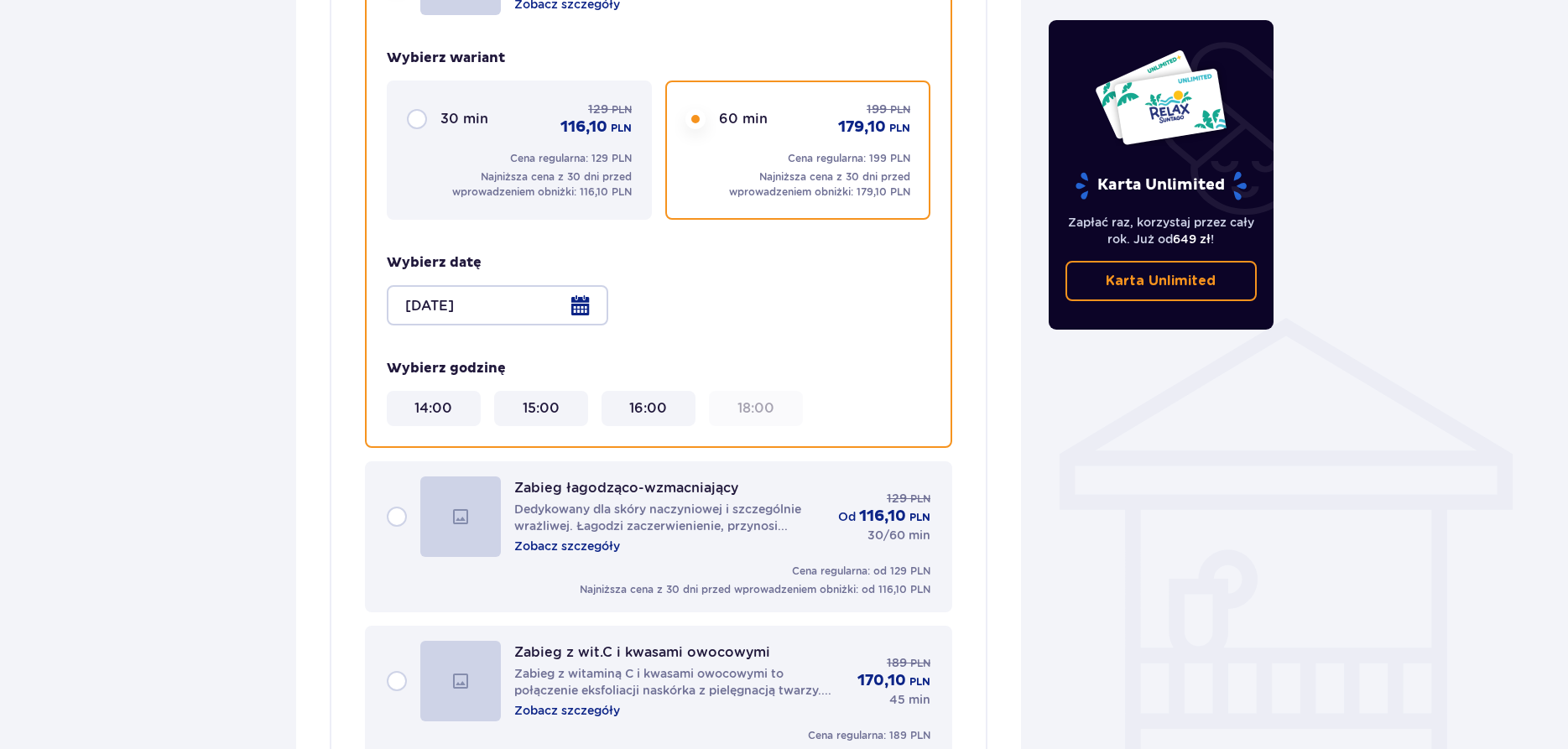
scroll to position [1270, 0]
